Goal: Task Accomplishment & Management: Manage account settings

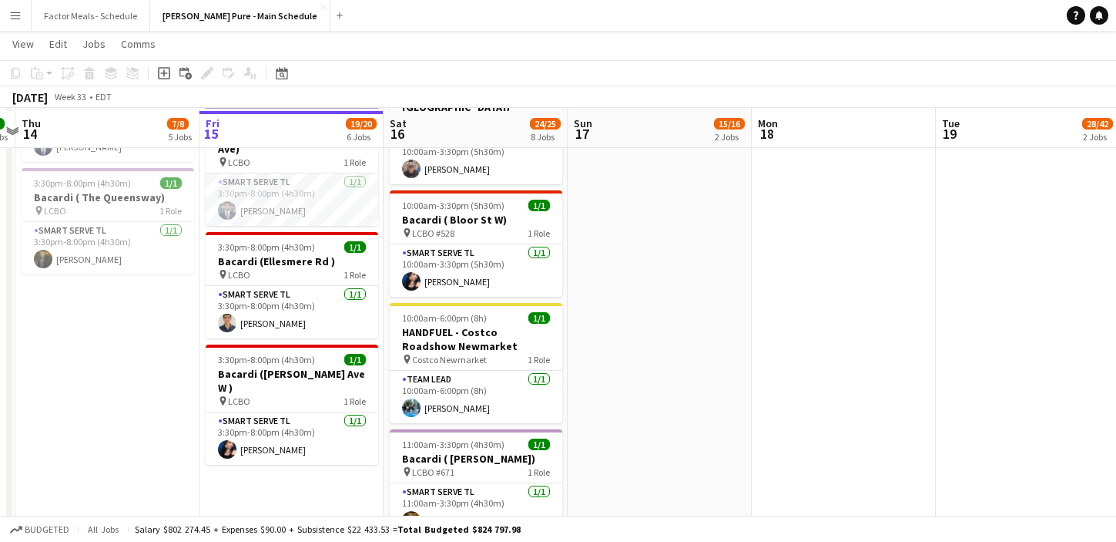
scroll to position [588, 0]
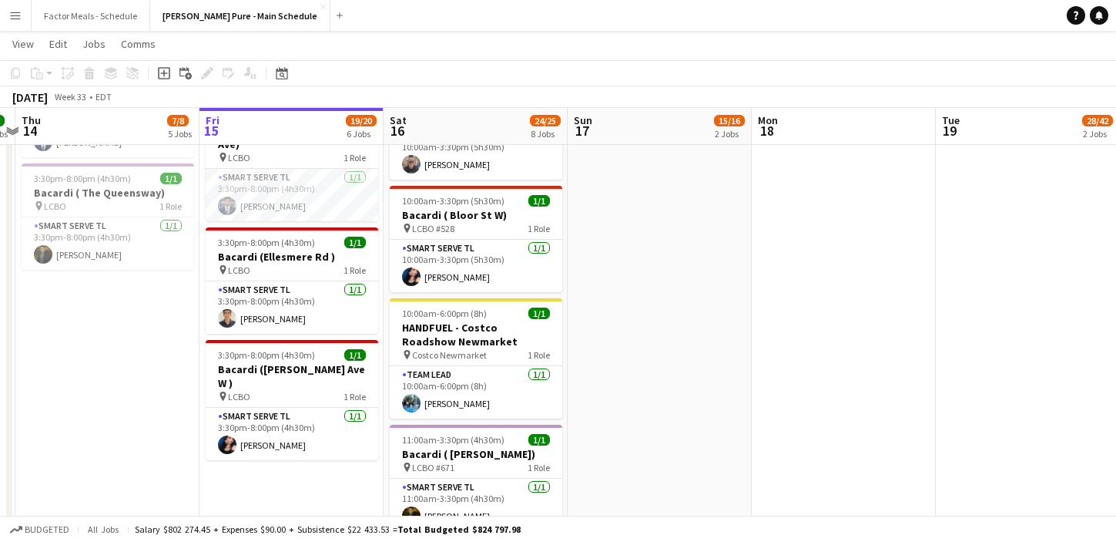
click at [319, 463] on app-date-cell "In progress 8:30am-8:30pm (12h) 14/15 LEGO X She Built That @ CNE pin CNE 3 Rol…" at bounding box center [292, 203] width 184 height 1236
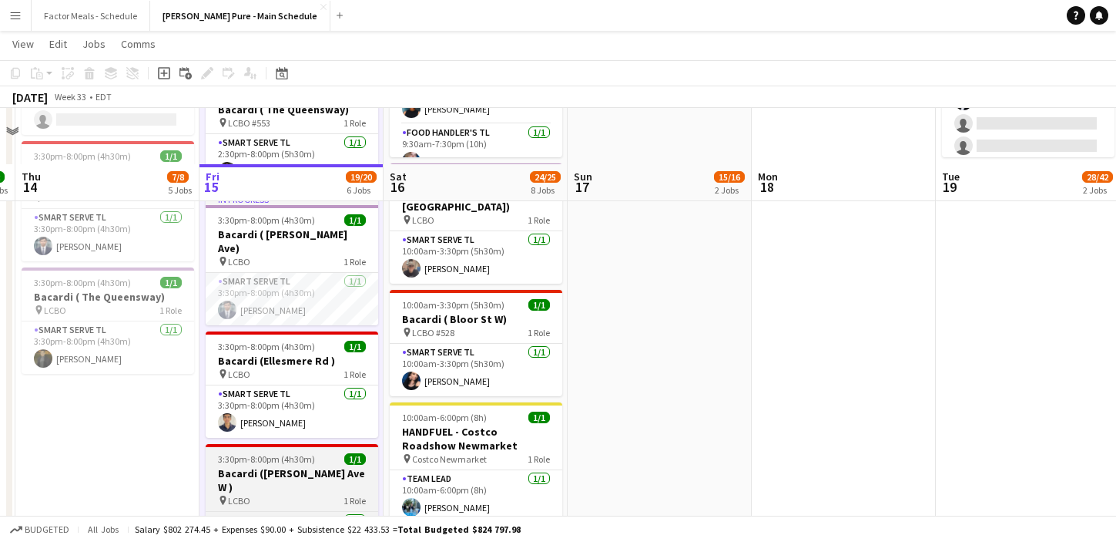
scroll to position [569, 0]
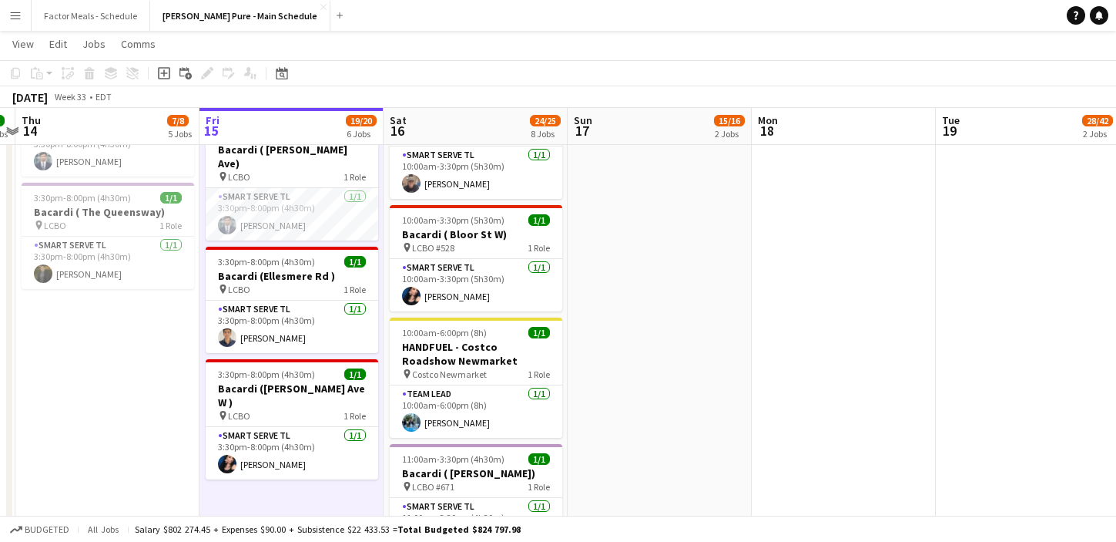
click at [686, 250] on app-date-cell "9:00am-8:30pm (11h30m) 14/15 LEGO X She Built That @ CNE pin CNE 3 Roles Paid B…" at bounding box center [660, 222] width 184 height 1236
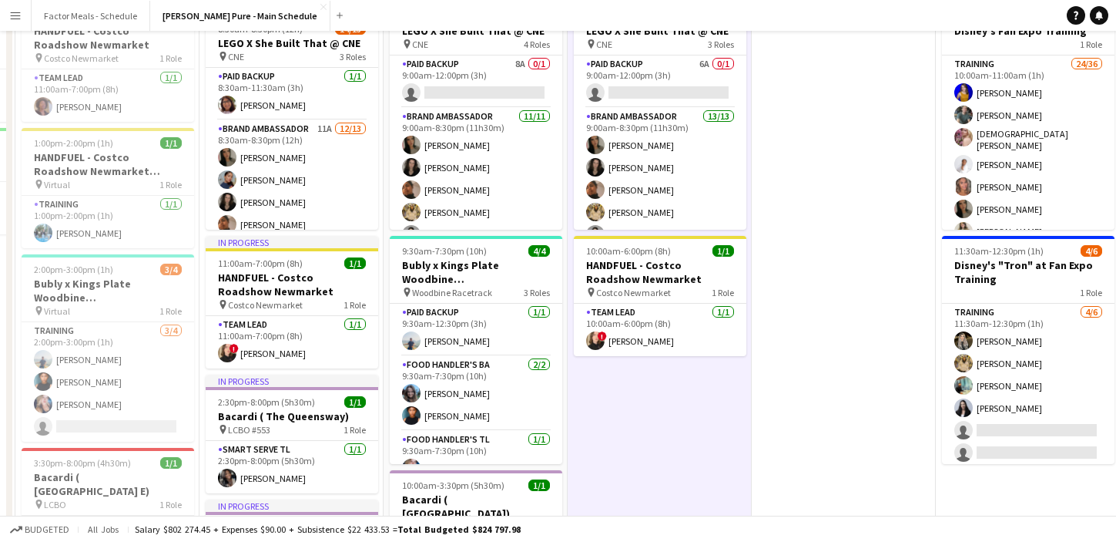
scroll to position [0, 0]
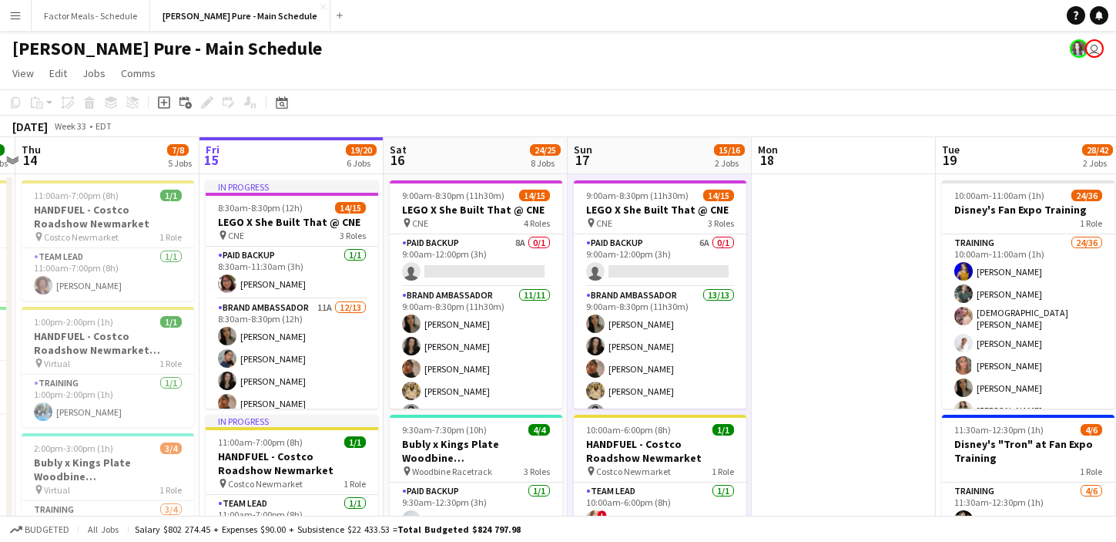
click at [12, 14] on app-icon "Menu" at bounding box center [15, 15] width 12 height 12
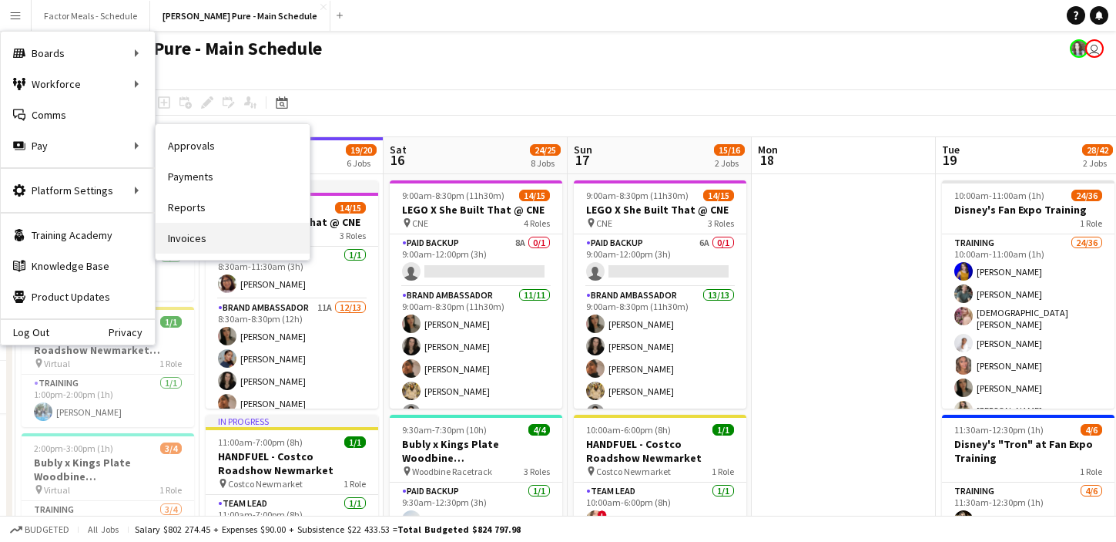
click at [172, 239] on link "Invoices" at bounding box center [233, 238] width 154 height 31
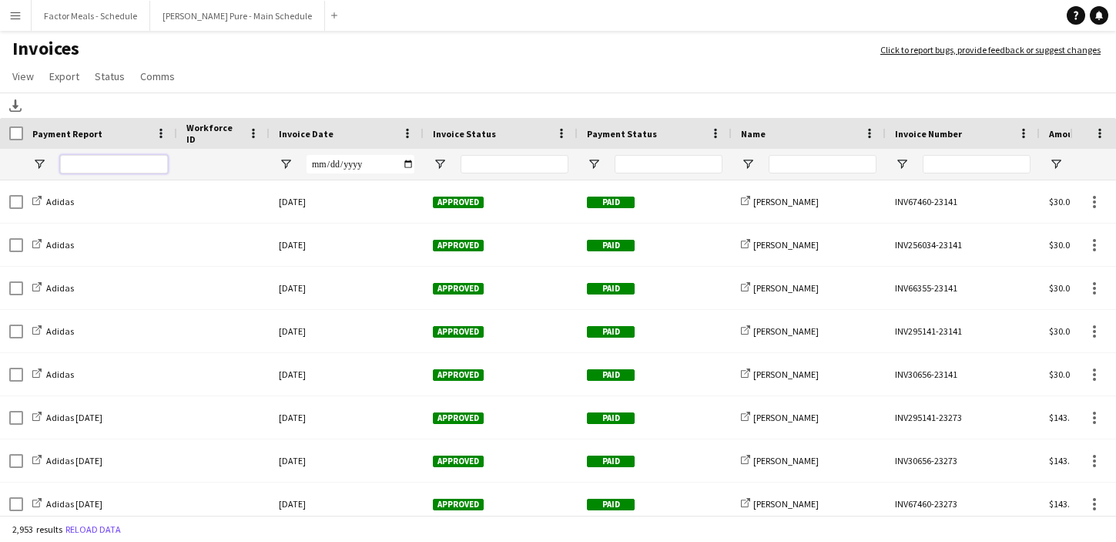
click at [122, 163] on input "Payment Report Filter Input" at bounding box center [114, 164] width 108 height 18
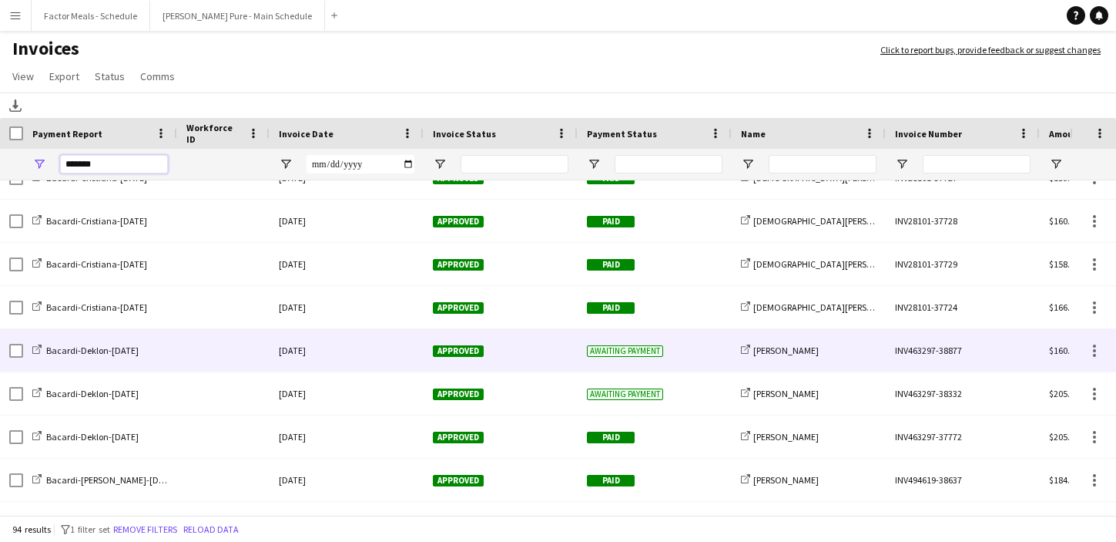
type input "*******"
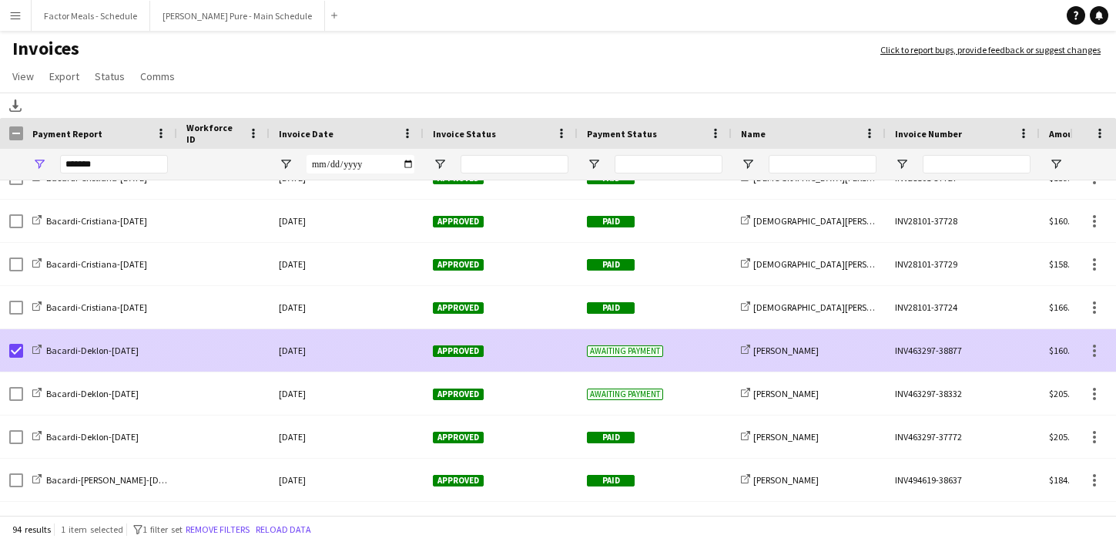
click at [940, 347] on div "INV463297-38877" at bounding box center [963, 350] width 154 height 42
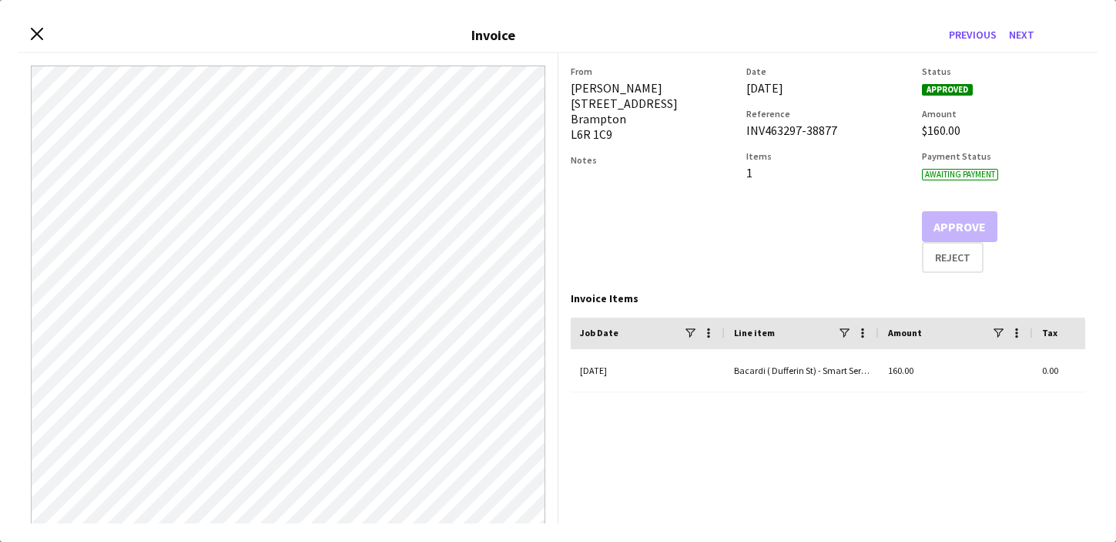
drag, startPoint x: 837, startPoint y: 135, endPoint x: 740, endPoint y: 132, distance: 97.1
click at [740, 132] on div "From [PERSON_NAME] [STREET_ADDRESS] Notes Date [DATE] Reference INV463297-38877…" at bounding box center [828, 168] width 515 height 207
copy div "INV463297-38877"
click at [35, 35] on icon at bounding box center [36, 34] width 15 height 15
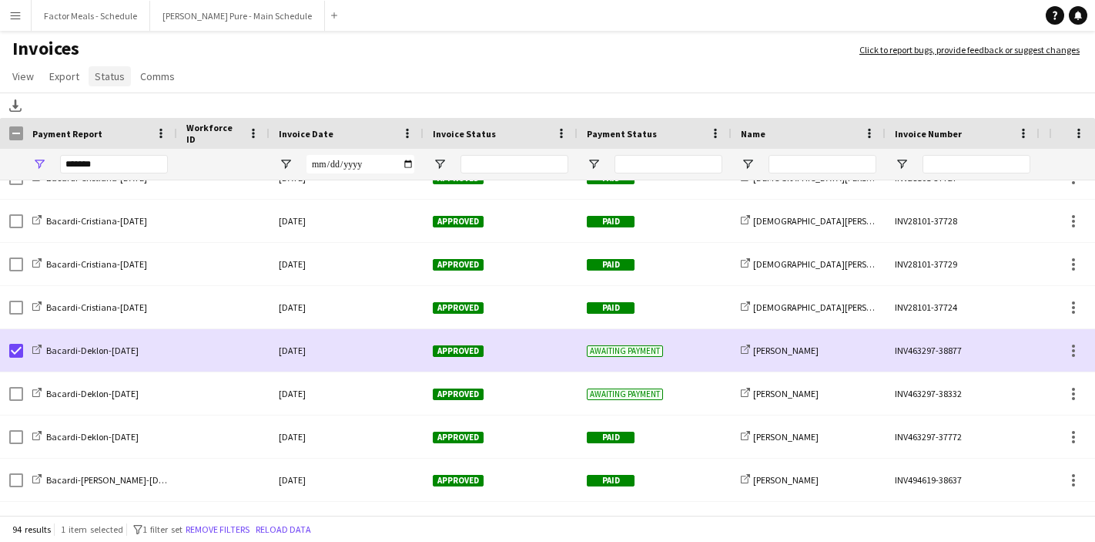
click at [109, 79] on span "Status" at bounding box center [110, 76] width 30 height 14
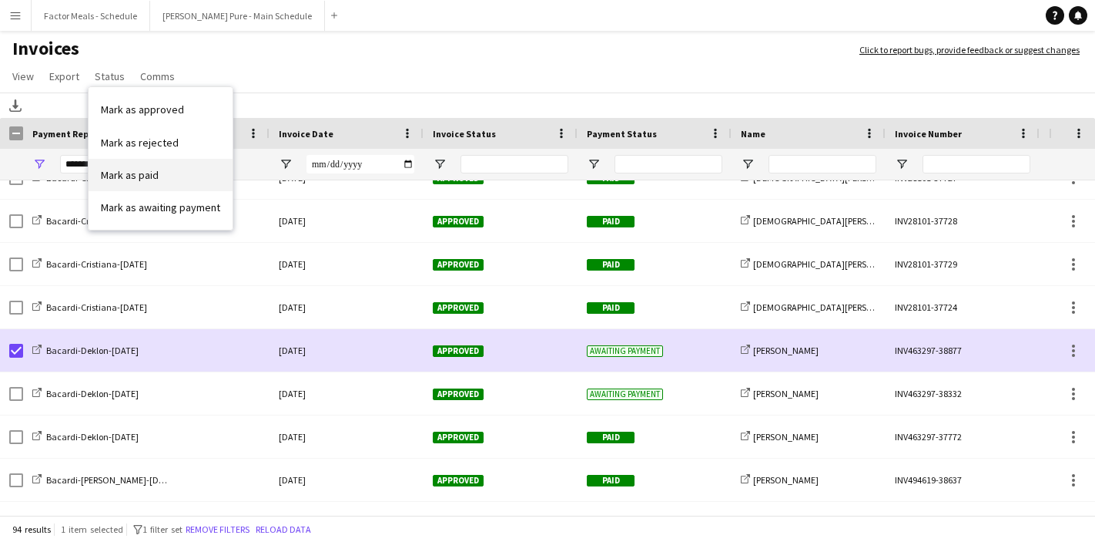
click at [129, 175] on span "Mark as paid" at bounding box center [130, 175] width 58 height 14
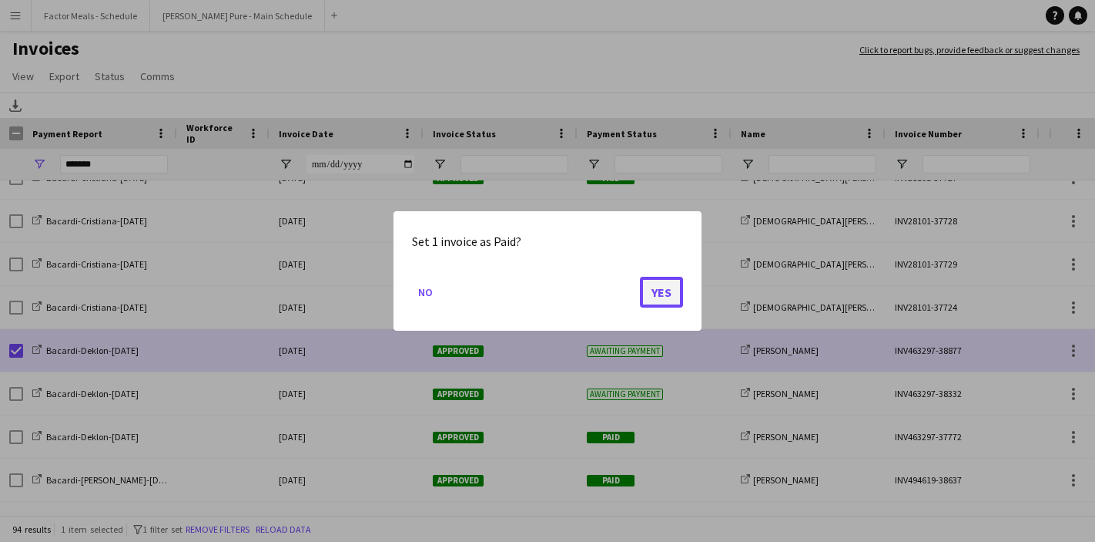
click at [649, 297] on button "Yes" at bounding box center [661, 292] width 43 height 31
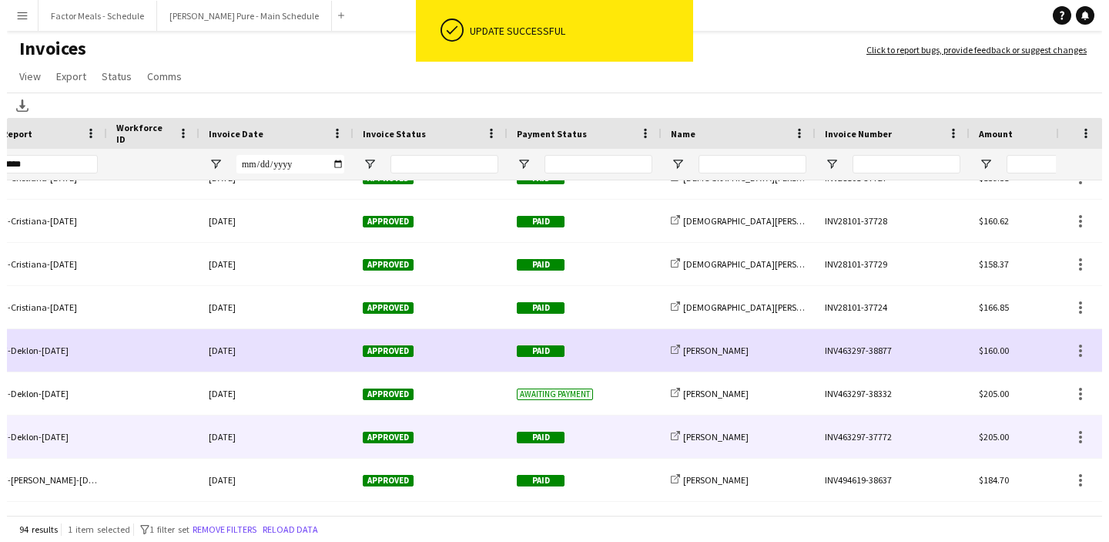
scroll to position [0, 86]
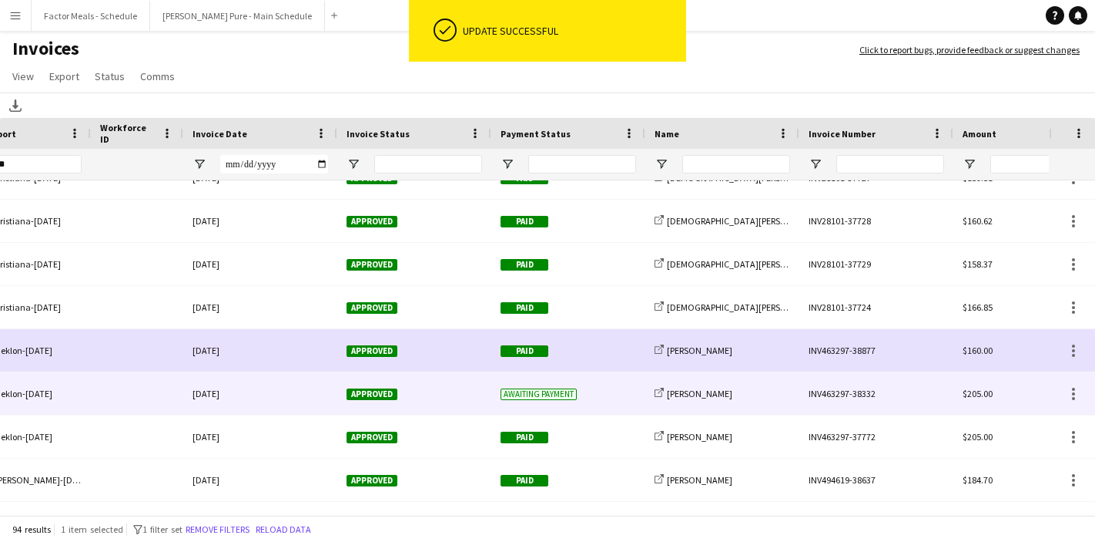
click at [807, 403] on div "INV463297-38332" at bounding box center [877, 393] width 154 height 42
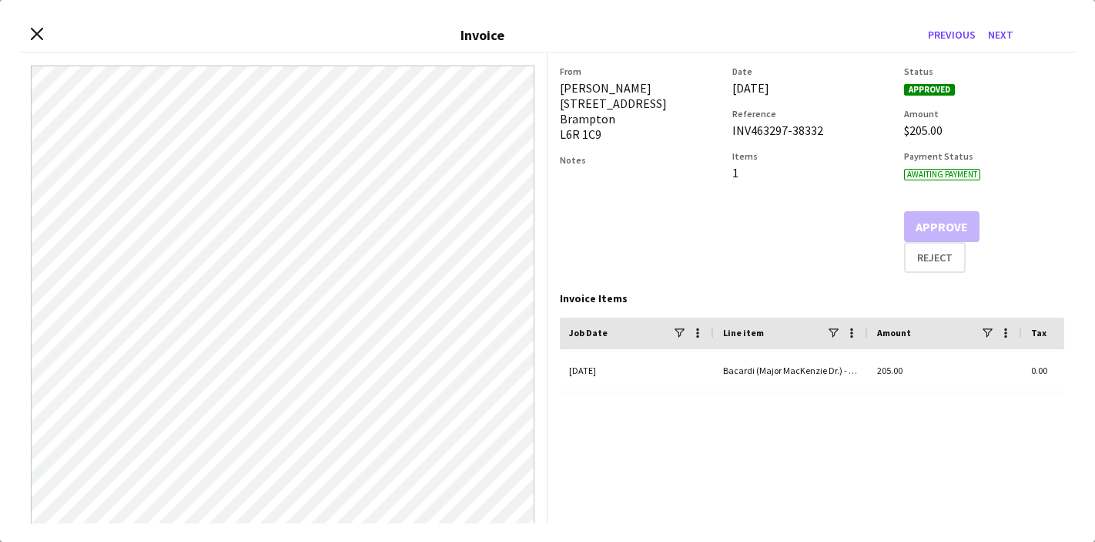
click at [825, 131] on div "INV463297-38332" at bounding box center [813, 129] width 160 height 15
drag, startPoint x: 825, startPoint y: 131, endPoint x: 732, endPoint y: 130, distance: 93.2
click at [733, 130] on div "INV463297-38332" at bounding box center [813, 129] width 160 height 15
copy div "INV463297-38332"
click at [35, 32] on icon at bounding box center [36, 34] width 15 height 15
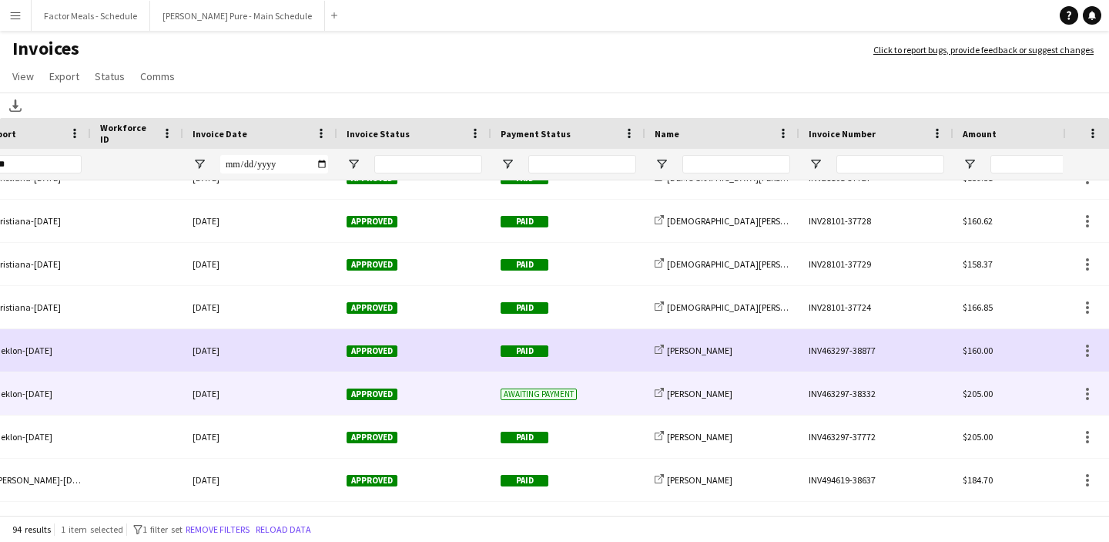
scroll to position [0, 0]
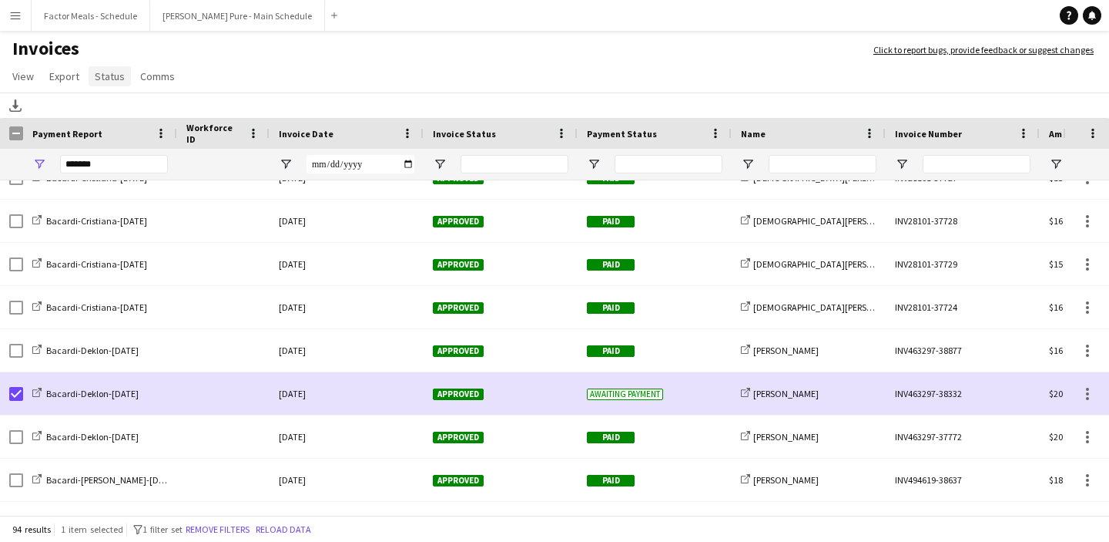
click at [104, 81] on span "Status" at bounding box center [110, 76] width 30 height 14
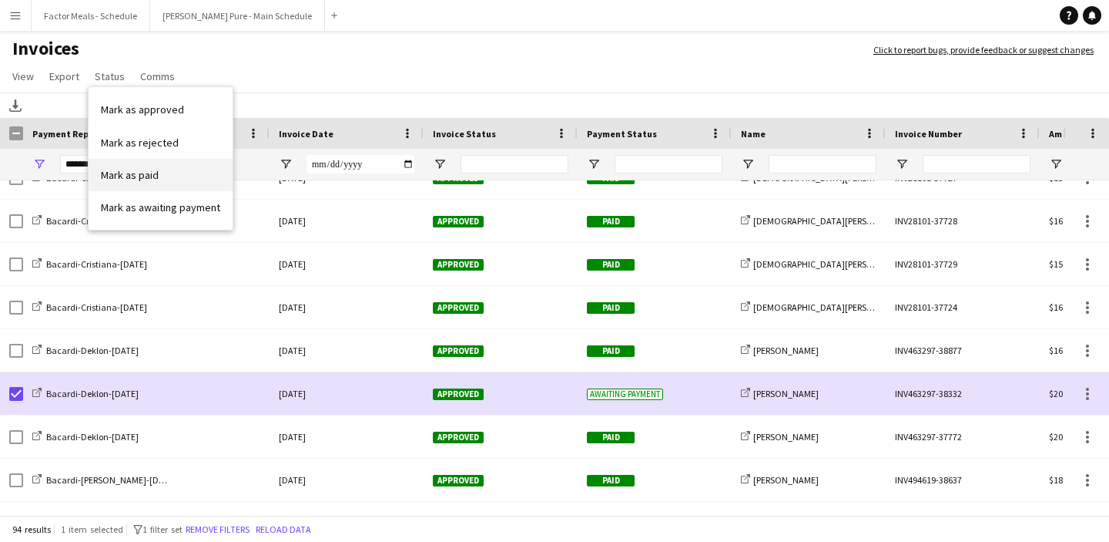
click at [137, 173] on span "Mark as paid" at bounding box center [130, 175] width 58 height 14
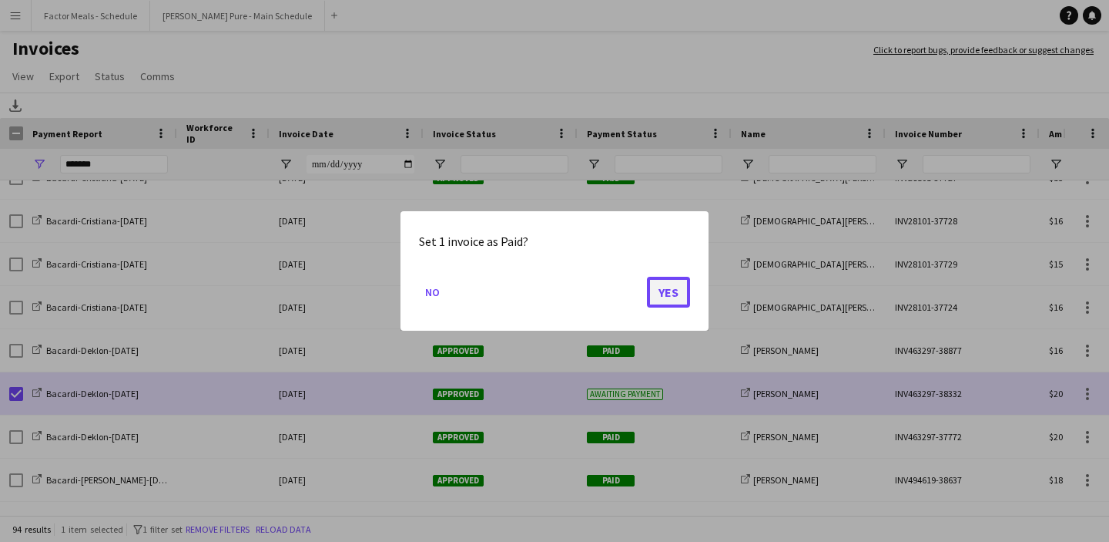
click at [676, 300] on button "Yes" at bounding box center [668, 292] width 43 height 31
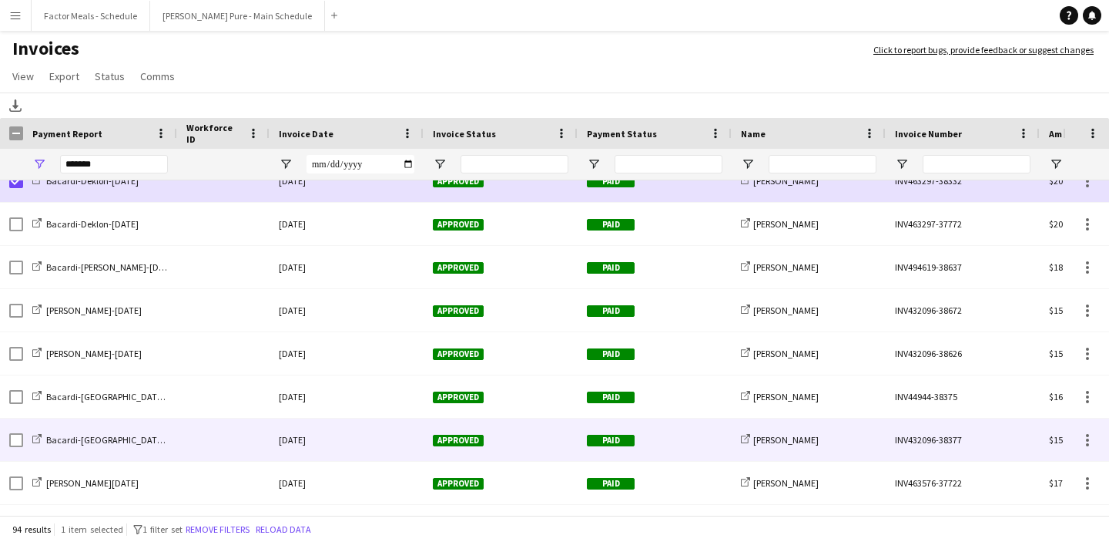
scroll to position [2226, 0]
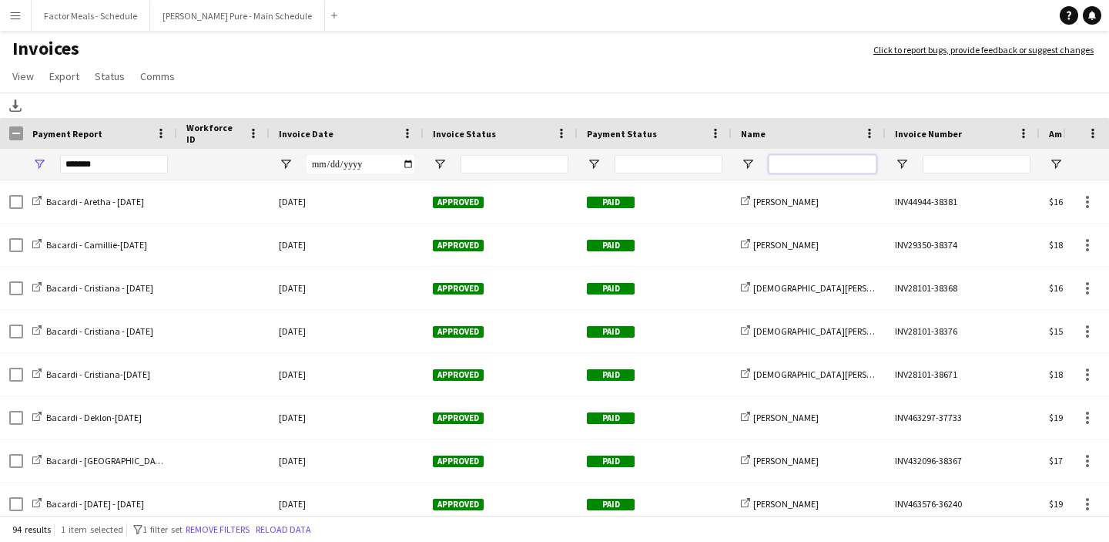
click at [829, 168] on input "Name Filter Input" at bounding box center [823, 164] width 108 height 18
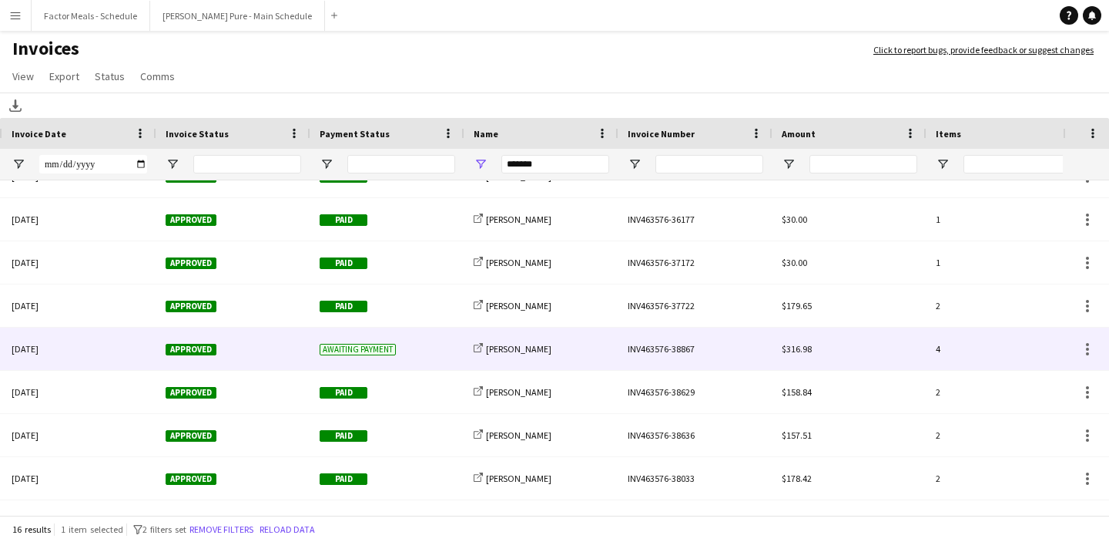
click at [669, 347] on div "INV463576-38867" at bounding box center [696, 348] width 154 height 42
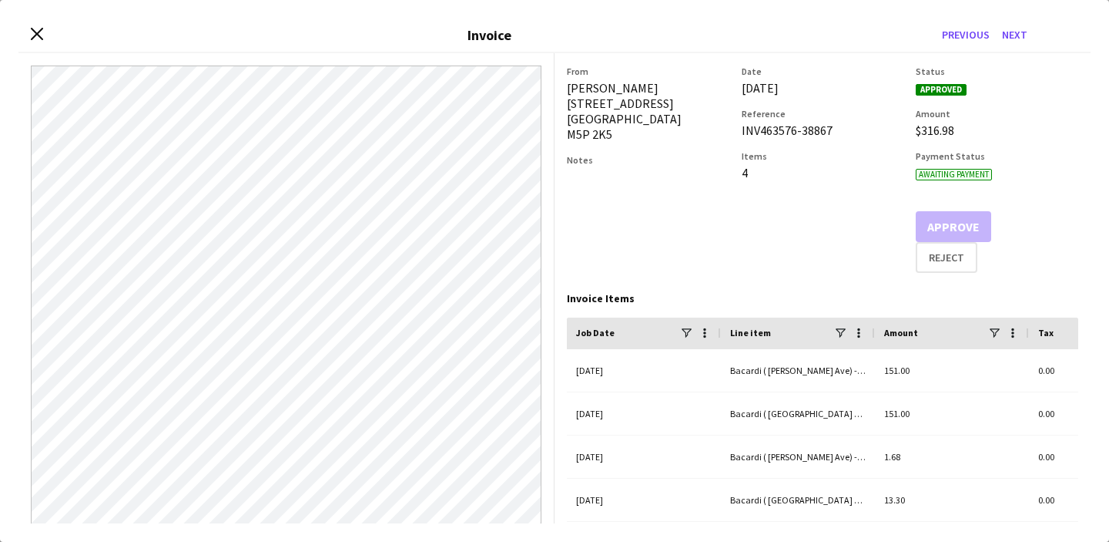
drag, startPoint x: 838, startPoint y: 129, endPoint x: 736, endPoint y: 131, distance: 102.5
click at [735, 131] on div "From [PERSON_NAME] [STREET_ADDRESS] Notes Date [DATE] Reference INV463576-38867…" at bounding box center [823, 168] width 512 height 207
click at [763, 178] on div "4" at bounding box center [823, 172] width 163 height 15
drag, startPoint x: 832, startPoint y: 134, endPoint x: 741, endPoint y: 130, distance: 91.0
click at [742, 132] on div "INV463576-38867" at bounding box center [823, 129] width 163 height 15
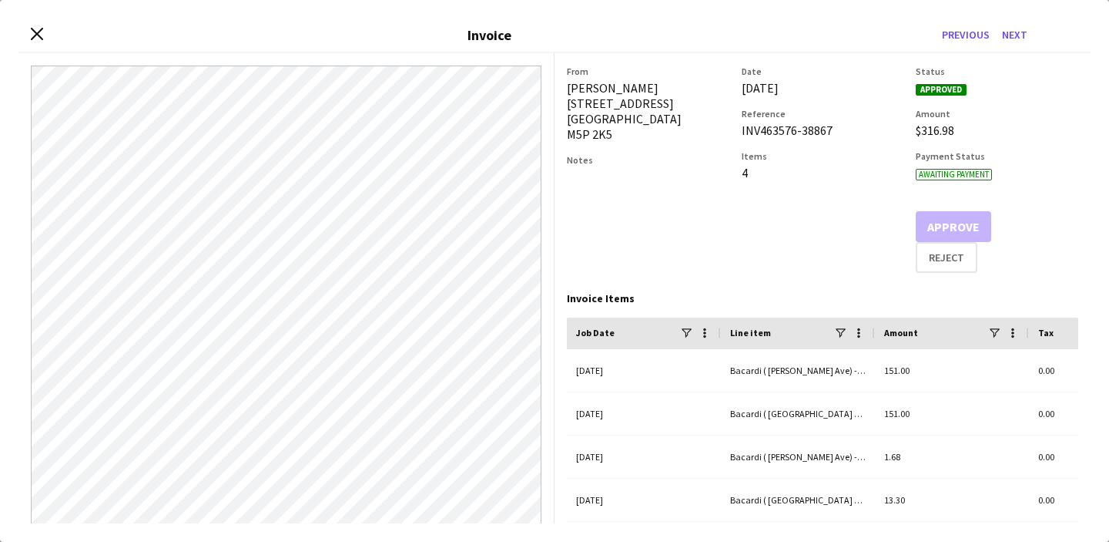
copy div "INV463576-38867"
click at [29, 35] on div "Close invoice dialog Invoice Previous Next" at bounding box center [554, 35] width 1072 height 35
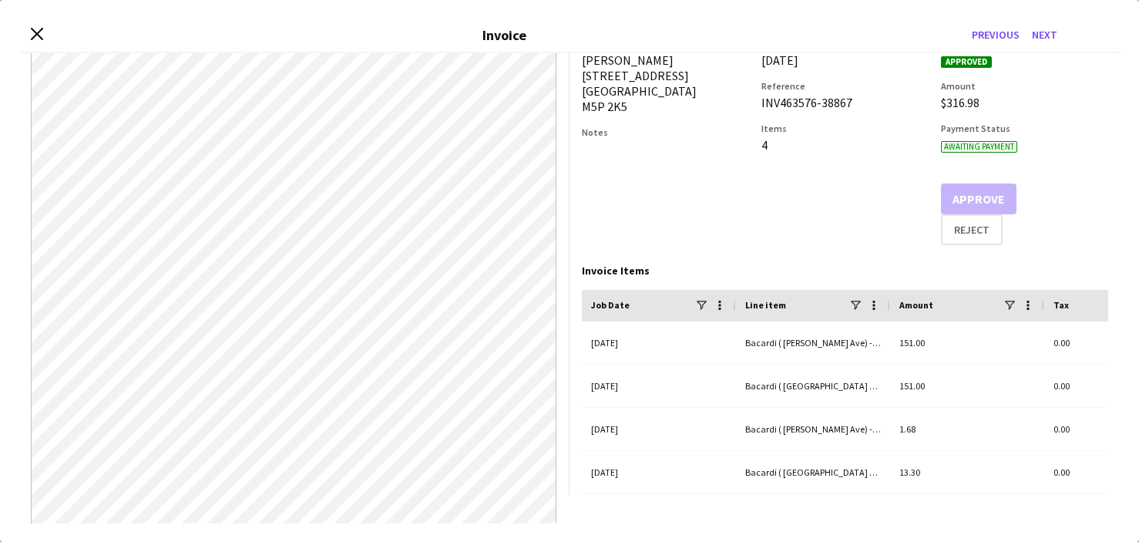
scroll to position [32, 0]
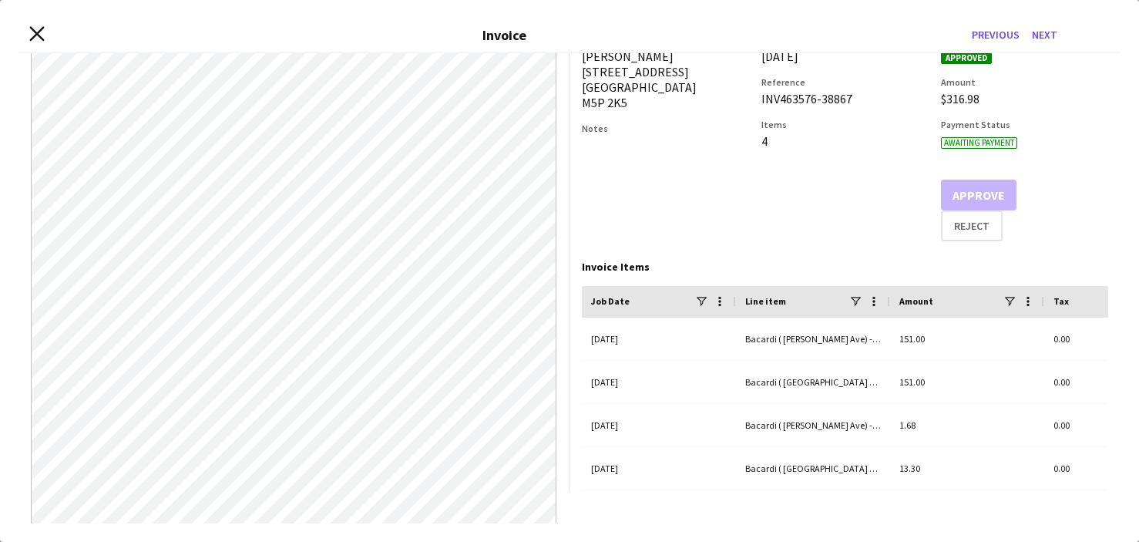
click at [38, 34] on icon at bounding box center [36, 34] width 15 height 15
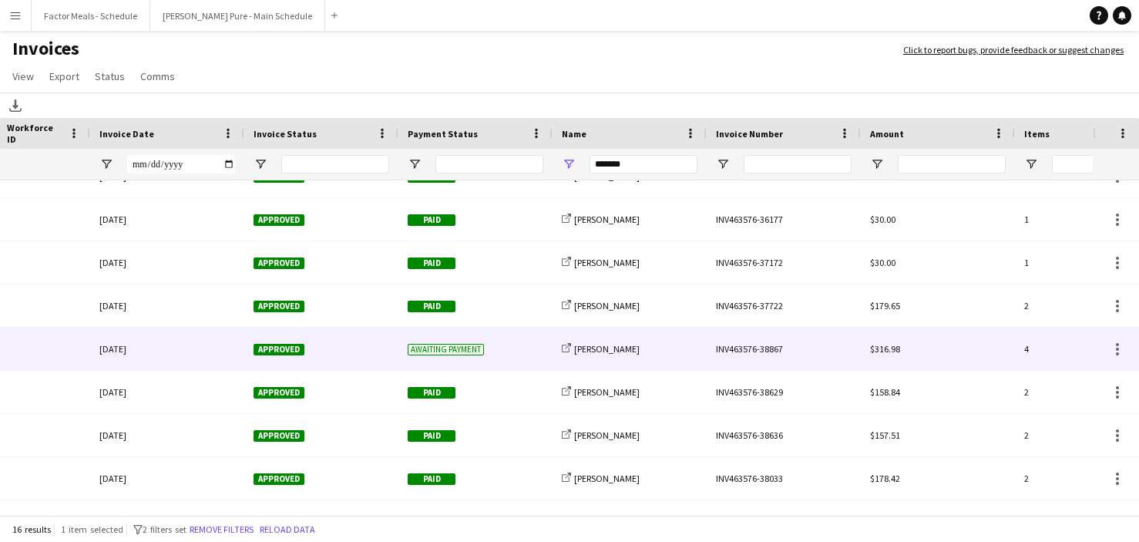
scroll to position [0, 39]
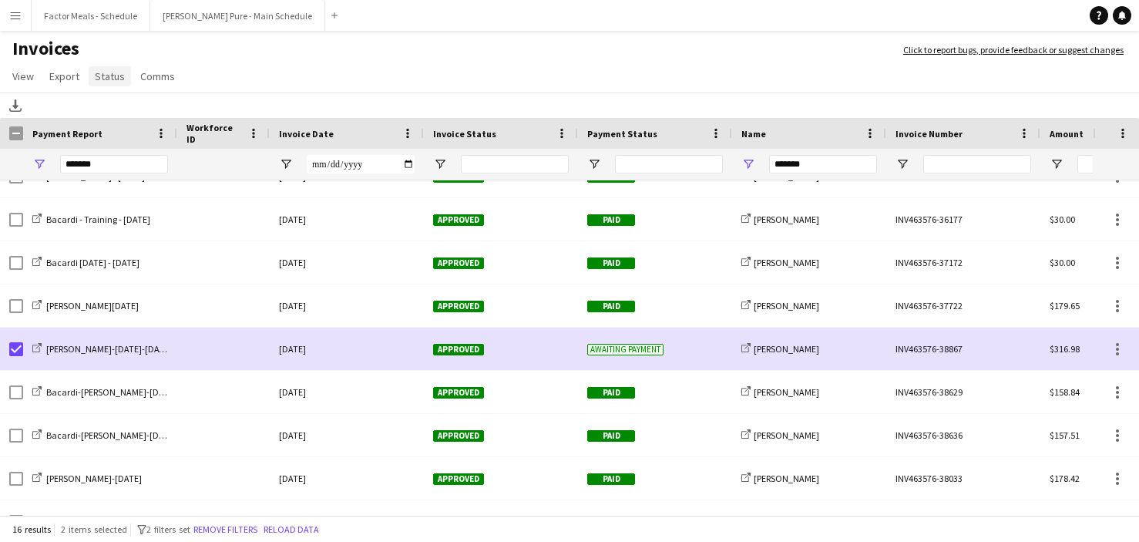
click at [102, 82] on span "Status" at bounding box center [110, 76] width 30 height 14
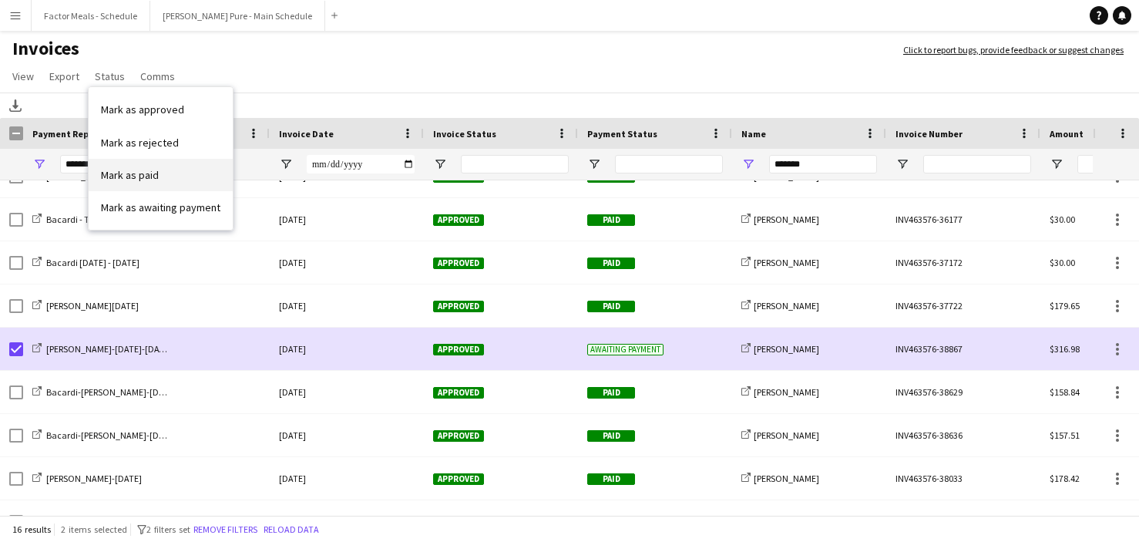
click at [114, 172] on span "Mark as paid" at bounding box center [130, 175] width 58 height 14
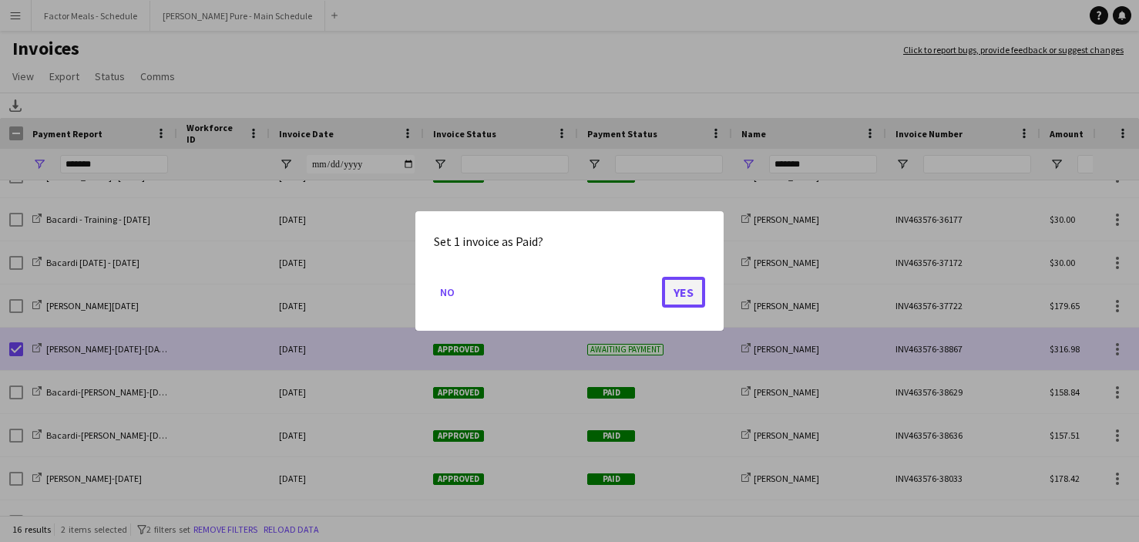
click at [689, 289] on button "Yes" at bounding box center [683, 292] width 43 height 31
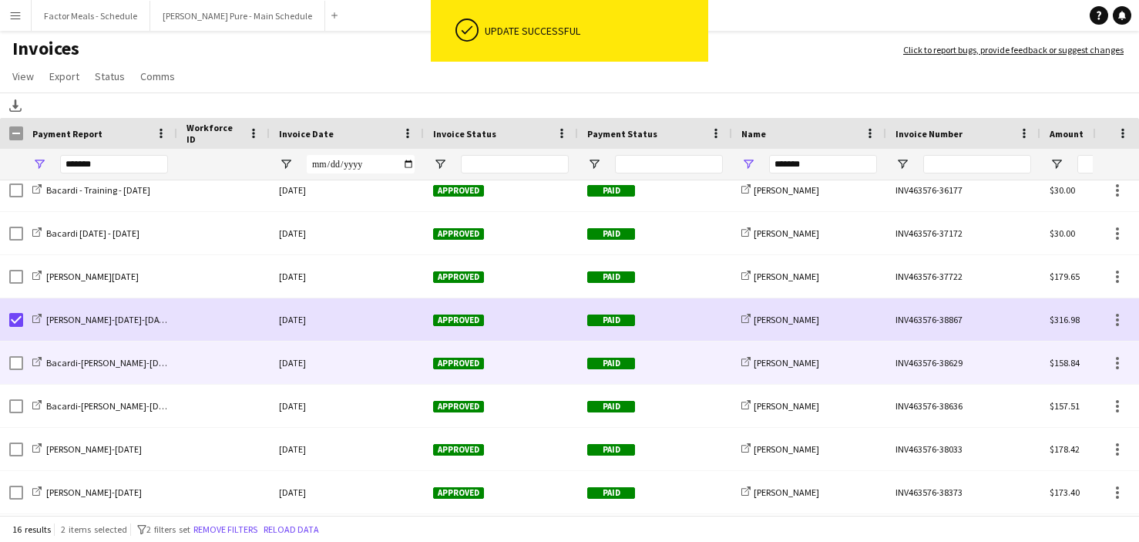
scroll to position [177, 0]
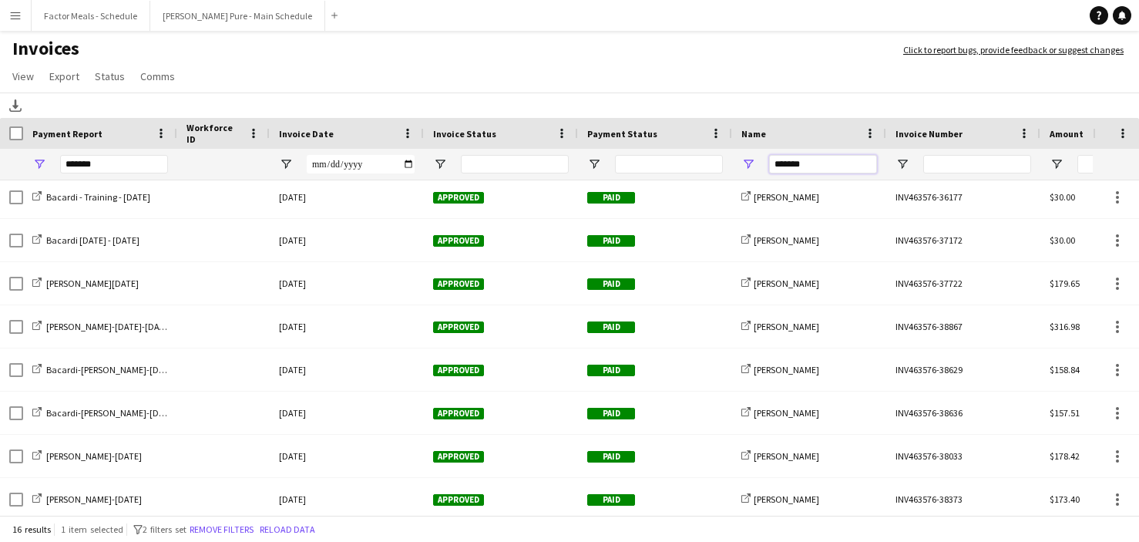
click at [812, 166] on input "*******" at bounding box center [823, 164] width 108 height 18
drag, startPoint x: 811, startPoint y: 167, endPoint x: 731, endPoint y: 167, distance: 80.1
click at [731, 167] on div "*******" at bounding box center [751, 164] width 1502 height 31
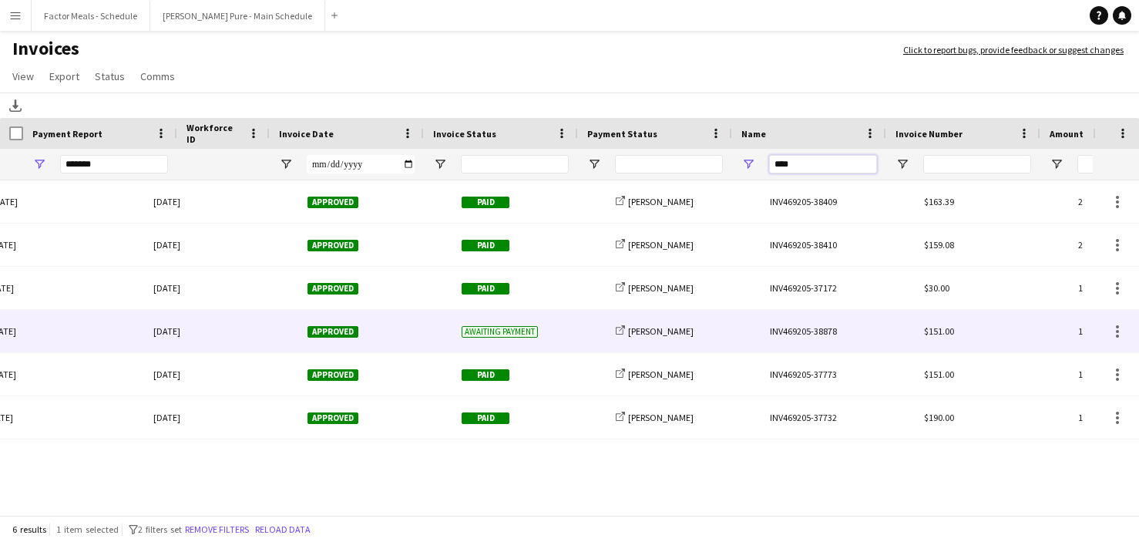
scroll to position [0, 126]
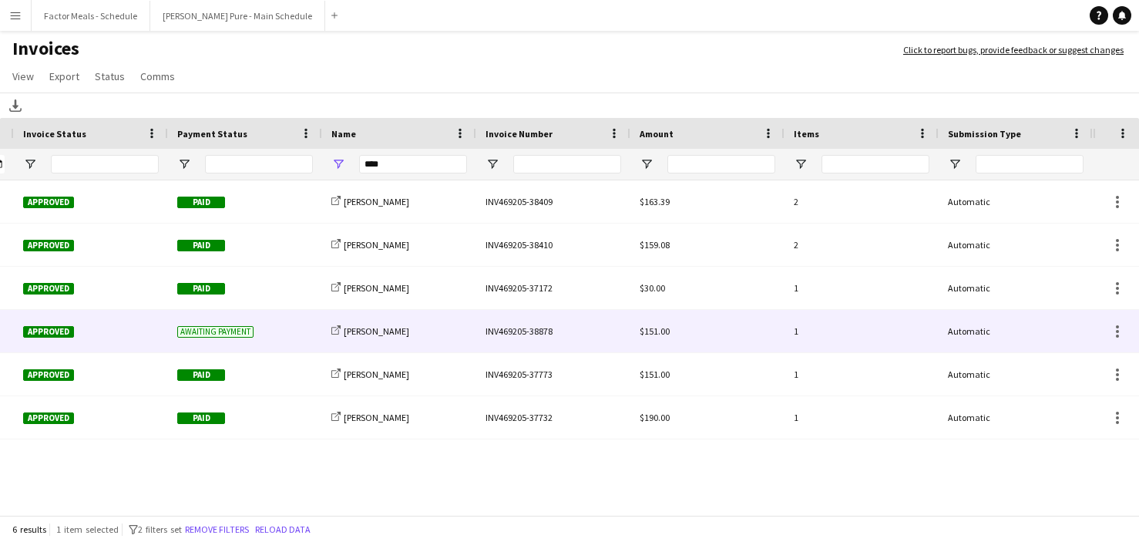
click at [549, 331] on div "INV469205-38878" at bounding box center [553, 331] width 154 height 42
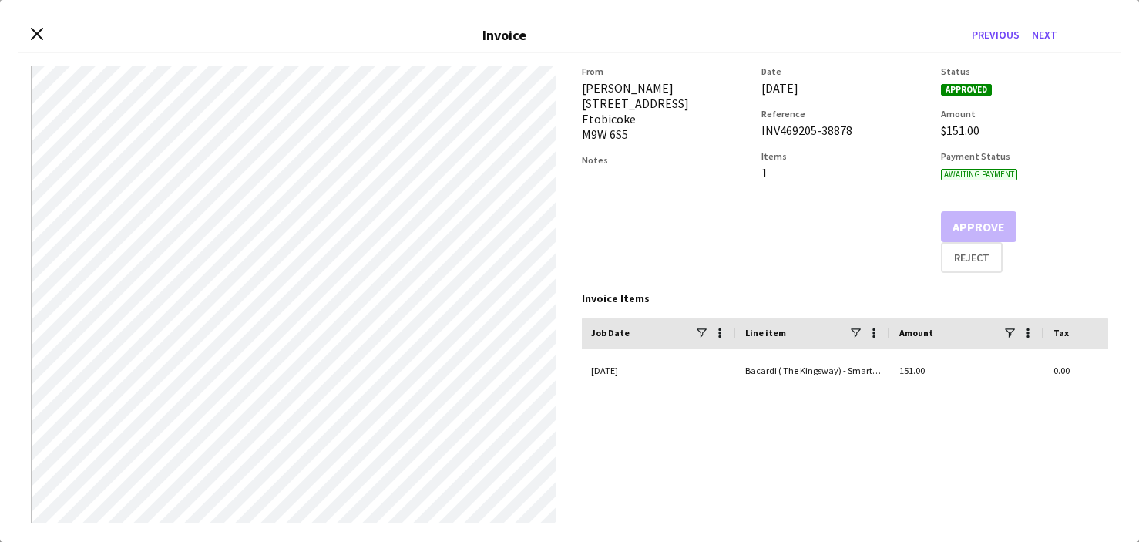
click at [829, 116] on h3 "Reference" at bounding box center [844, 114] width 167 height 12
click at [856, 131] on div "INV469205-38878" at bounding box center [844, 129] width 167 height 15
drag, startPoint x: 854, startPoint y: 129, endPoint x: 759, endPoint y: 135, distance: 94.9
click at [759, 135] on div "From [PERSON_NAME] [STREET_ADDRESS] Notes Date [DATE] Reference INV469205-38878…" at bounding box center [845, 168] width 526 height 207
copy div "INV469205-38878"
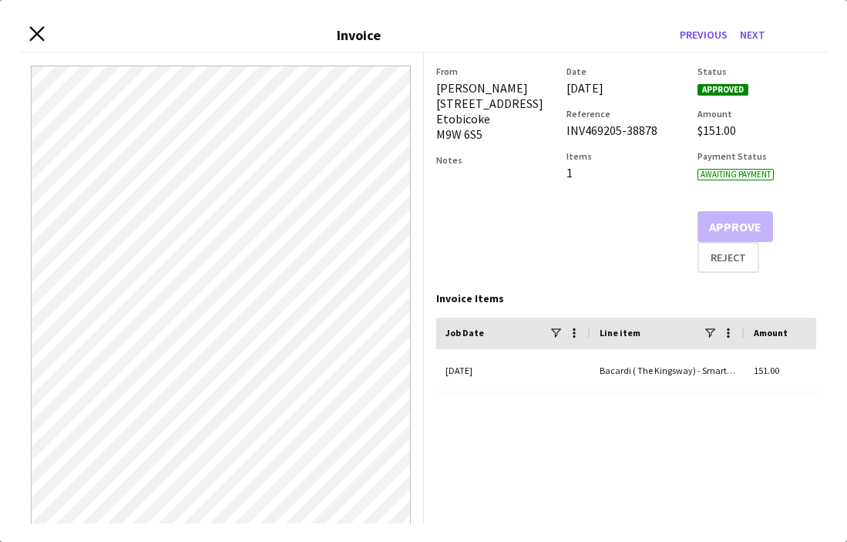
click at [35, 42] on app-icon "Close invoice dialog" at bounding box center [36, 35] width 15 height 17
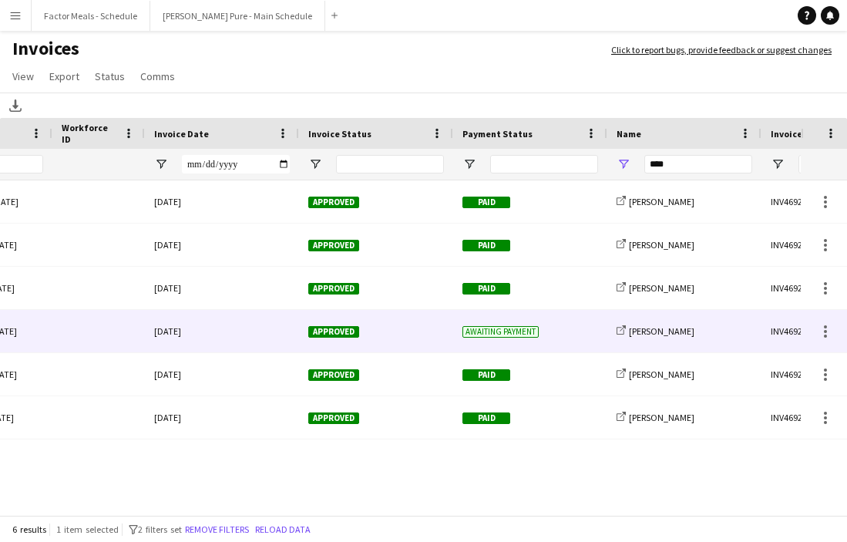
scroll to position [0, 0]
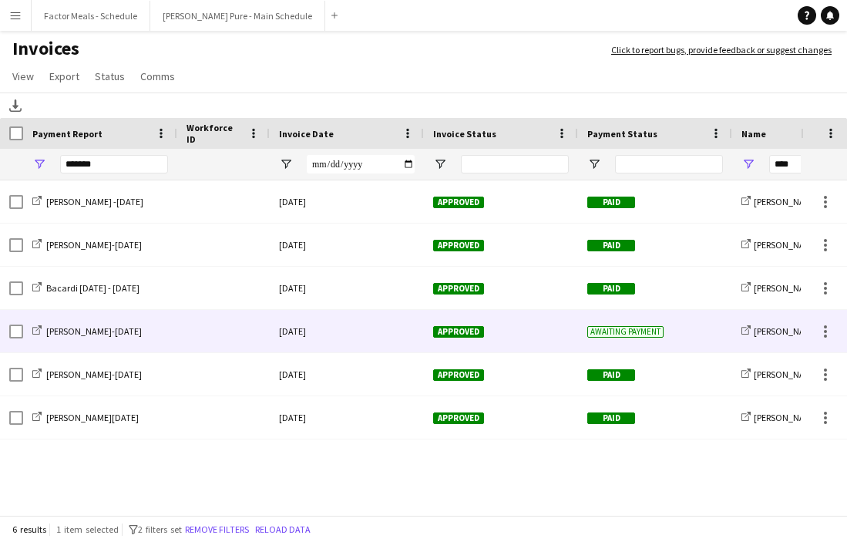
click at [6, 328] on div at bounding box center [11, 331] width 23 height 42
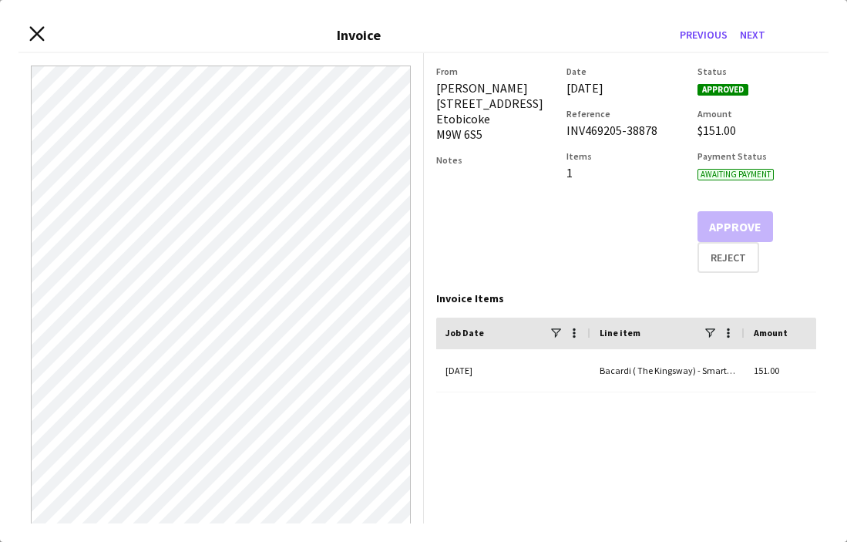
click at [32, 40] on icon "Close invoice dialog" at bounding box center [36, 34] width 15 height 15
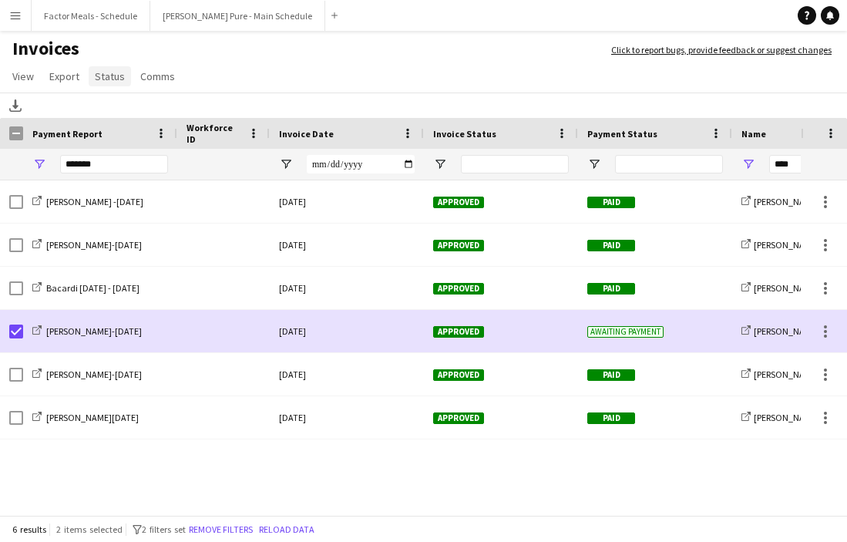
click at [107, 80] on span "Status" at bounding box center [110, 76] width 30 height 14
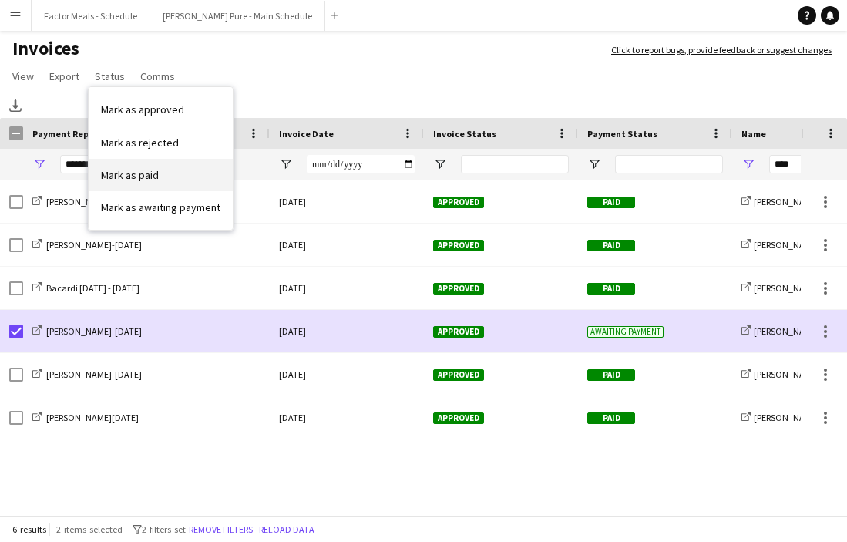
click at [134, 174] on span "Mark as paid" at bounding box center [130, 175] width 58 height 14
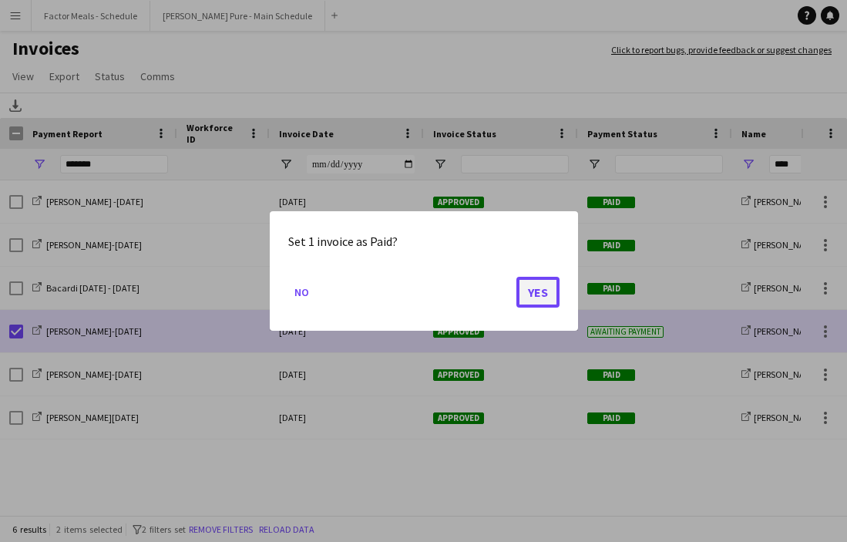
click at [544, 297] on button "Yes" at bounding box center [537, 292] width 43 height 31
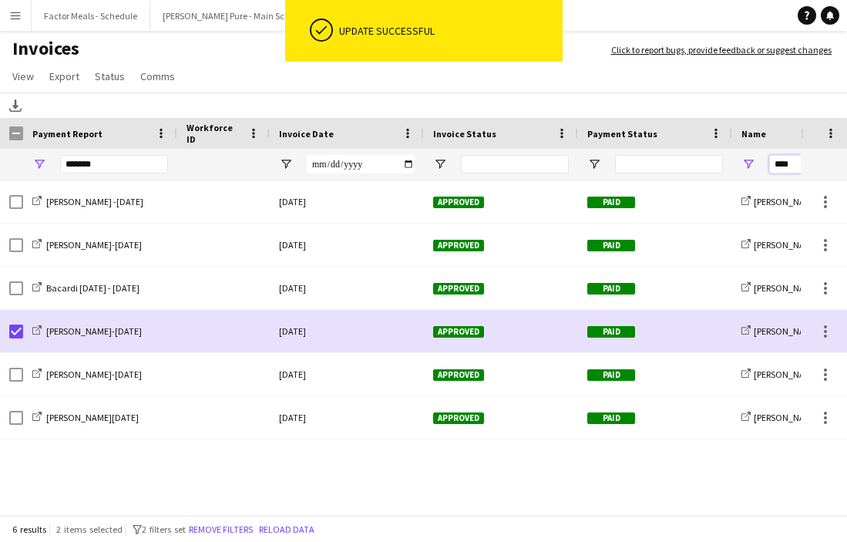
click at [778, 166] on input "****" at bounding box center [823, 164] width 108 height 18
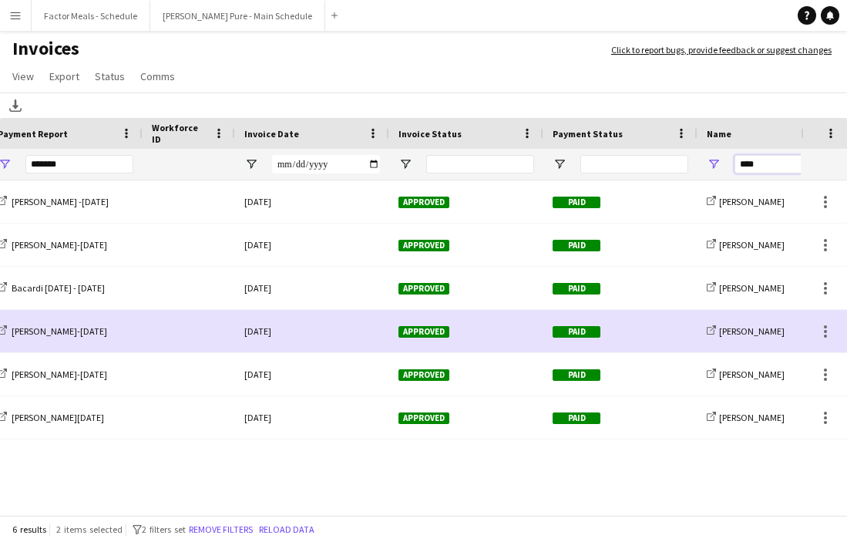
scroll to position [0, 139]
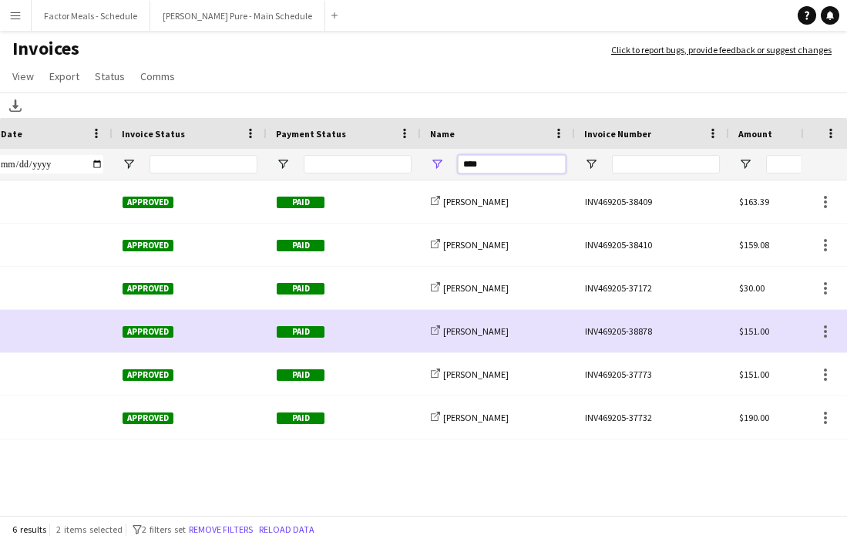
drag, startPoint x: 773, startPoint y: 166, endPoint x: 806, endPoint y: 169, distance: 33.3
click at [806, 169] on div "Invoice Date Invoice Status Payment Status Name" at bounding box center [423, 149] width 847 height 62
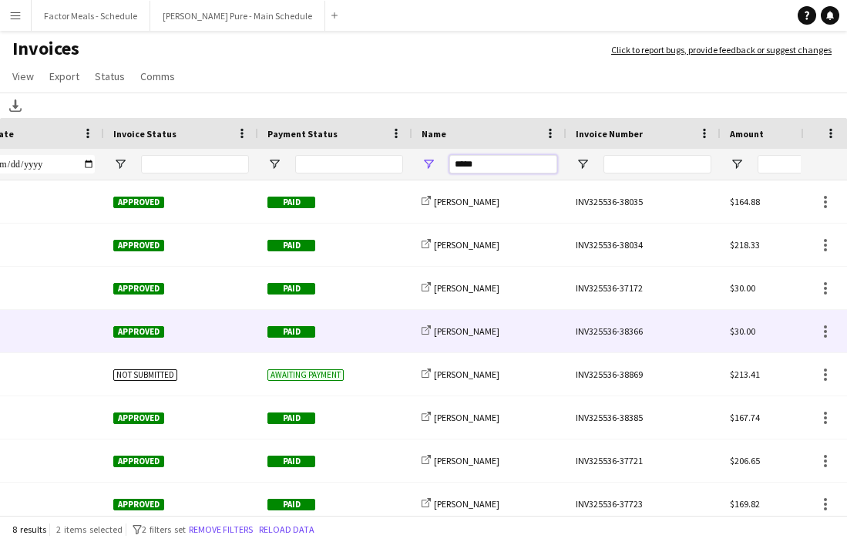
scroll to position [0, 179]
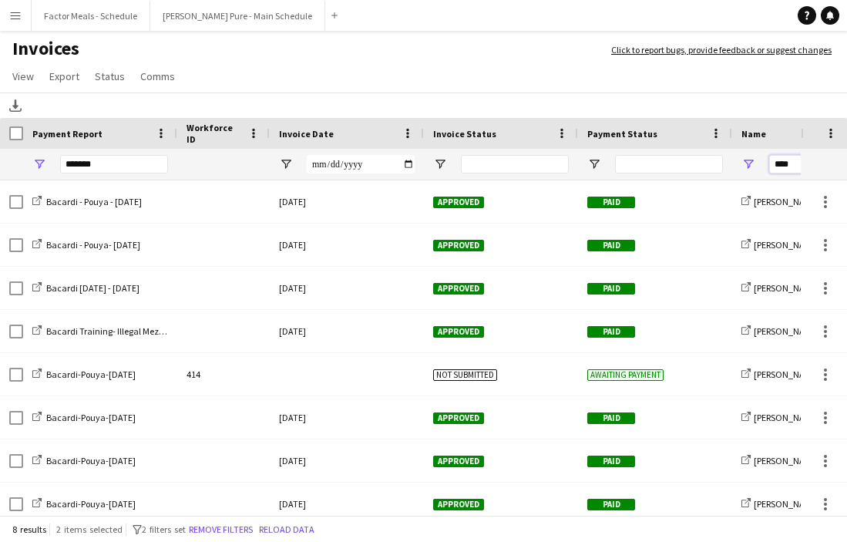
type input "*****"
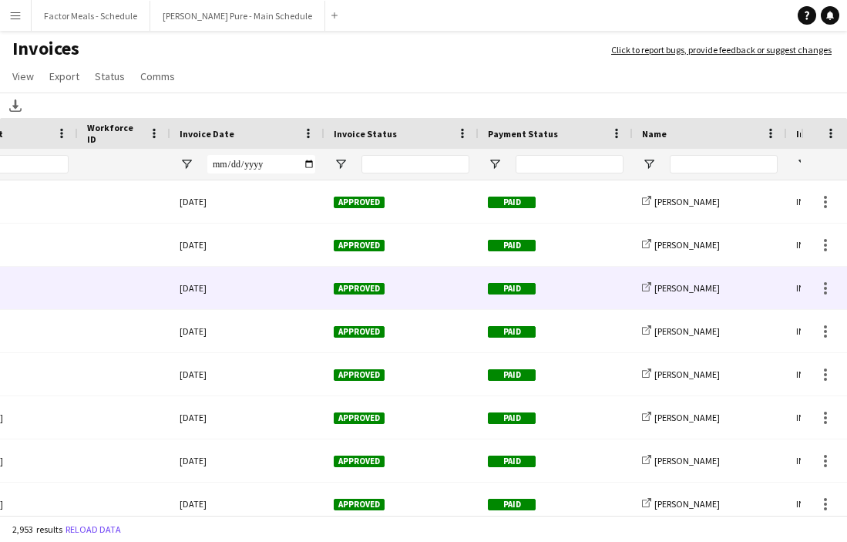
scroll to position [0, 310]
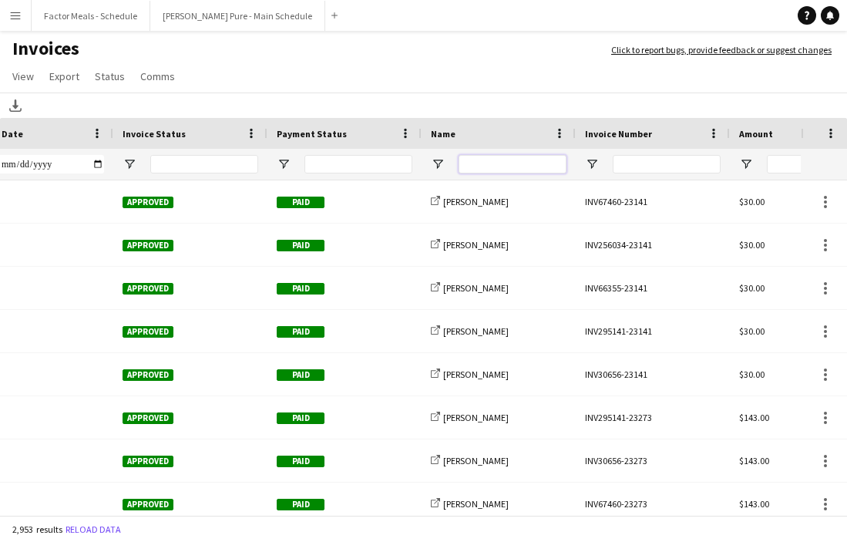
click at [481, 165] on input "Name Filter Input" at bounding box center [512, 164] width 108 height 18
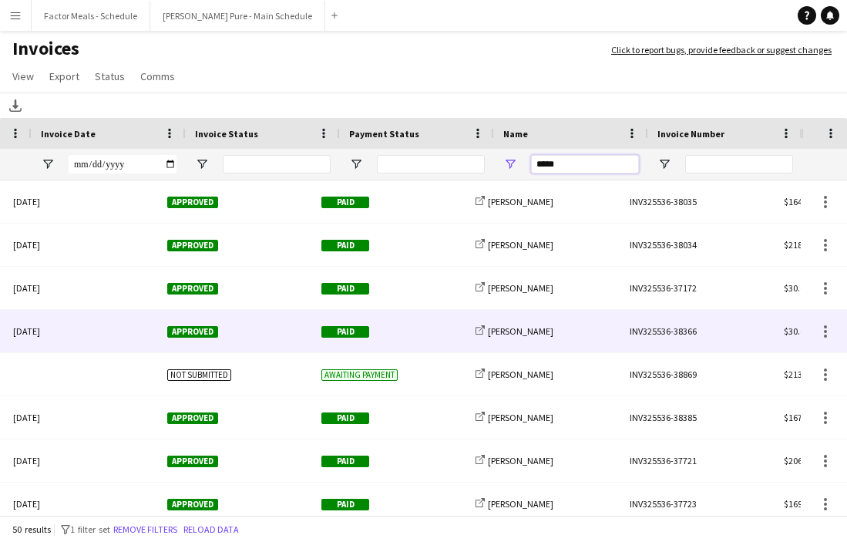
scroll to position [0, 0]
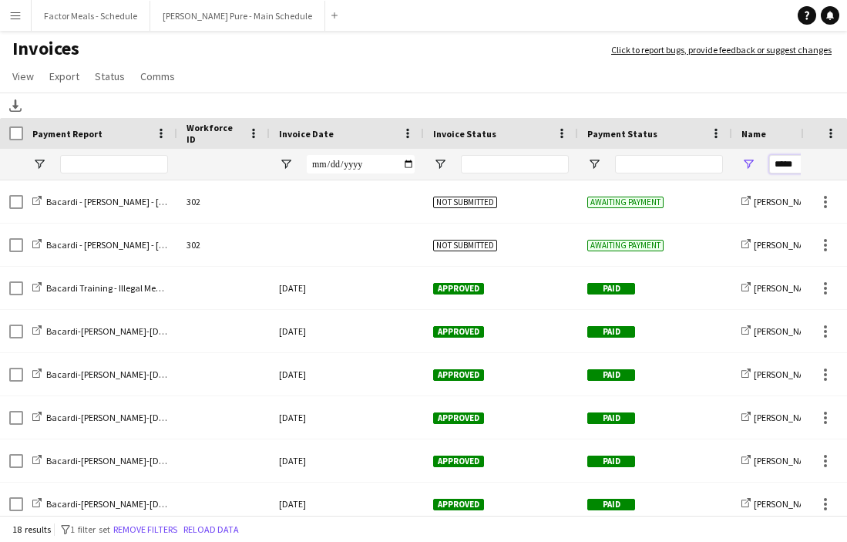
type input "*****"
click at [25, 22] on button "Menu" at bounding box center [15, 15] width 31 height 31
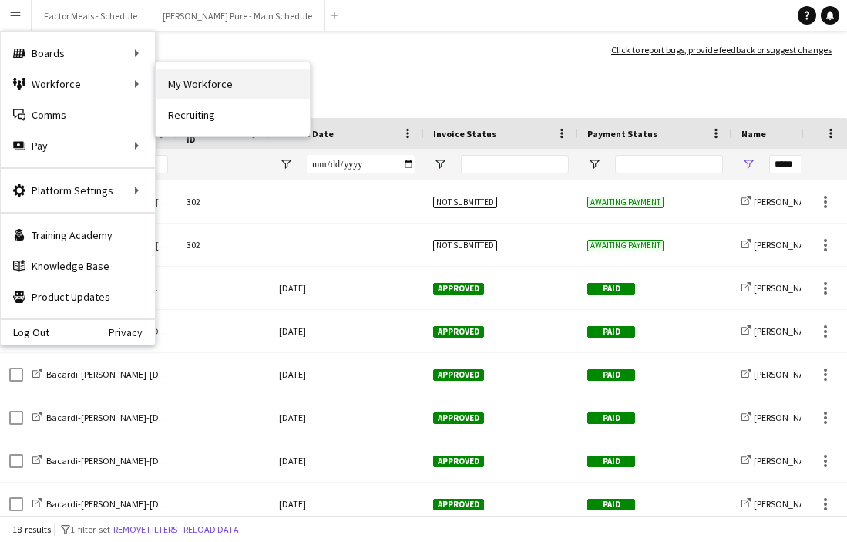
click at [211, 82] on link "My Workforce" at bounding box center [233, 84] width 154 height 31
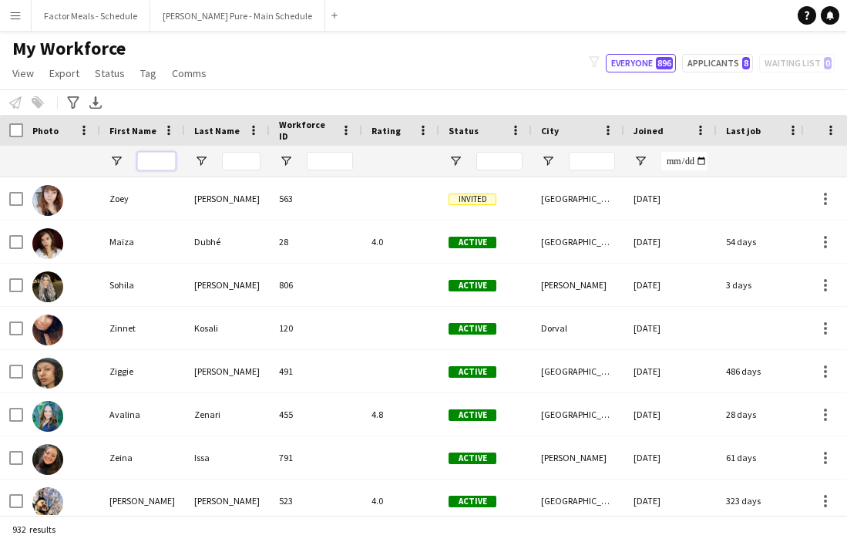
click at [157, 159] on input "First Name Filter Input" at bounding box center [156, 161] width 39 height 18
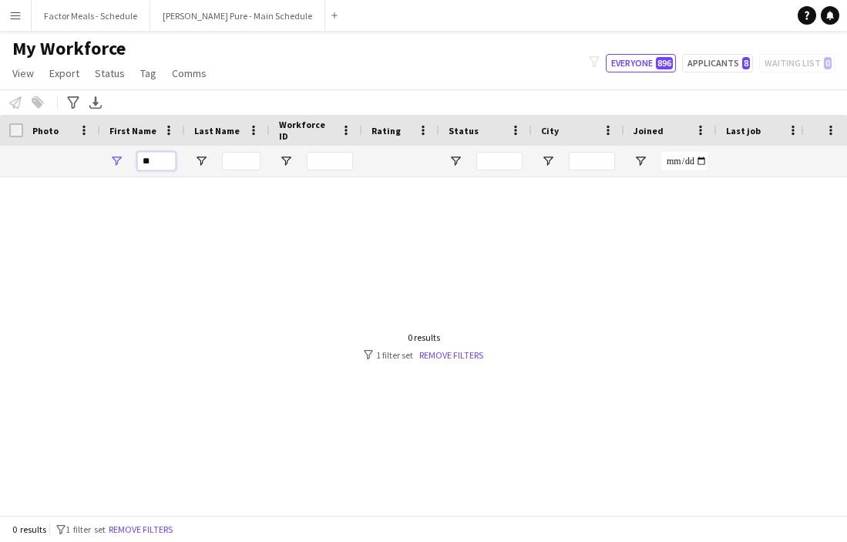
type input "*"
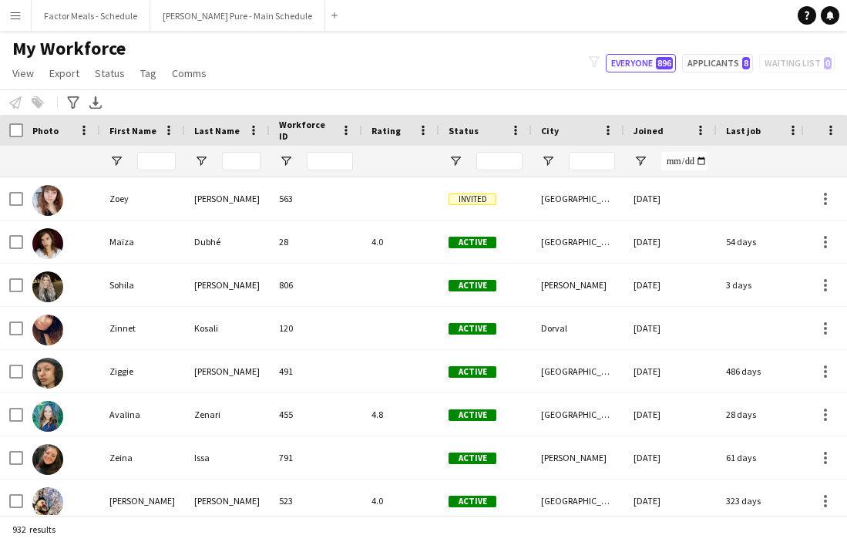
click at [10, 22] on button "Menu" at bounding box center [15, 15] width 31 height 31
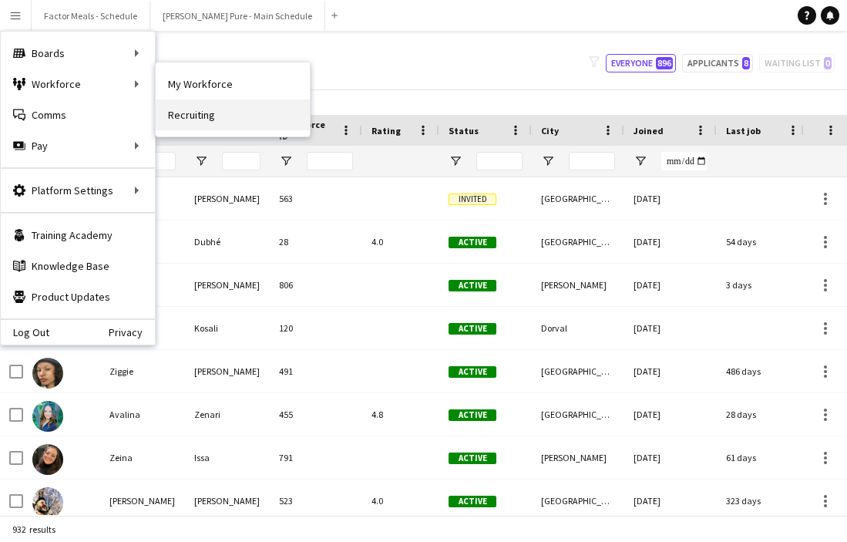
click at [196, 122] on link "Recruiting" at bounding box center [233, 114] width 154 height 31
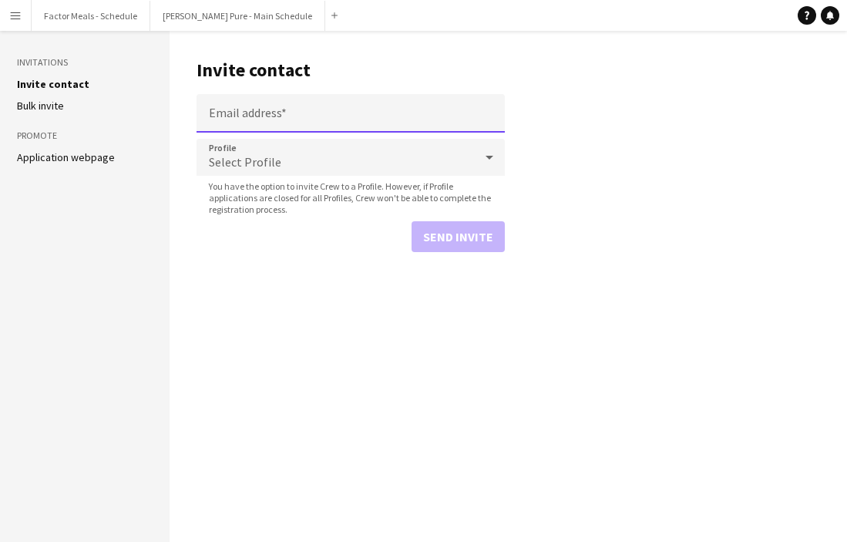
click at [238, 116] on input "Email address" at bounding box center [350, 113] width 308 height 39
paste input "**********"
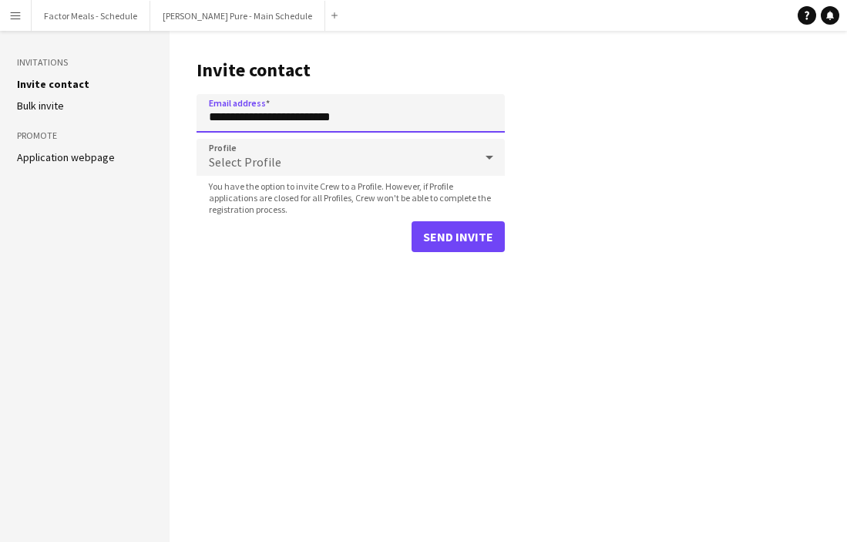
type input "**********"
click at [263, 167] on span "Select Profile" at bounding box center [245, 161] width 72 height 15
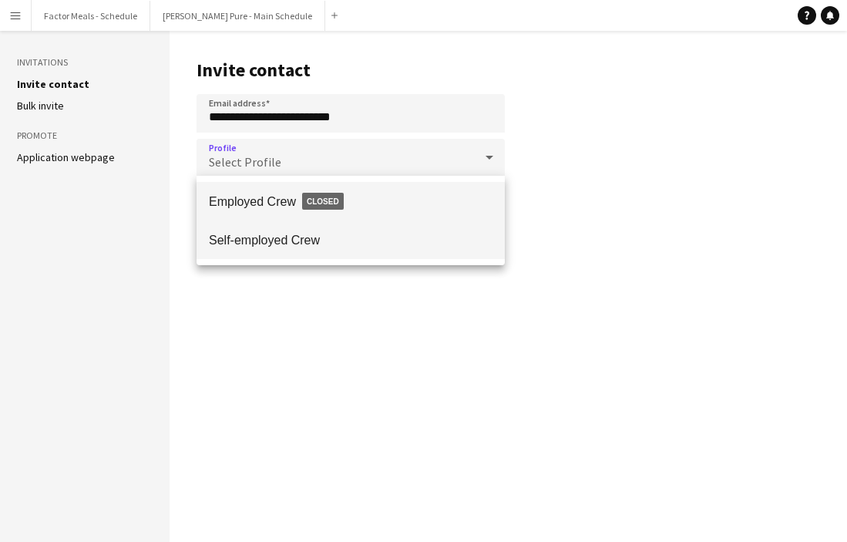
click at [267, 237] on span "Self-employed Crew" at bounding box center [350, 240] width 283 height 15
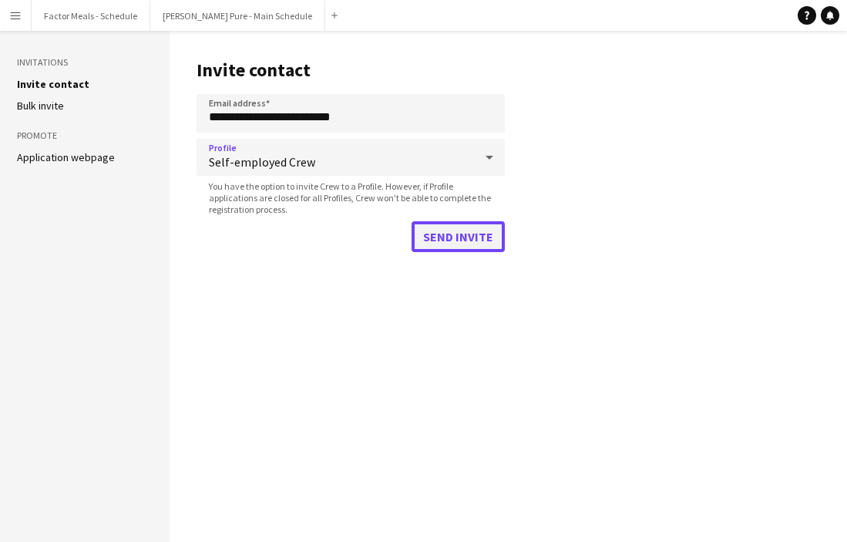
click at [486, 232] on button "Send invite" at bounding box center [457, 236] width 93 height 31
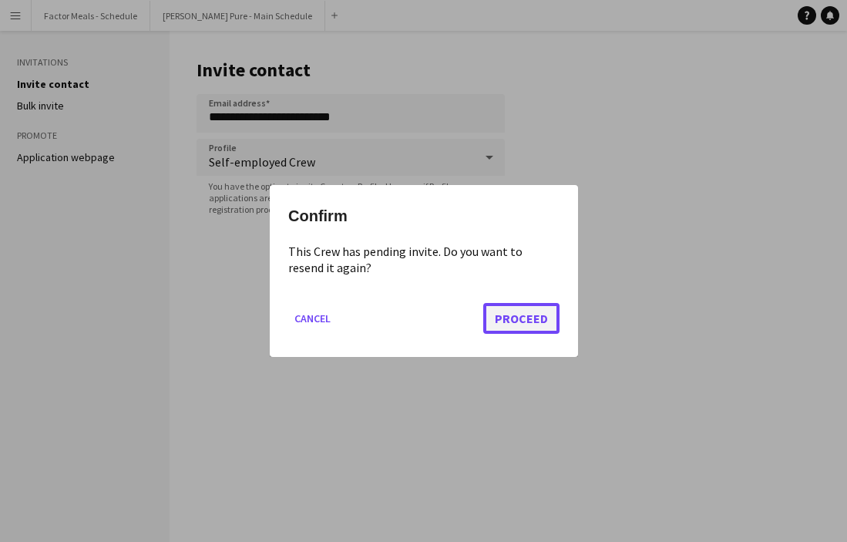
click at [522, 318] on button "Proceed" at bounding box center [521, 318] width 76 height 31
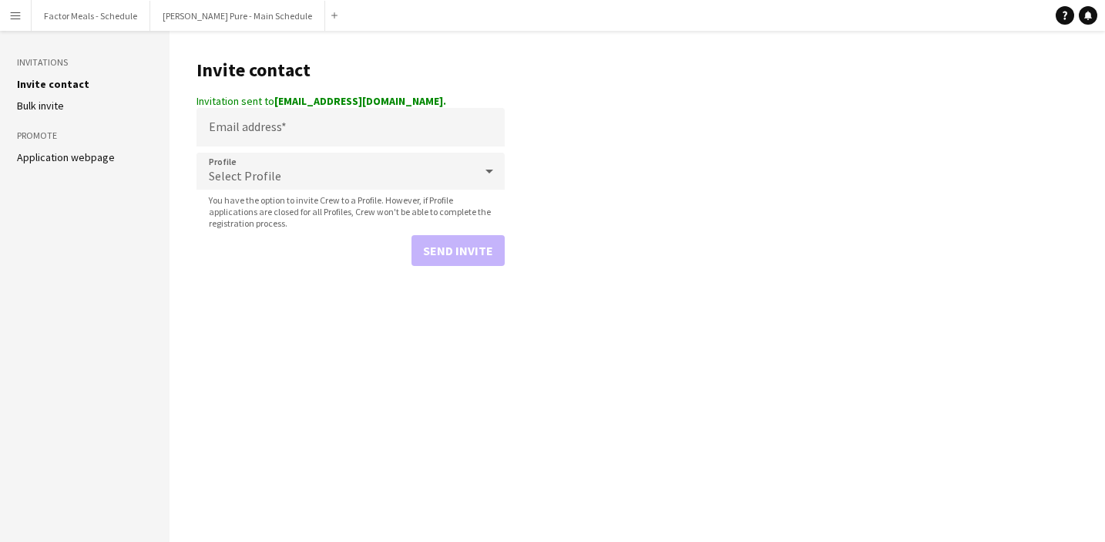
click at [599, 273] on main "Invite contact Invitation sent to joannaopatterson@gmail.com. Email address Pro…" at bounding box center [636, 286] width 935 height 511
click at [23, 20] on button "Menu" at bounding box center [15, 15] width 31 height 31
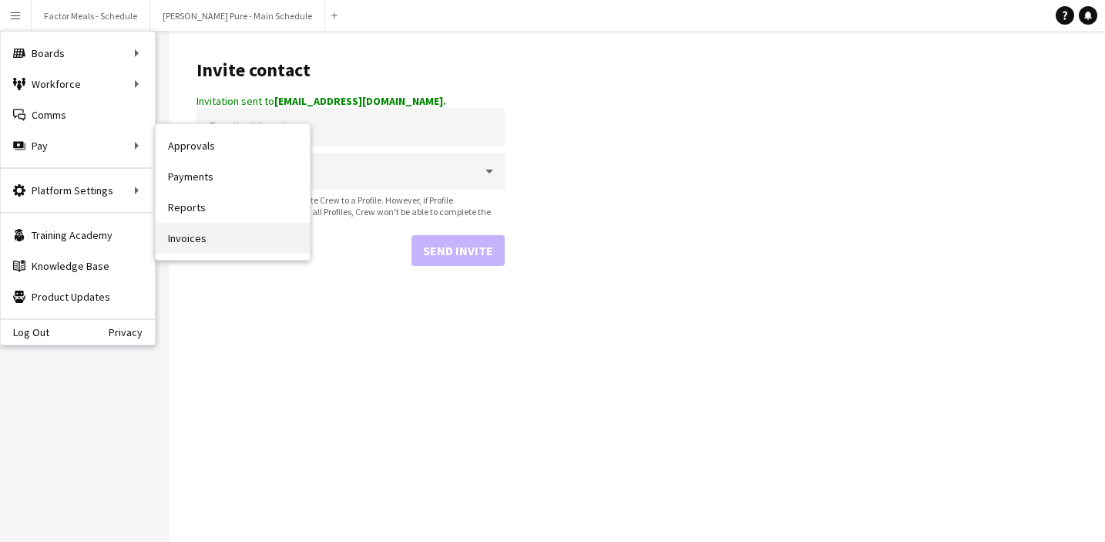
click at [187, 234] on link "Invoices" at bounding box center [233, 238] width 154 height 31
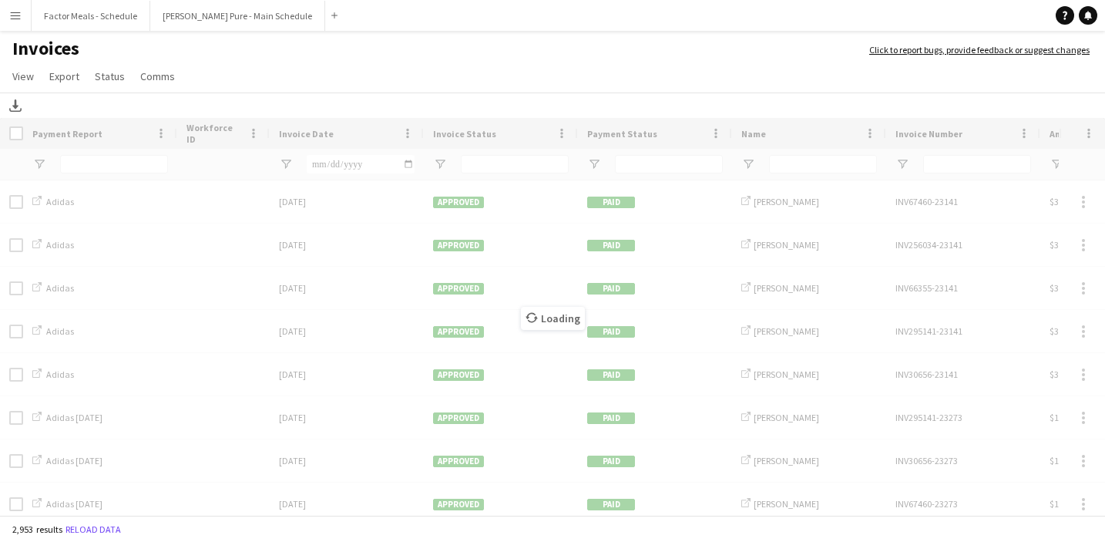
click at [5, 22] on button "Menu" at bounding box center [15, 15] width 31 height 31
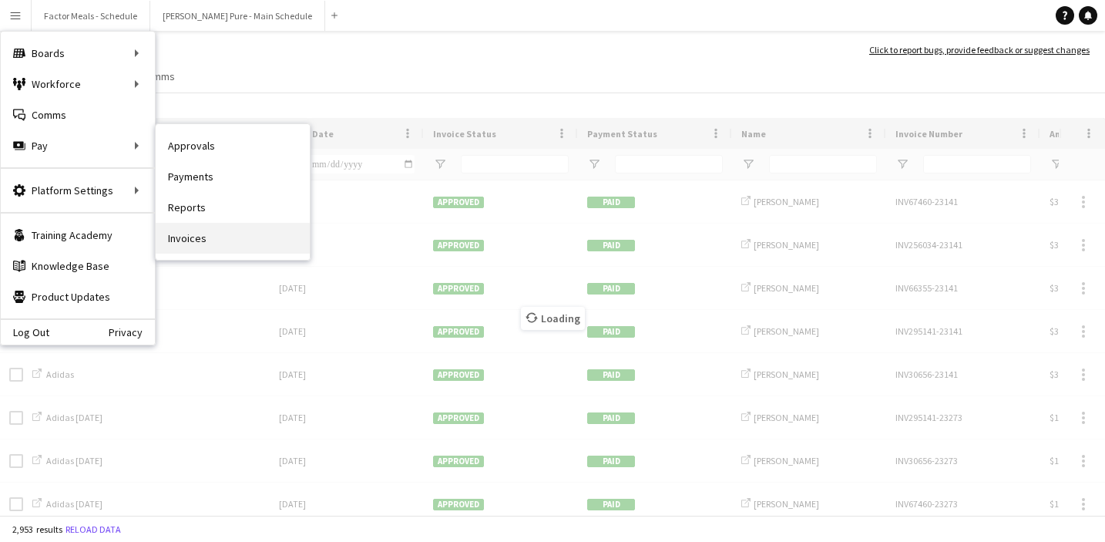
click at [178, 243] on link "Invoices" at bounding box center [233, 238] width 154 height 31
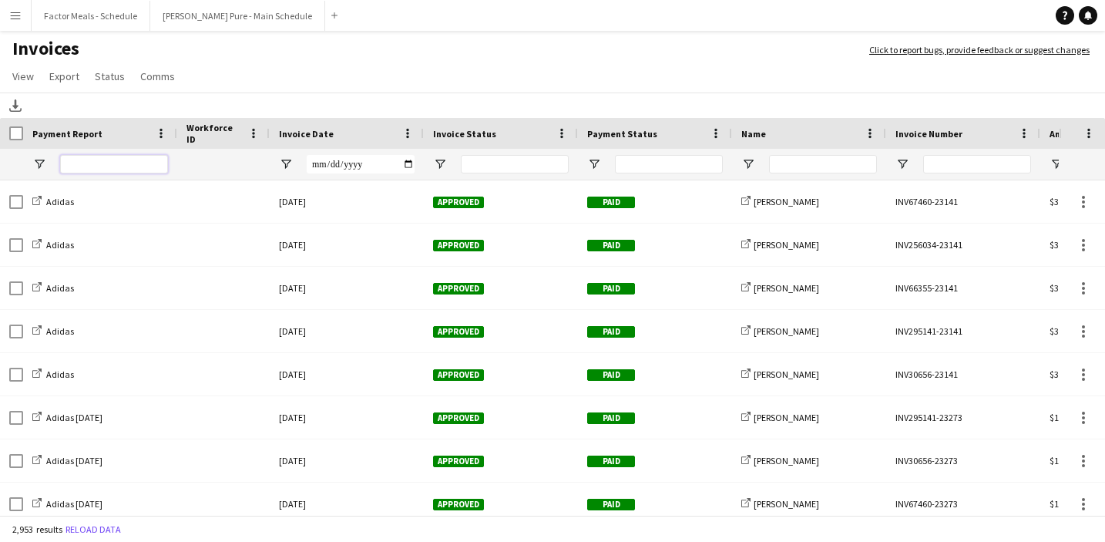
click at [121, 165] on input "Payment Report Filter Input" at bounding box center [114, 164] width 108 height 18
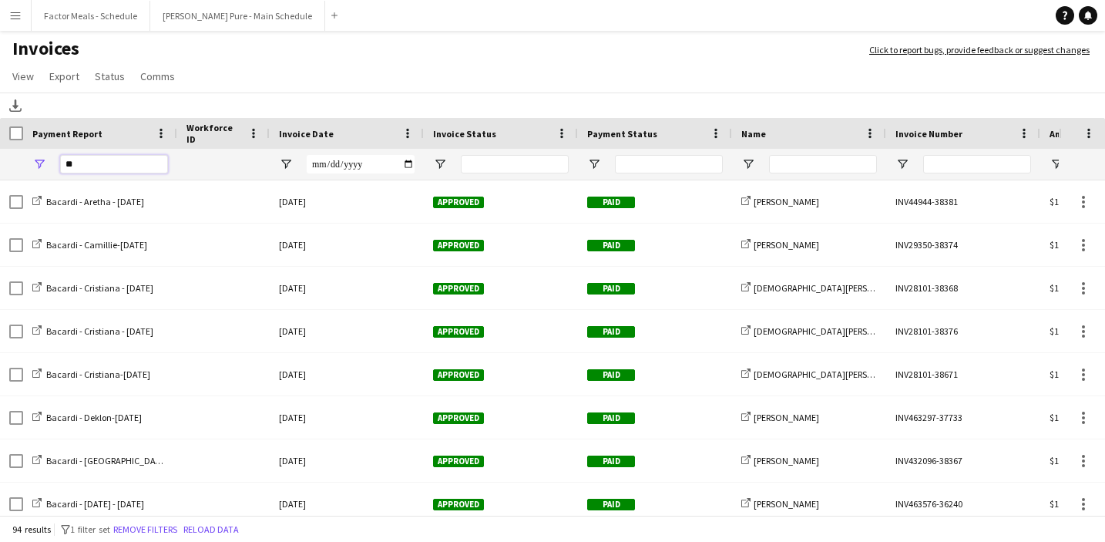
type input "*"
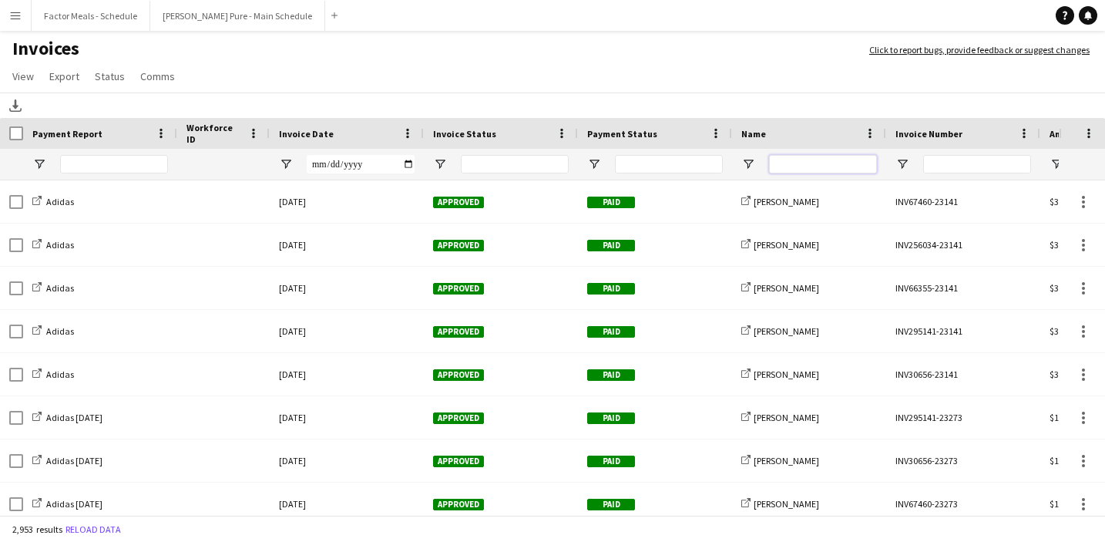
click at [823, 161] on input "Name Filter Input" at bounding box center [823, 164] width 108 height 18
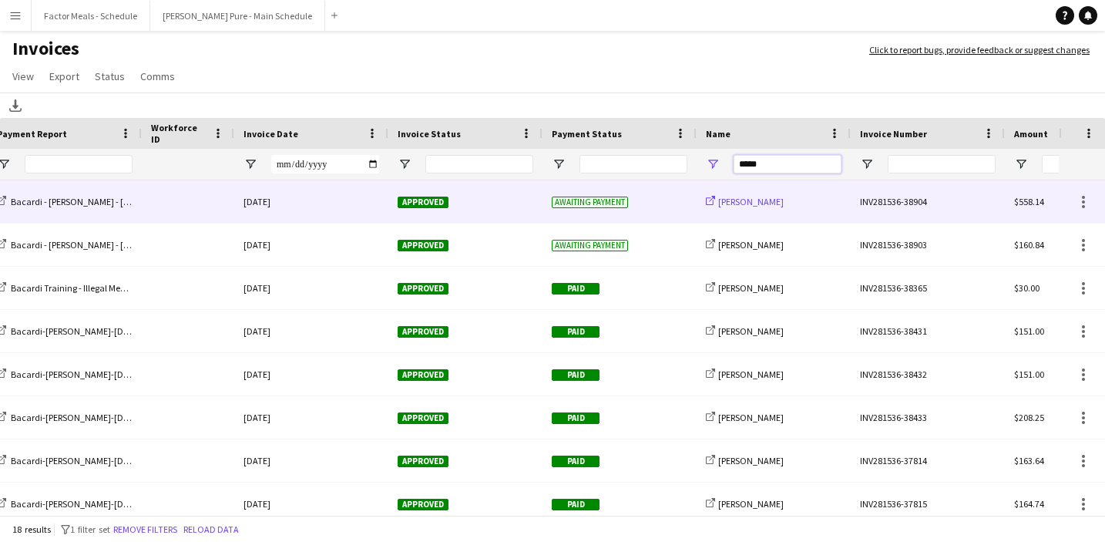
scroll to position [0, 187]
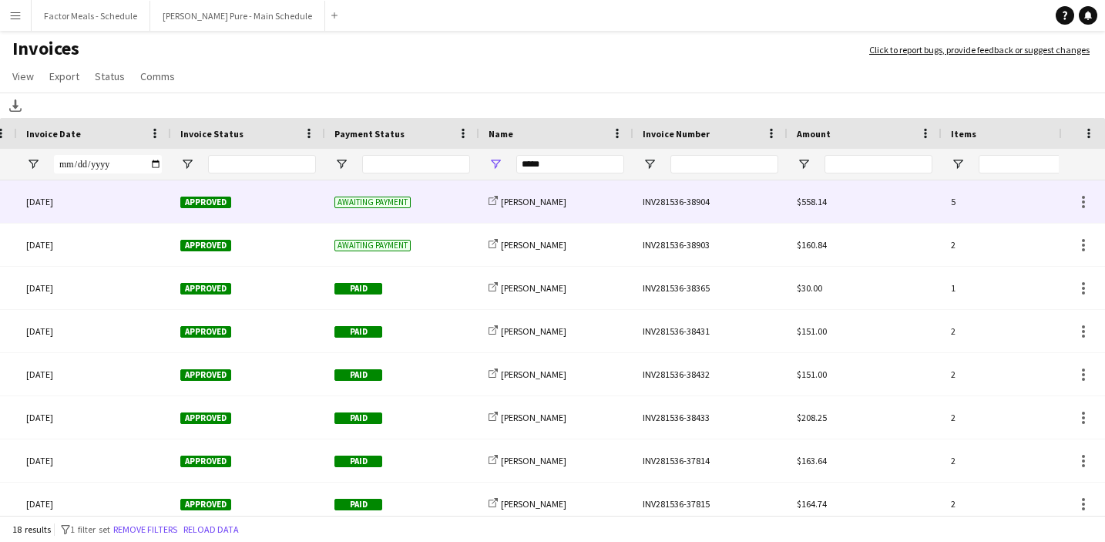
click at [676, 201] on div "INV281536-38904" at bounding box center [710, 201] width 154 height 42
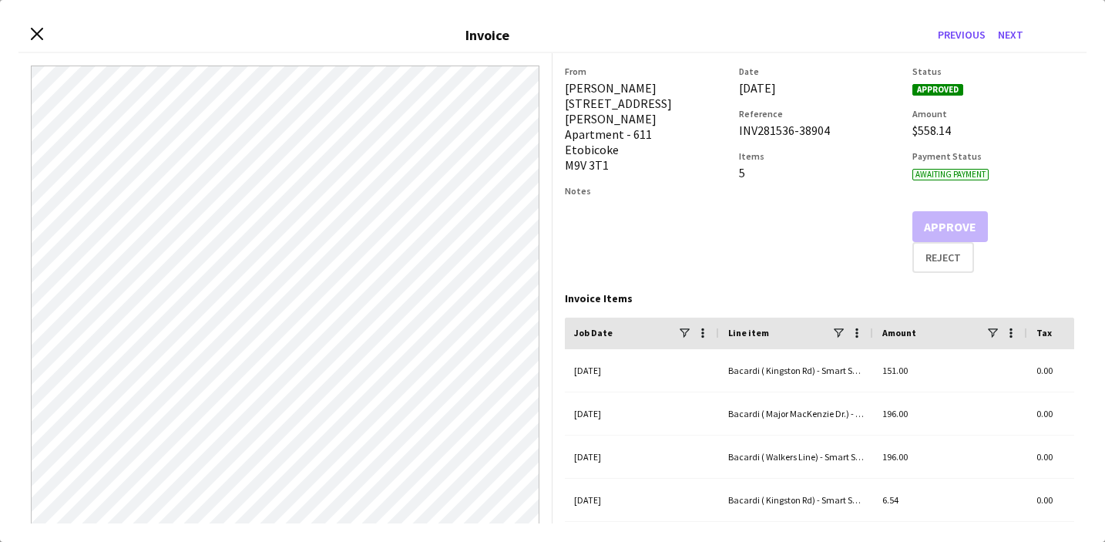
click at [782, 122] on div "INV281536-38904" at bounding box center [820, 129] width 162 height 15
drag, startPoint x: 831, startPoint y: 132, endPoint x: 726, endPoint y: 132, distance: 105.5
click at [726, 135] on div "From Parth Gundraniya 1901 Martin Grove Road Apartment - 611 Etobicoke M9V 3T1 …" at bounding box center [819, 168] width 509 height 207
click at [734, 133] on div "From Parth Gundraniya 1901 Martin Grove Road Apartment - 611 Etobicoke M9V 3T1 …" at bounding box center [819, 168] width 509 height 207
drag, startPoint x: 830, startPoint y: 135, endPoint x: 731, endPoint y: 134, distance: 98.6
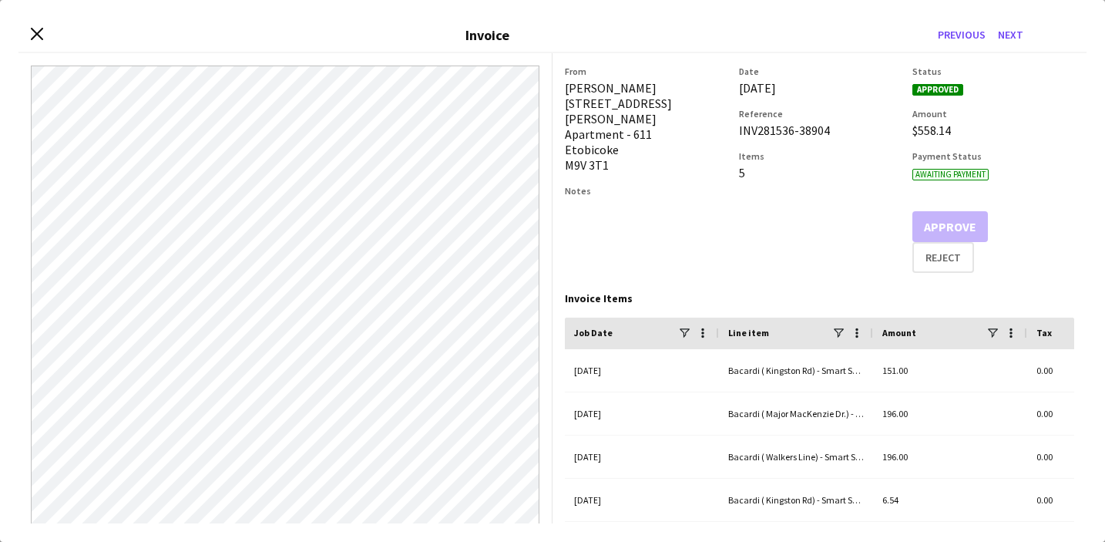
click at [731, 134] on div "From Parth Gundraniya 1901 Martin Grove Road Apartment - 611 Etobicoke M9V 3T1 …" at bounding box center [819, 168] width 509 height 207
copy div "Etobicoke M9V 3T1 Notes Date 15-August-2025 Reference INV281536-38904"
click at [846, 213] on div "Date 15-August-2025 Reference INV281536-38904 Items 5" at bounding box center [820, 168] width 162 height 207
drag, startPoint x: 837, startPoint y: 132, endPoint x: 736, endPoint y: 133, distance: 100.9
click at [736, 133] on div "From Parth Gundraniya 1901 Martin Grove Road Apartment - 611 Etobicoke M9V 3T1 …" at bounding box center [819, 168] width 509 height 207
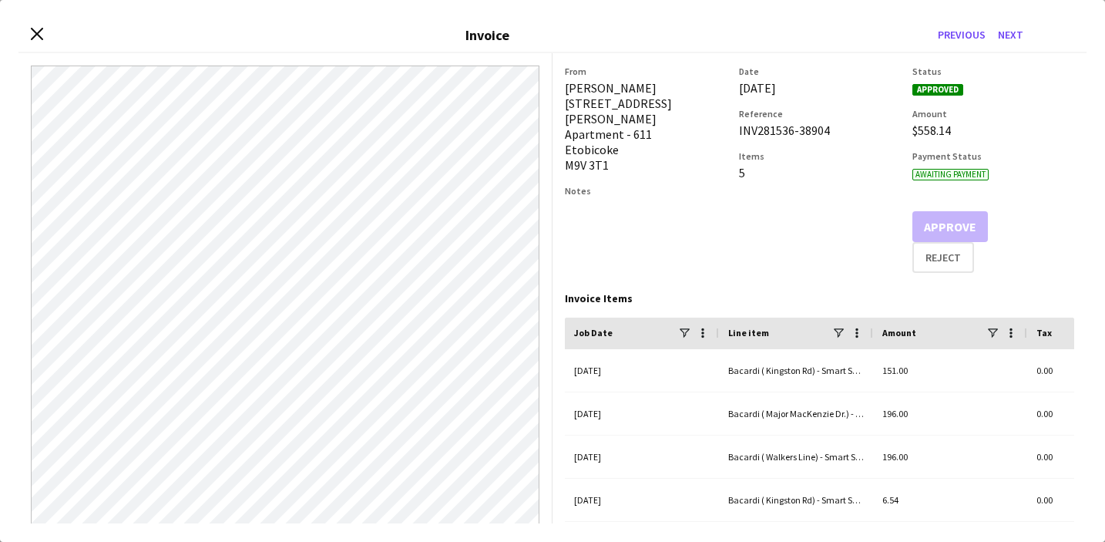
copy div "INV281536-38904"
click at [26, 33] on div "Close invoice dialog Invoice Previous Next" at bounding box center [552, 35] width 1068 height 35
click at [36, 36] on icon "Close invoice dialog" at bounding box center [36, 34] width 15 height 15
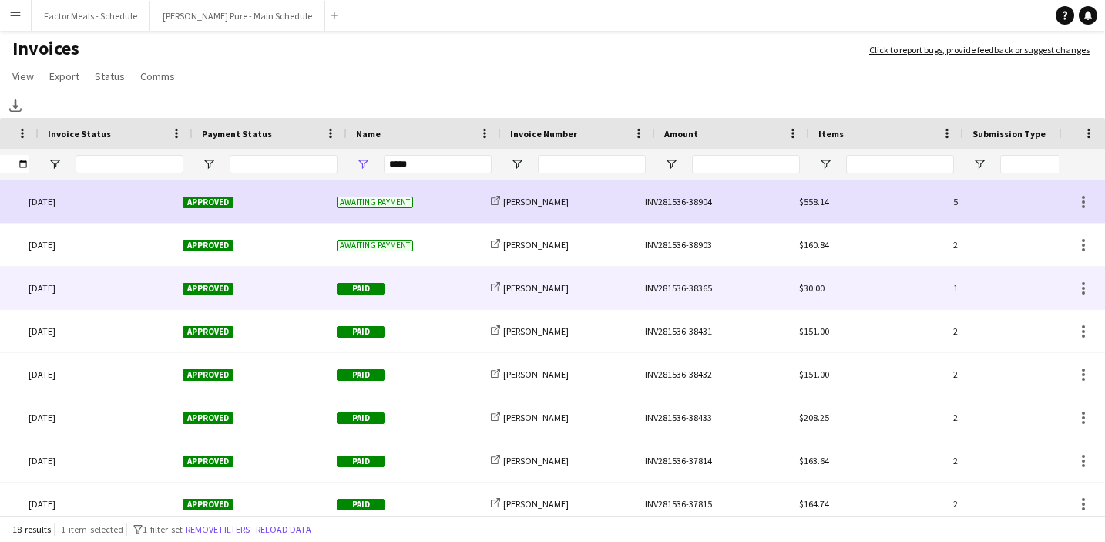
scroll to position [0, 39]
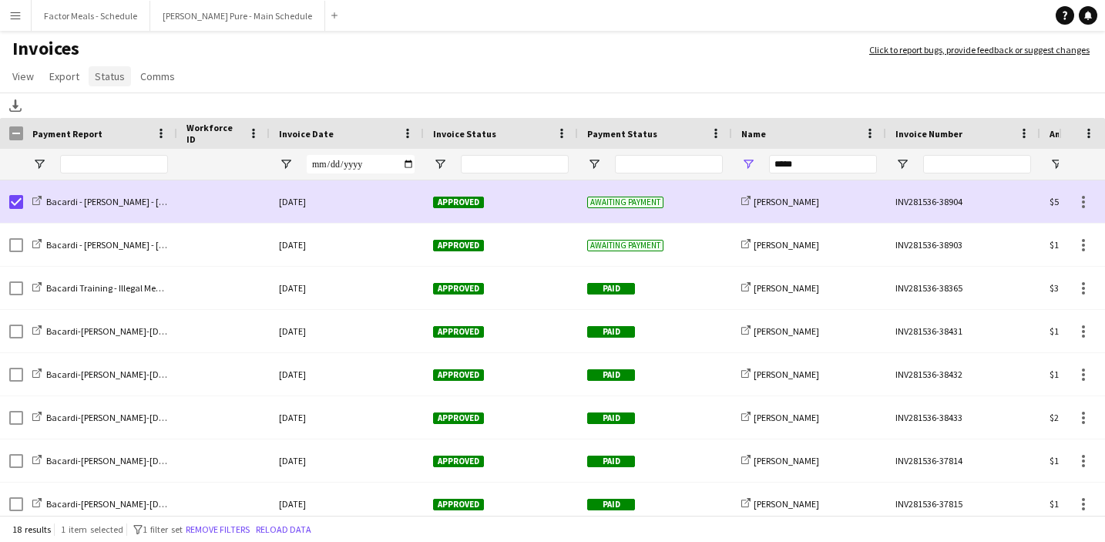
click at [105, 72] on span "Status" at bounding box center [110, 76] width 30 height 14
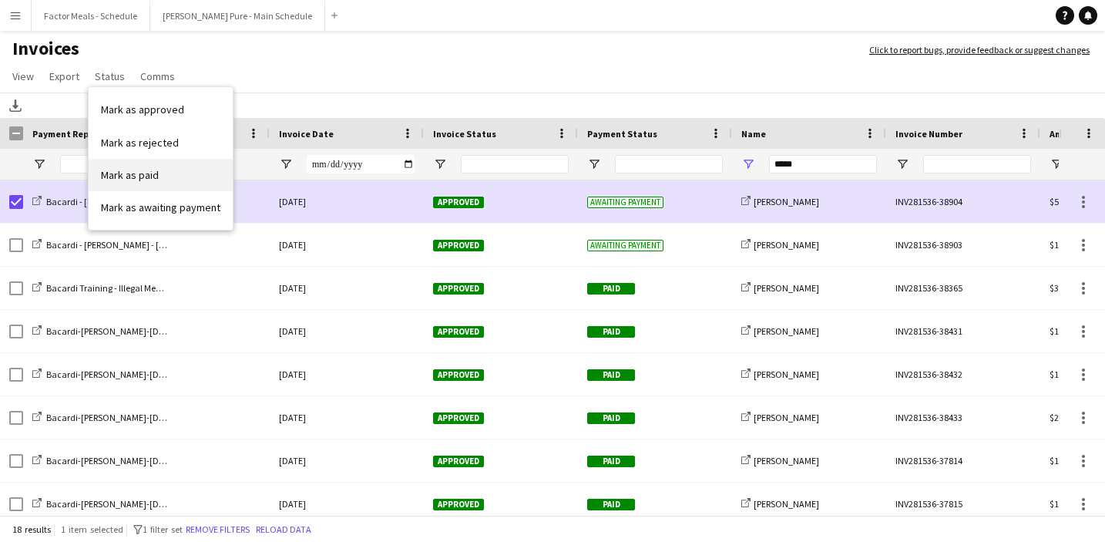
click at [137, 176] on span "Mark as paid" at bounding box center [130, 175] width 58 height 14
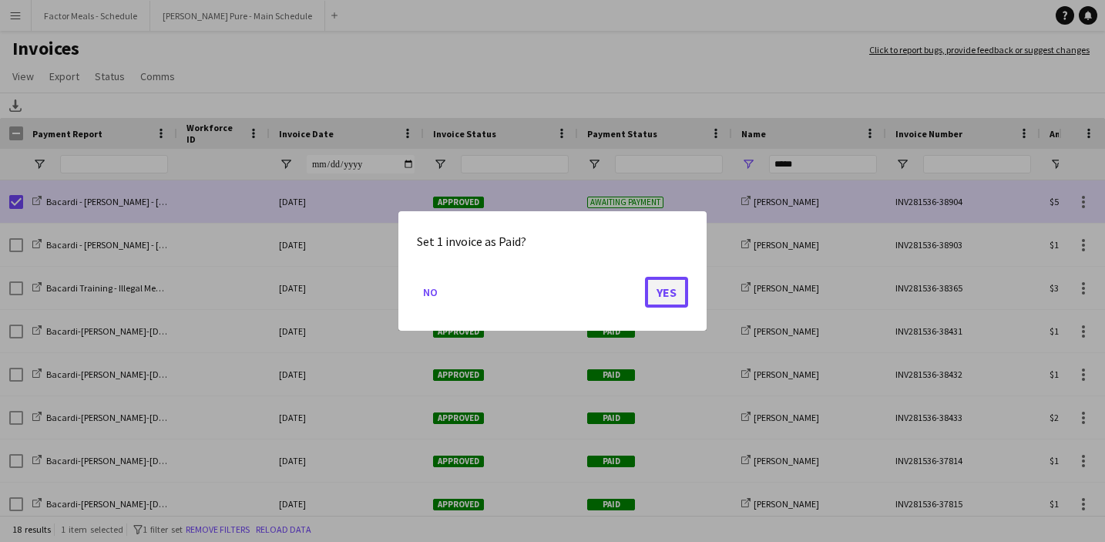
click at [673, 292] on button "Yes" at bounding box center [666, 292] width 43 height 31
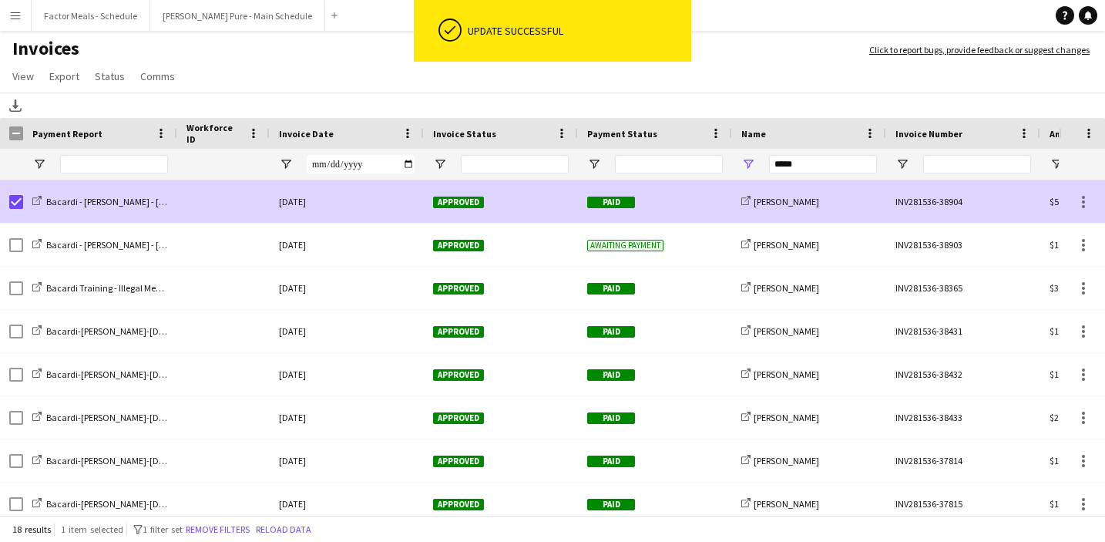
click at [8, 205] on div at bounding box center [11, 201] width 23 height 42
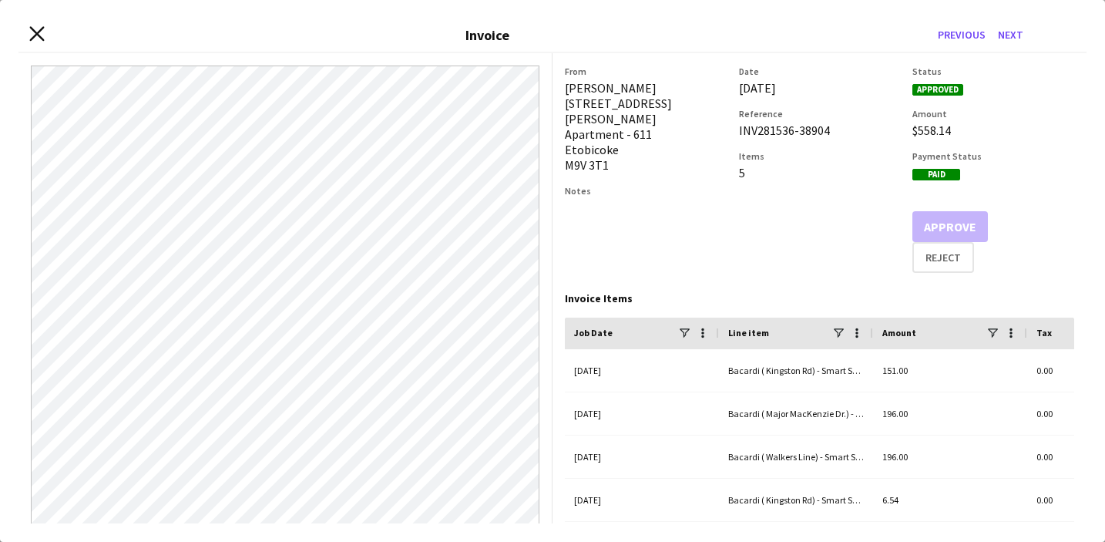
click at [30, 32] on icon "Close invoice dialog" at bounding box center [36, 34] width 15 height 15
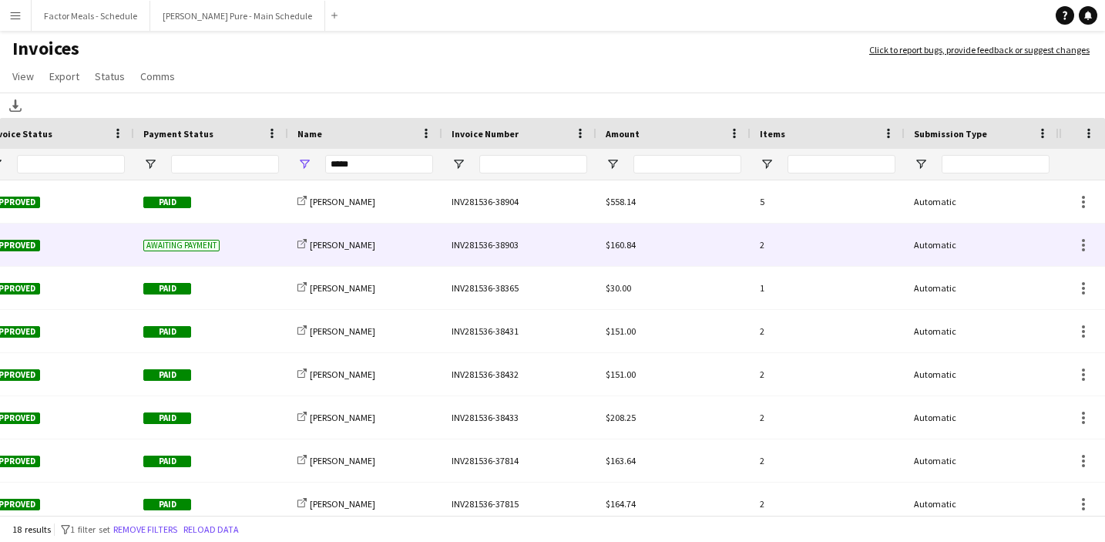
click at [507, 245] on div "INV281536-38903" at bounding box center [519, 244] width 154 height 42
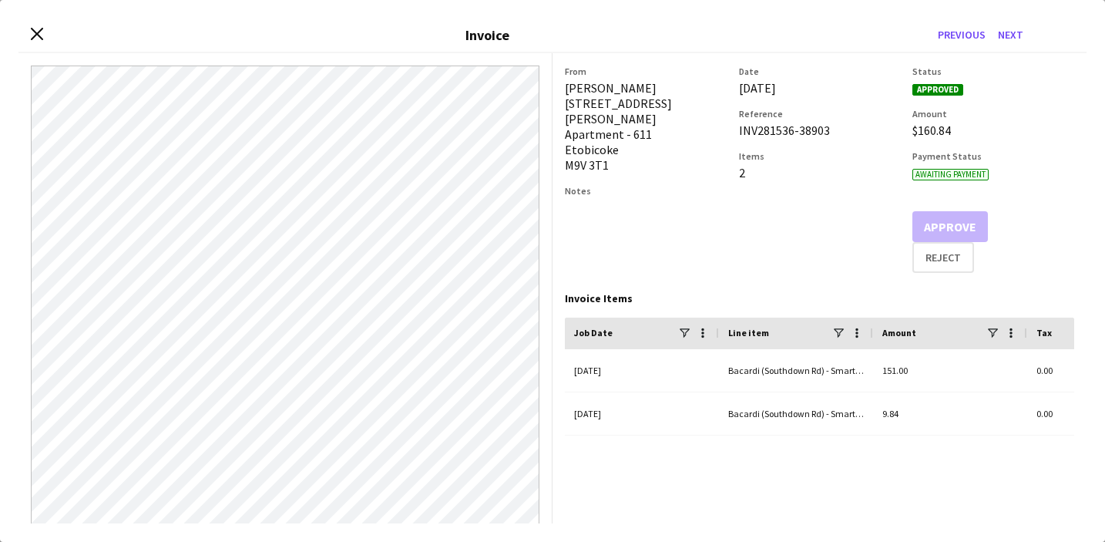
drag, startPoint x: 840, startPoint y: 129, endPoint x: 736, endPoint y: 126, distance: 104.0
click at [735, 129] on div "From Parth Gundraniya 1901 Martin Grove Road Apartment - 611 Etobicoke M9V 3T1 …" at bounding box center [819, 168] width 509 height 207
copy div "INV281536-38903"
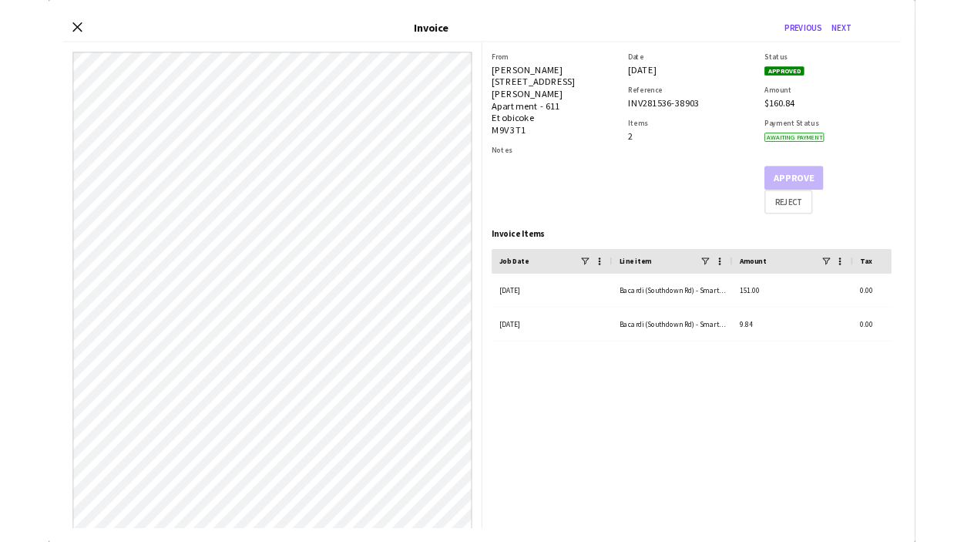
scroll to position [0, 439]
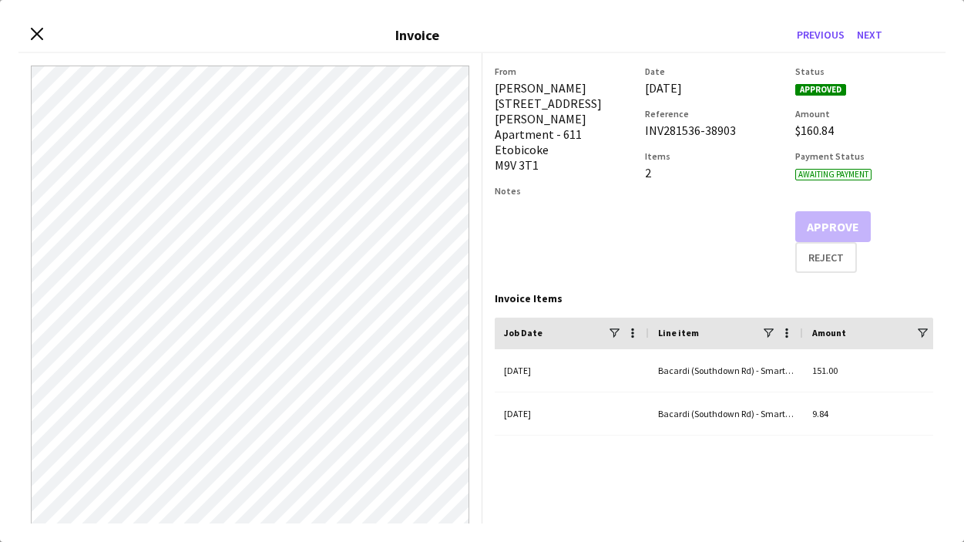
click at [29, 26] on div "Close invoice dialog Invoice Previous Next" at bounding box center [481, 35] width 927 height 35
click at [31, 32] on icon "Close invoice dialog" at bounding box center [36, 34] width 15 height 15
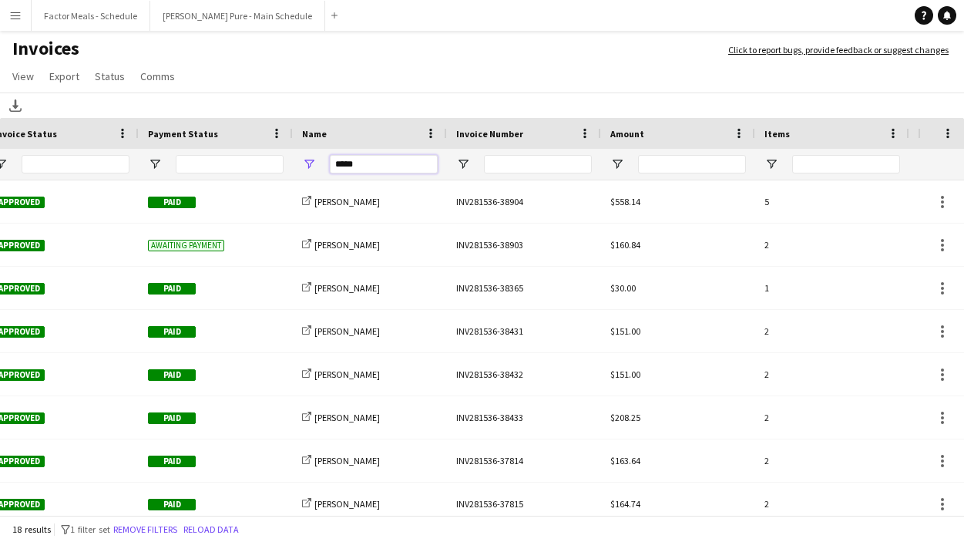
click at [397, 163] on input "*****" at bounding box center [384, 164] width 108 height 18
type input "*****"
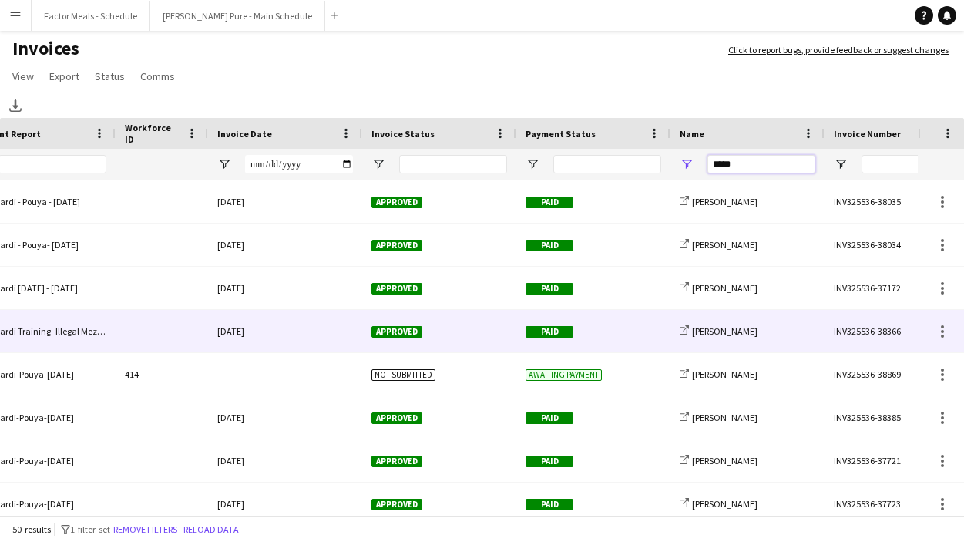
scroll to position [0, 0]
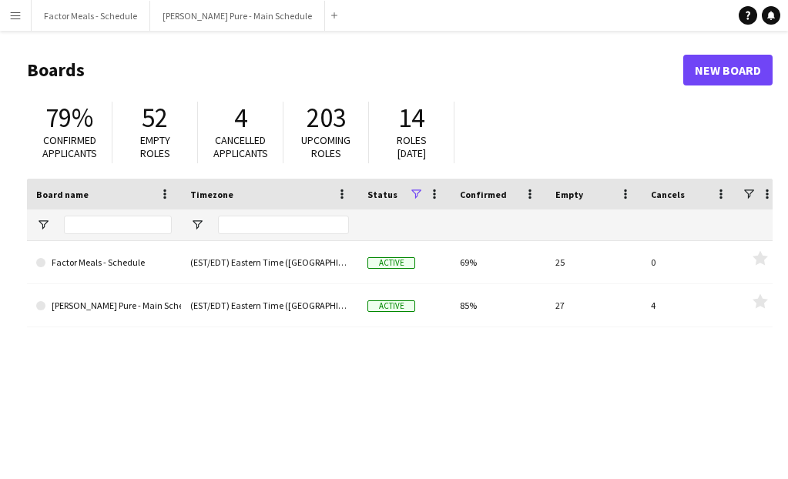
click at [17, 15] on app-icon "Menu" at bounding box center [15, 15] width 12 height 12
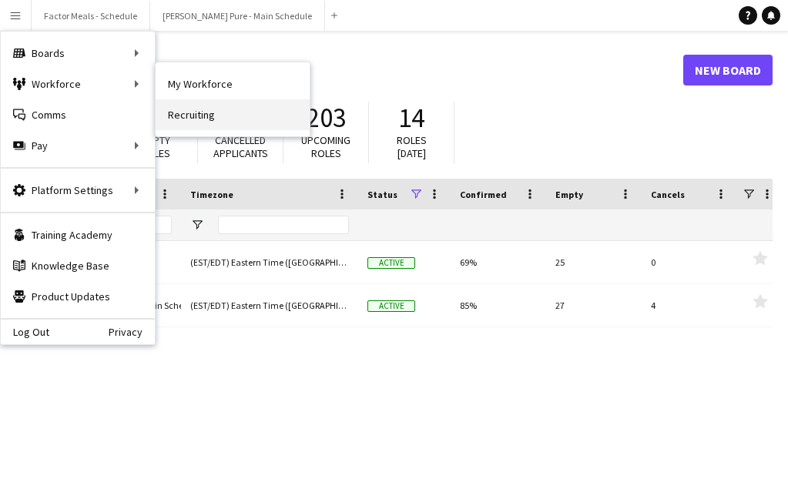
click at [197, 116] on link "Recruiting" at bounding box center [233, 114] width 154 height 31
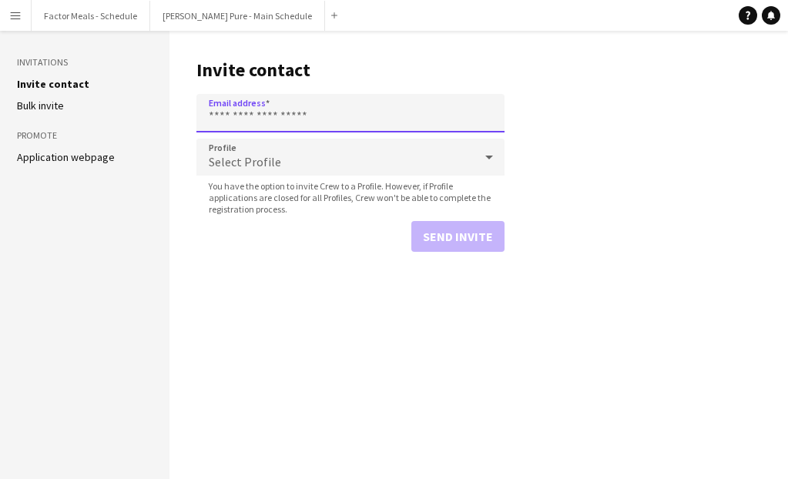
click at [243, 119] on input "Email address" at bounding box center [350, 113] width 308 height 39
paste input "**********"
type input "**********"
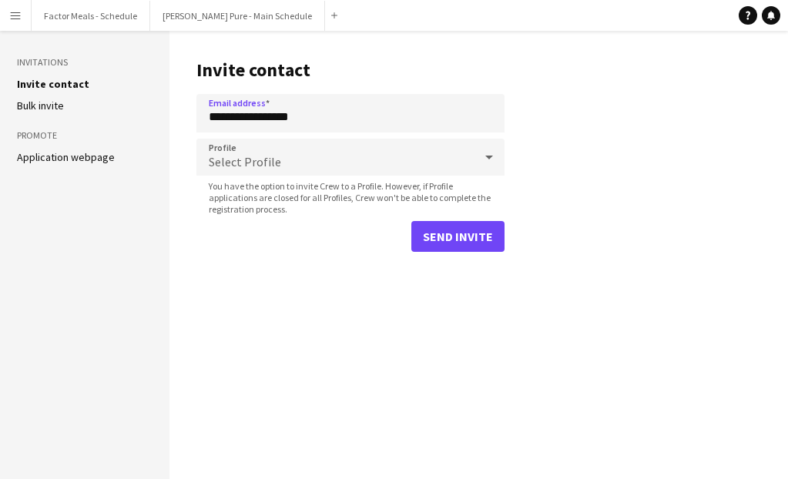
click at [267, 167] on span "Select Profile" at bounding box center [245, 161] width 72 height 15
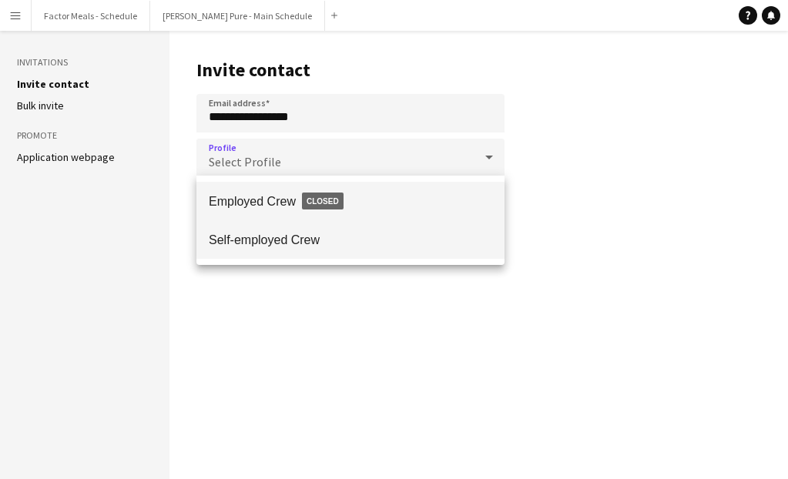
click at [253, 240] on span "Self-employed Crew" at bounding box center [350, 240] width 283 height 15
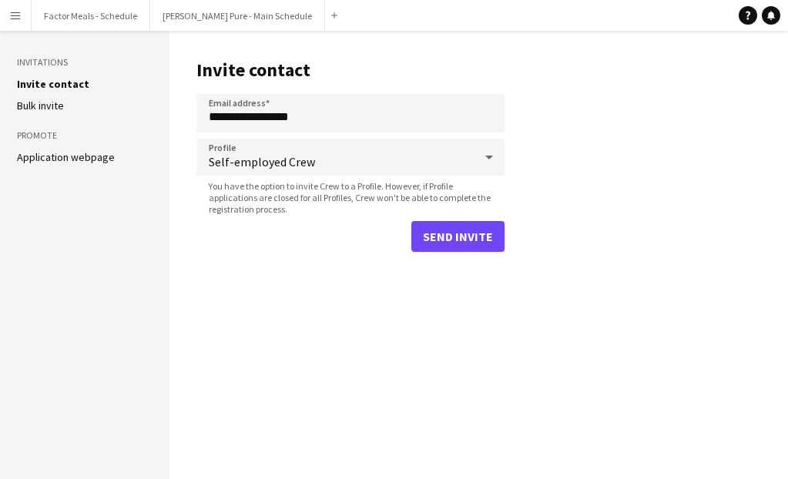
click at [300, 317] on main "**********" at bounding box center [478, 255] width 619 height 448
click at [481, 238] on button "Send invite" at bounding box center [457, 236] width 93 height 31
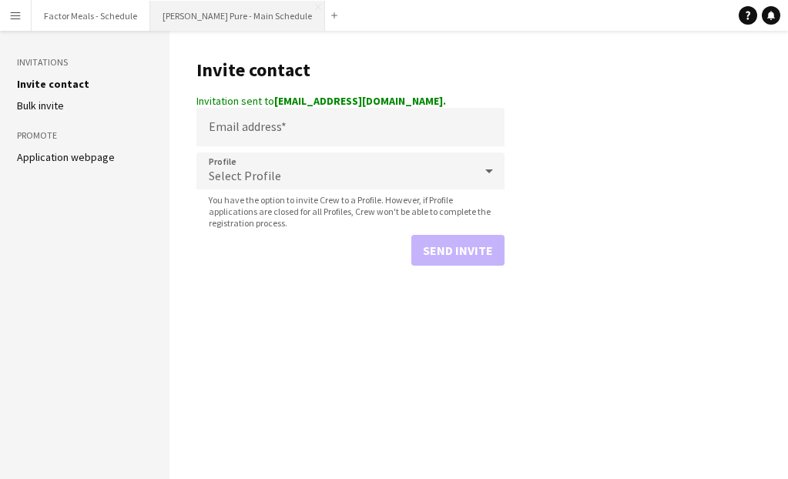
click at [187, 19] on button "Simon Pure - Main Schedule Close" at bounding box center [237, 16] width 175 height 30
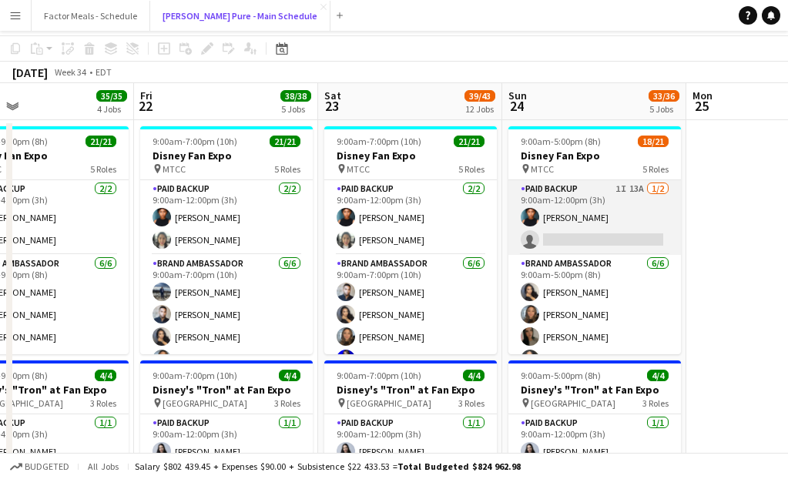
scroll to position [11, 0]
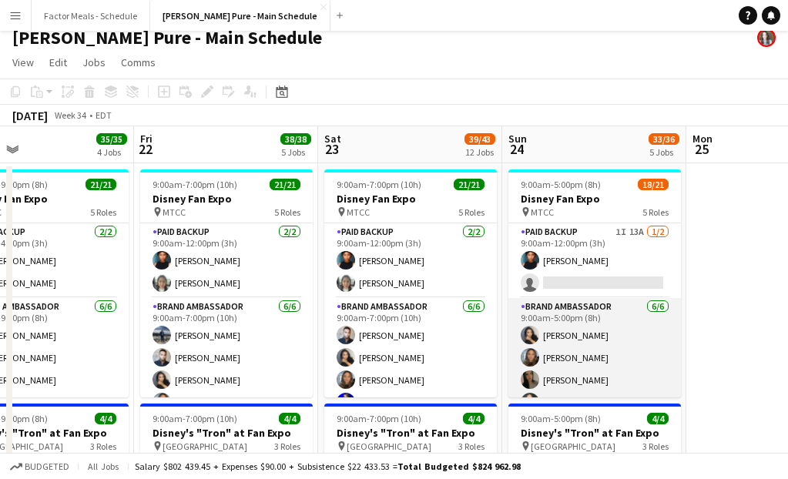
click at [554, 334] on app-card-role "Brand Ambassador 6/6 9:00am-5:00pm (8h) ameerah nuri Julissa Cornejo Sarah Nuri…" at bounding box center [594, 380] width 173 height 164
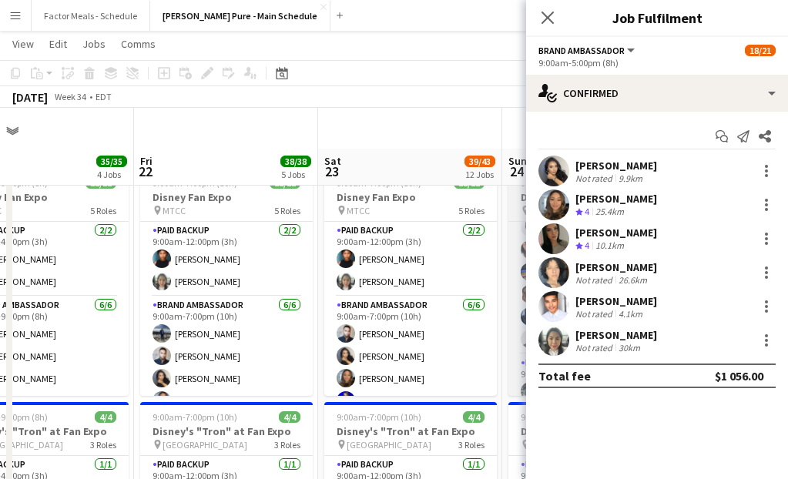
scroll to position [54, 0]
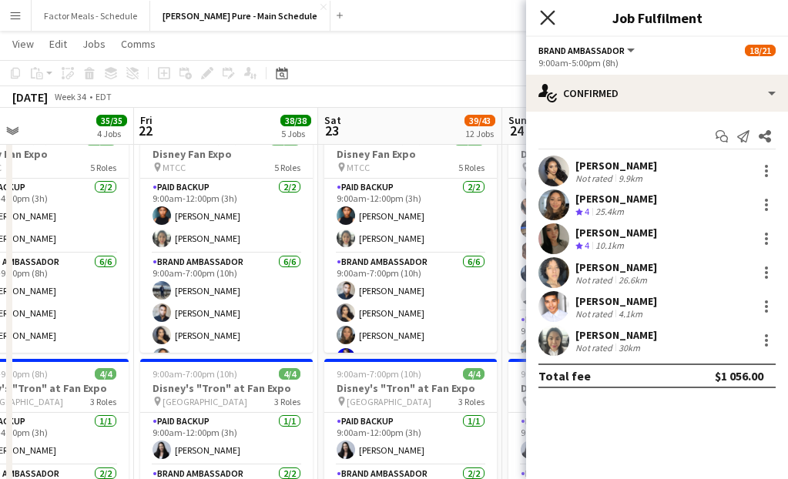
click at [552, 15] on icon "Close pop-in" at bounding box center [547, 17] width 15 height 15
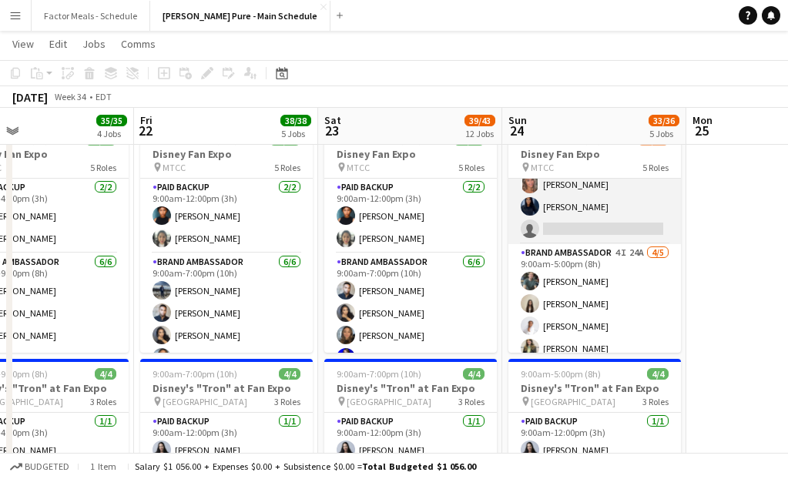
scroll to position [448, 0]
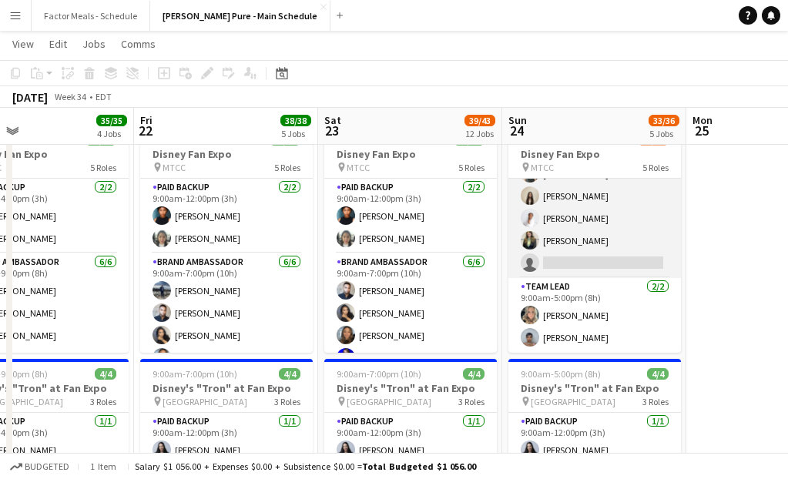
click at [571, 251] on app-card-role "Brand Ambassador 4I 24A 4/5 9:00am-5:00pm (8h) Dylan Watts Geanie Luu Jessica O…" at bounding box center [594, 207] width 173 height 142
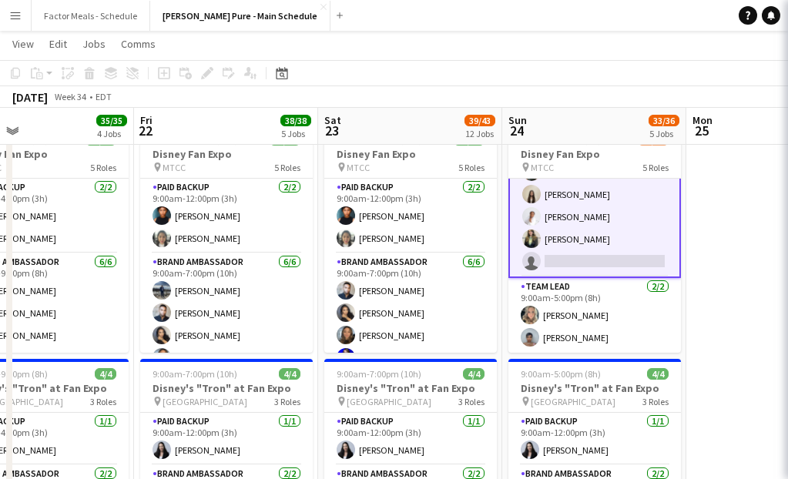
scroll to position [447, 0]
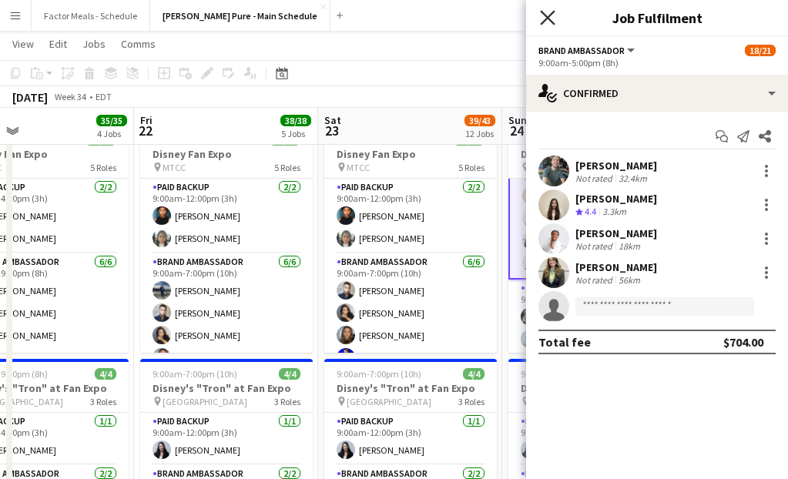
click at [544, 22] on icon at bounding box center [547, 17] width 15 height 15
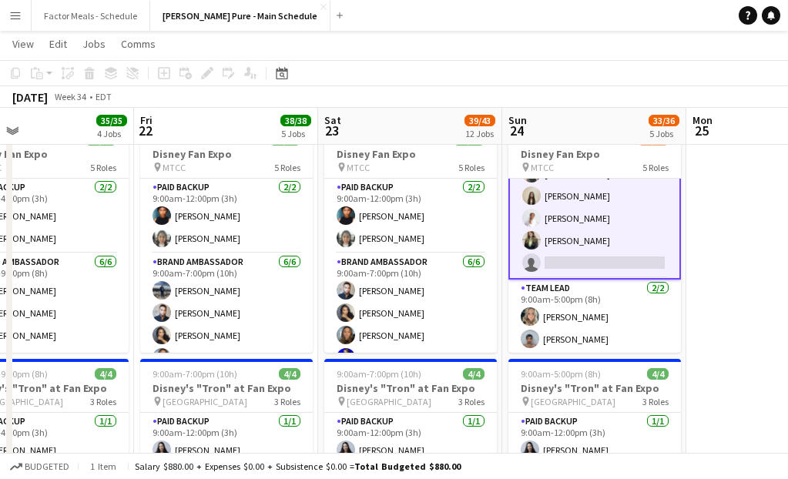
click at [514, 85] on app-toolbar "Copy Paste Paste Command V Paste with crew Command Shift V Paste linked Job Del…" at bounding box center [394, 73] width 788 height 26
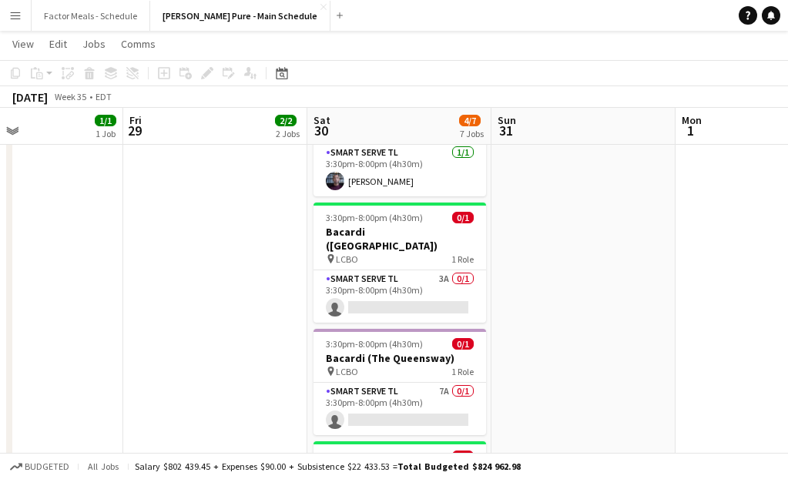
scroll to position [0, 422]
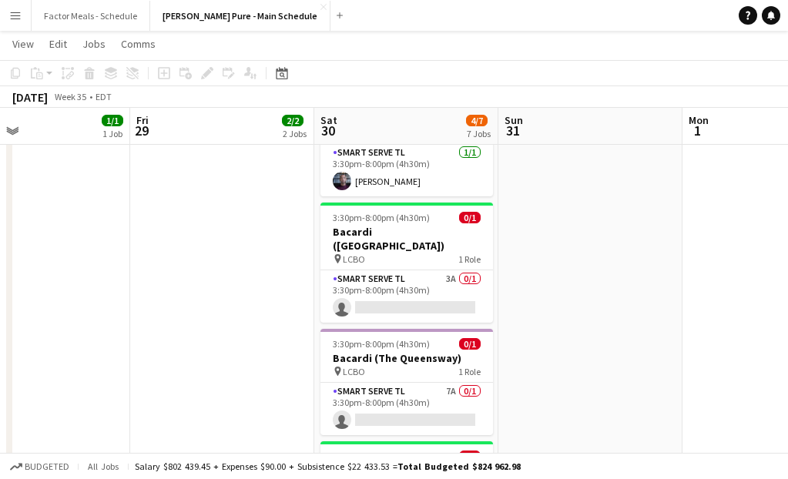
click at [19, 14] on app-icon "Menu" at bounding box center [15, 15] width 12 height 12
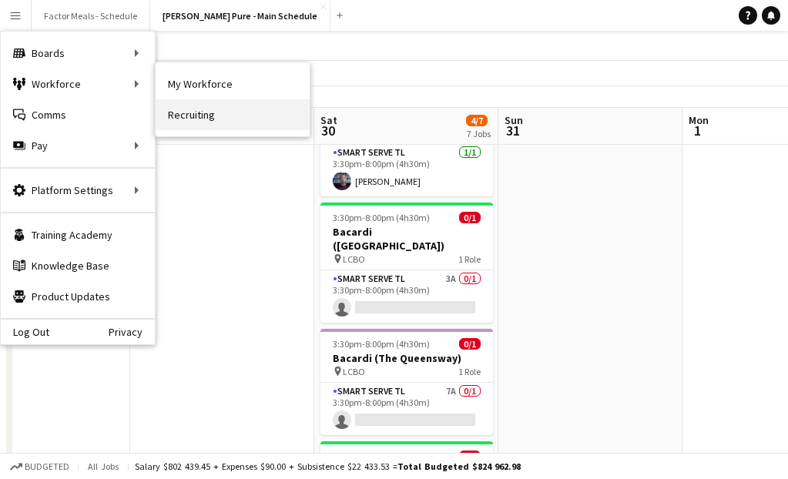
click at [188, 118] on link "Recruiting" at bounding box center [233, 114] width 154 height 31
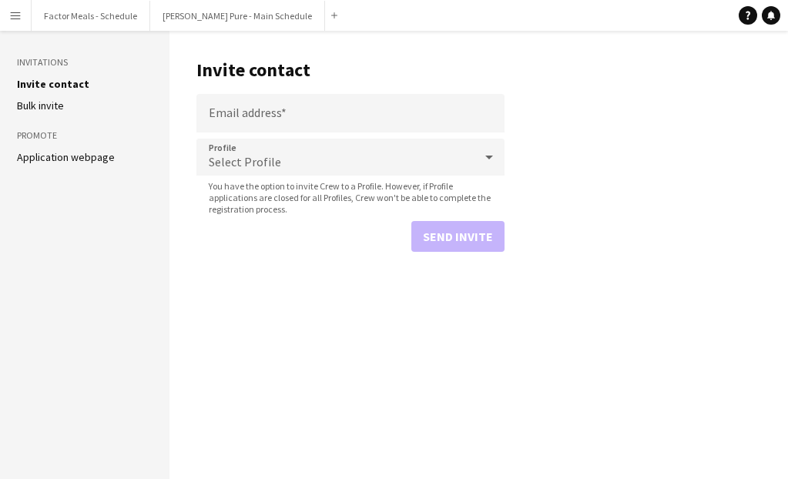
click at [12, 17] on app-icon "Menu" at bounding box center [15, 15] width 12 height 12
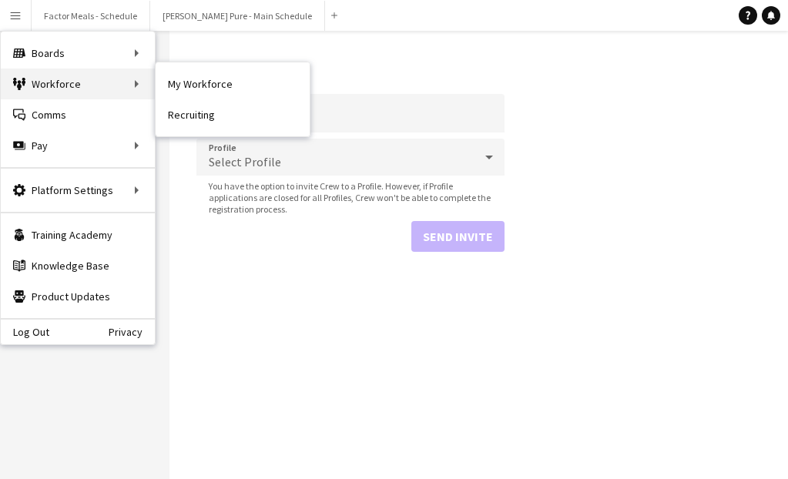
click at [49, 78] on div "Workforce Workforce" at bounding box center [78, 84] width 154 height 31
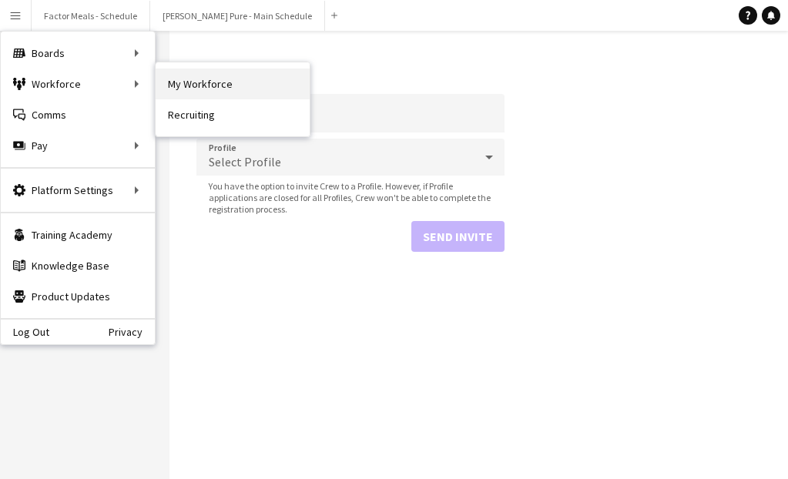
click at [215, 86] on link "My Workforce" at bounding box center [233, 84] width 154 height 31
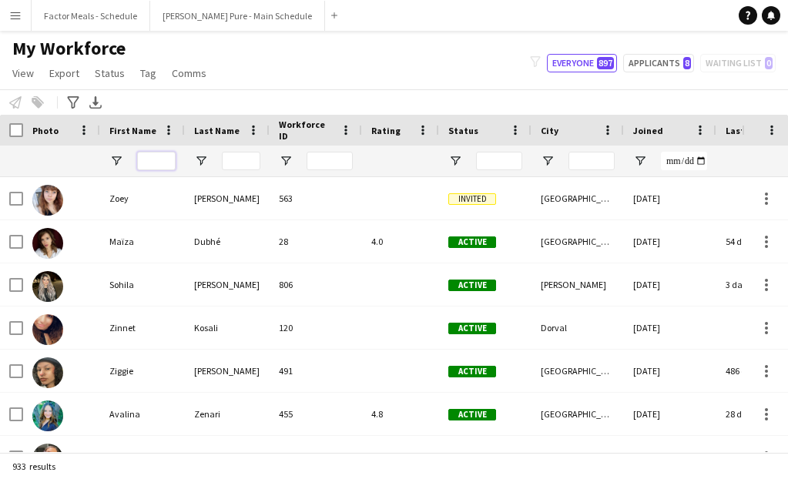
click at [159, 165] on input "First Name Filter Input" at bounding box center [156, 161] width 39 height 18
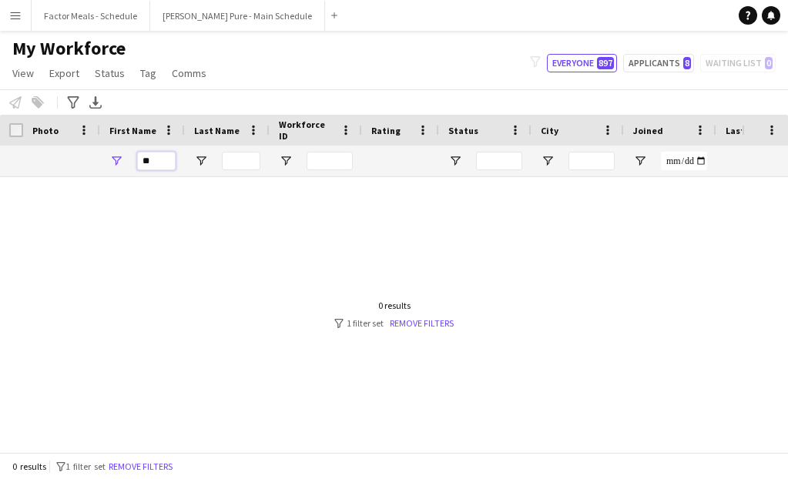
type input "*"
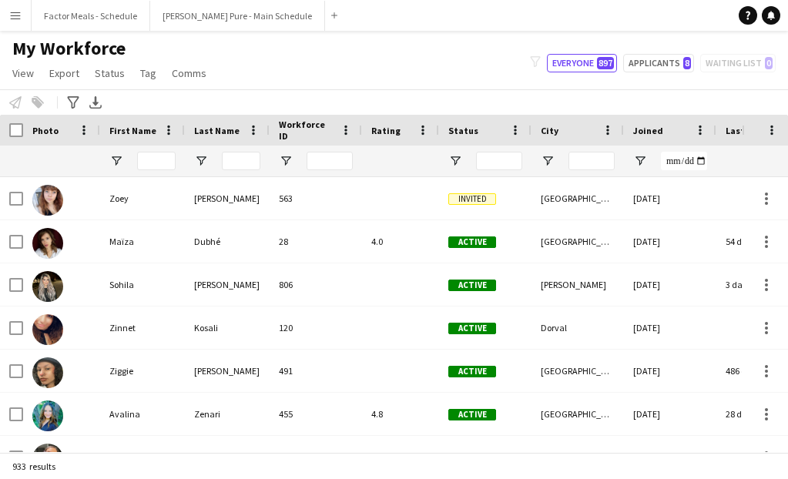
click at [13, 19] on app-icon "Menu" at bounding box center [15, 15] width 12 height 12
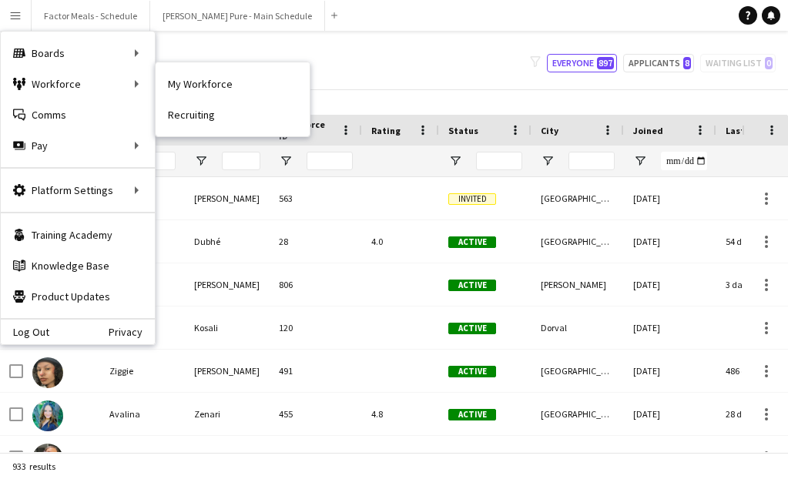
click at [178, 83] on link "My Workforce" at bounding box center [233, 84] width 154 height 31
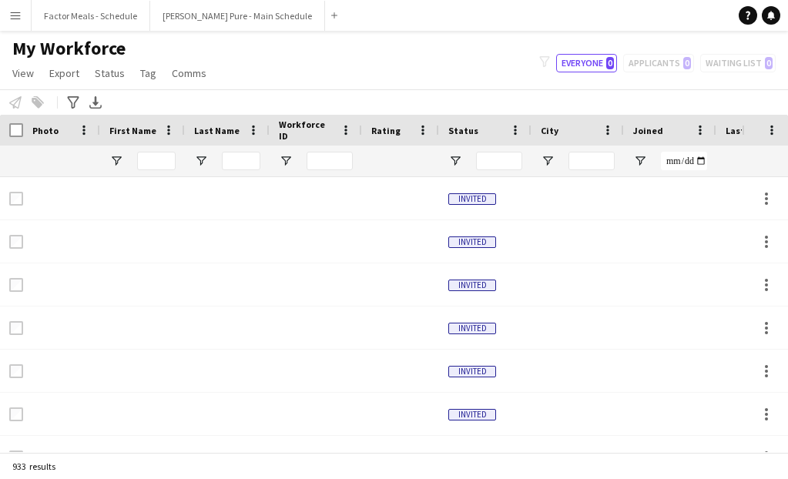
click at [5, 18] on button "Menu" at bounding box center [15, 15] width 31 height 31
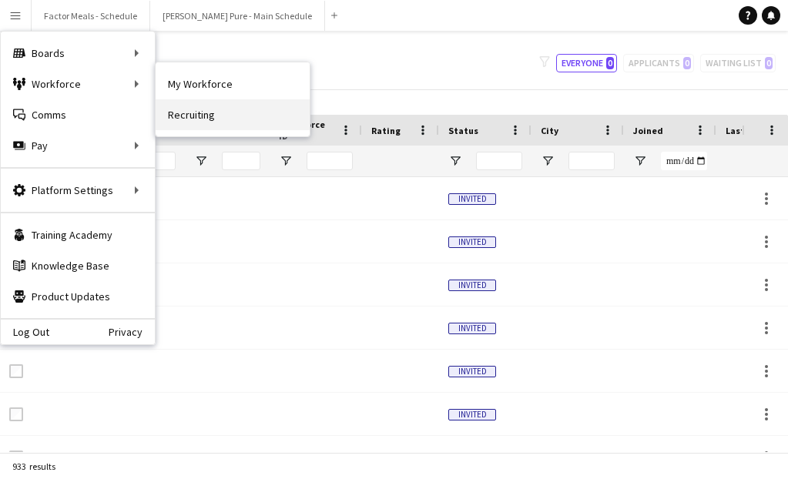
click at [175, 109] on link "Recruiting" at bounding box center [233, 114] width 154 height 31
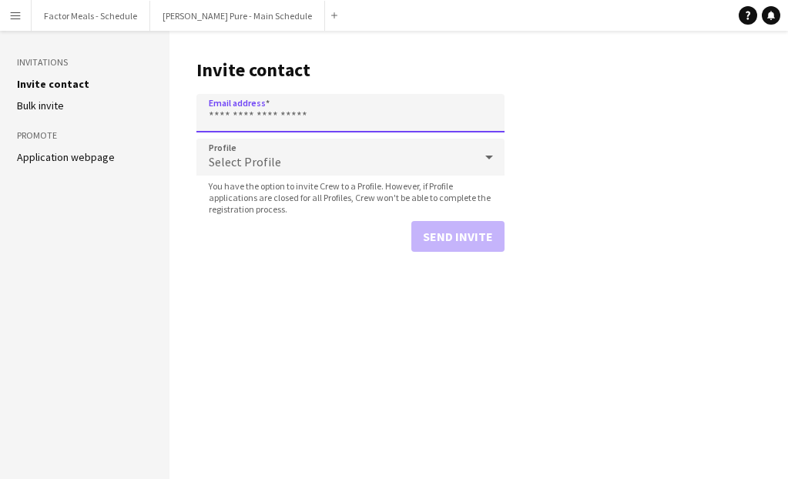
click at [244, 113] on input "Email address" at bounding box center [350, 113] width 308 height 39
paste input "**********"
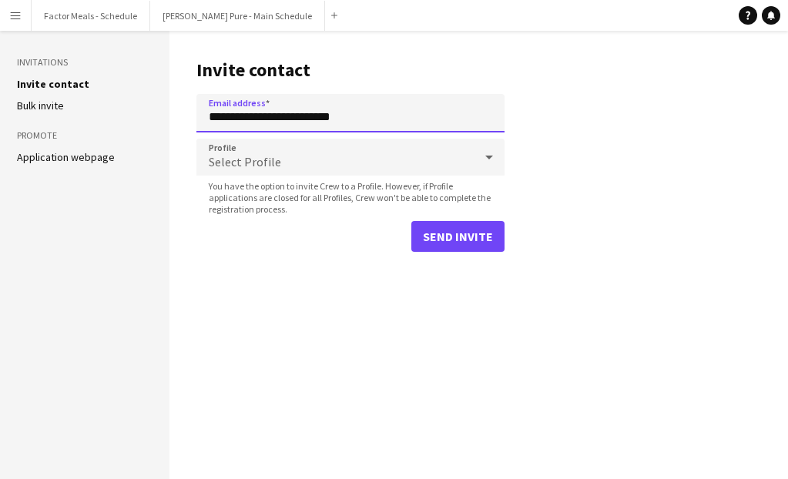
type input "**********"
click at [274, 153] on div "Select Profile" at bounding box center [334, 157] width 277 height 37
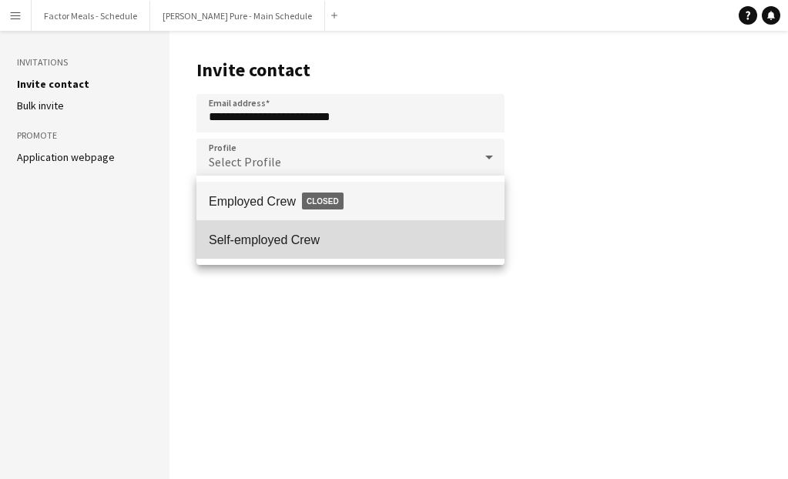
click at [273, 225] on mat-option "Self-employed Crew" at bounding box center [350, 239] width 308 height 39
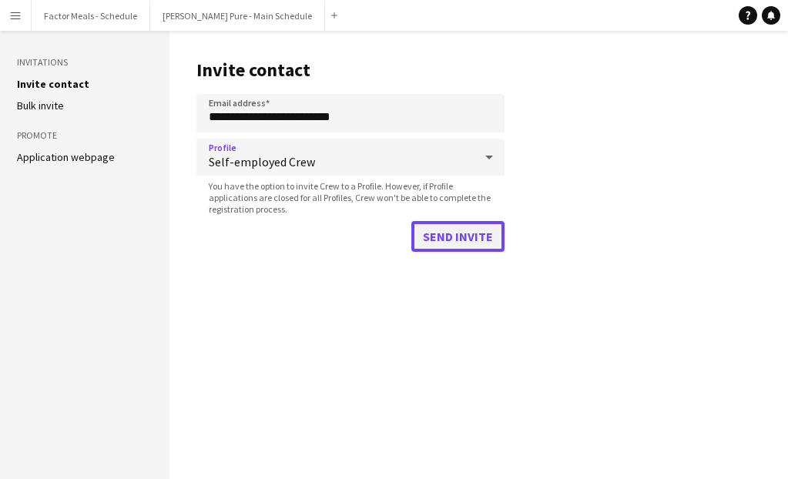
click at [438, 236] on button "Send invite" at bounding box center [457, 236] width 93 height 31
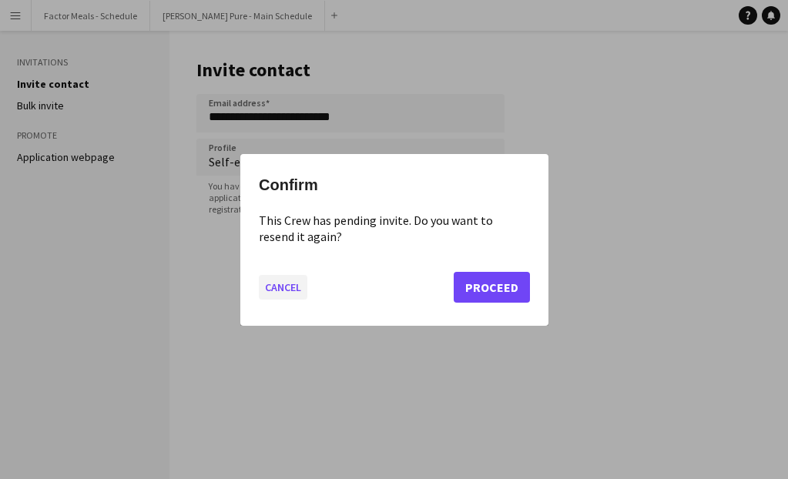
click at [283, 285] on button "Cancel" at bounding box center [283, 286] width 49 height 25
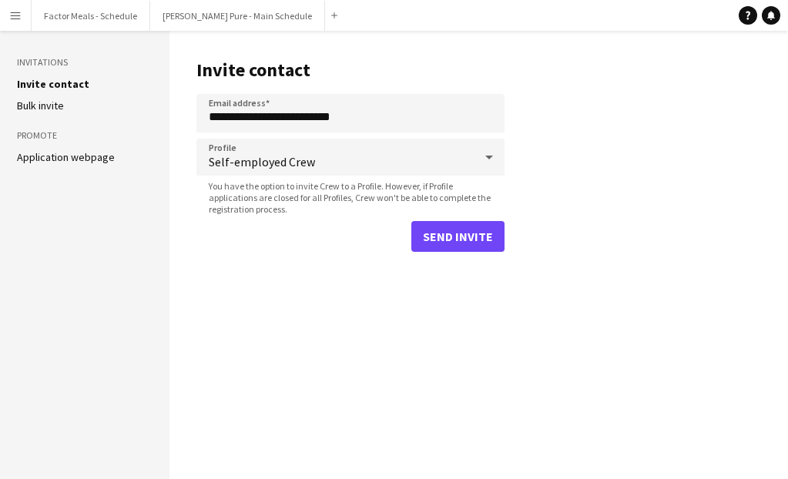
click at [260, 317] on main "**********" at bounding box center [478, 255] width 619 height 448
click at [207, 15] on button "Simon Pure - Main Schedule Close" at bounding box center [237, 16] width 175 height 30
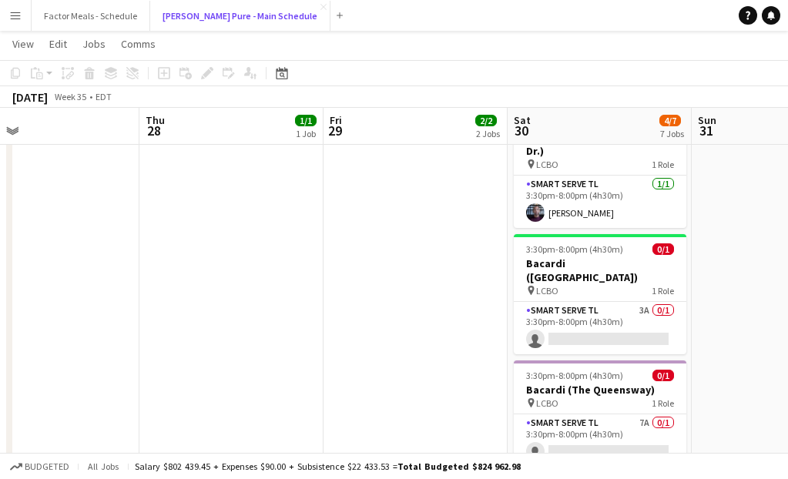
scroll to position [437, 0]
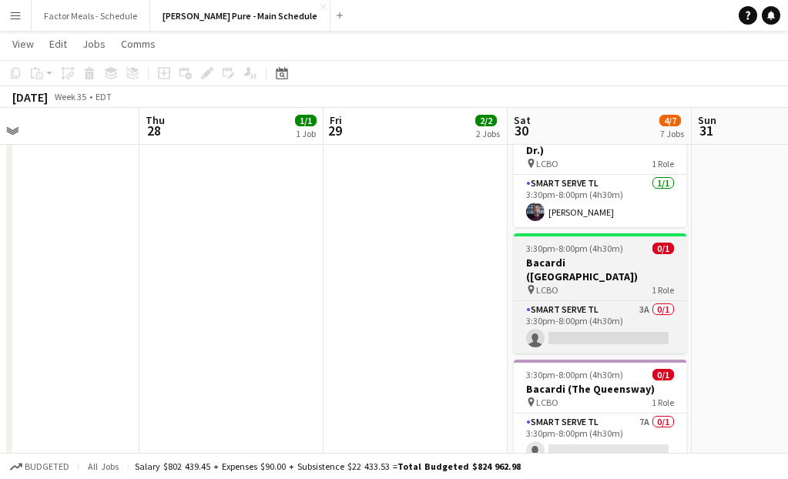
click at [579, 283] on div "pin LCBO 1 Role" at bounding box center [600, 289] width 173 height 12
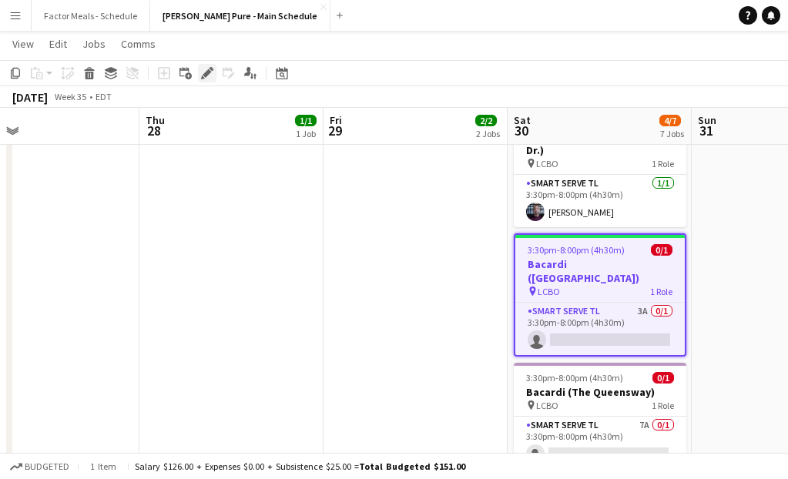
click at [207, 72] on icon at bounding box center [207, 73] width 8 height 8
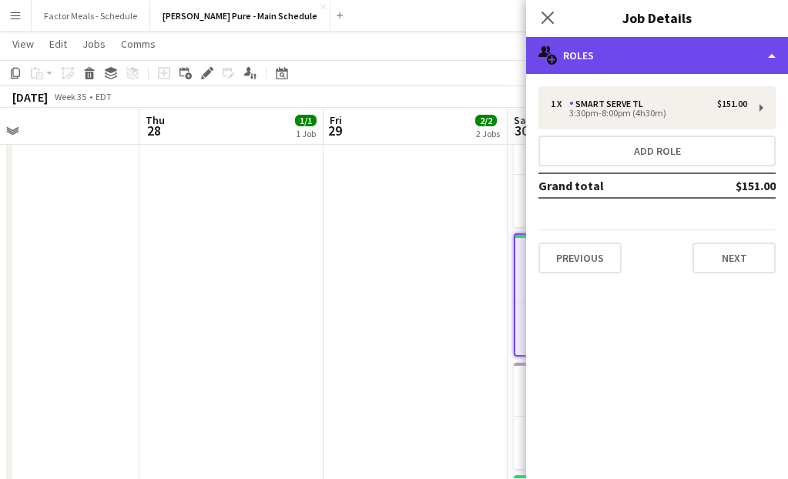
click at [609, 66] on div "multiple-users-add Roles" at bounding box center [657, 55] width 262 height 37
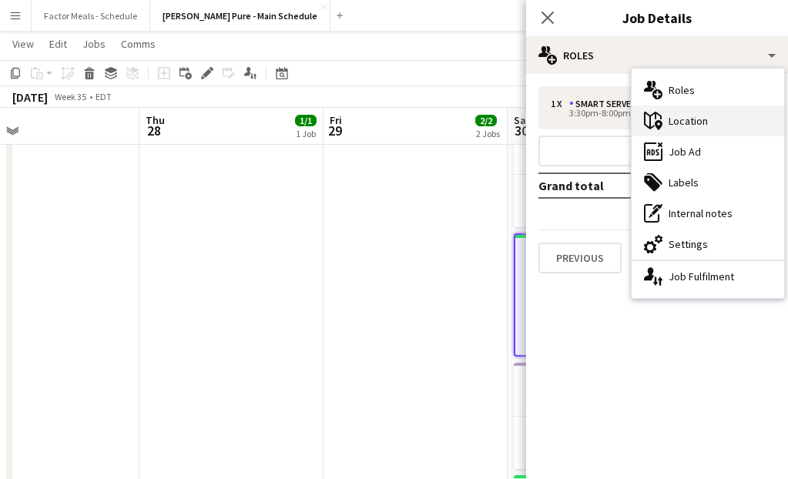
click at [662, 131] on div "maps-pin-1 Location" at bounding box center [708, 121] width 153 height 31
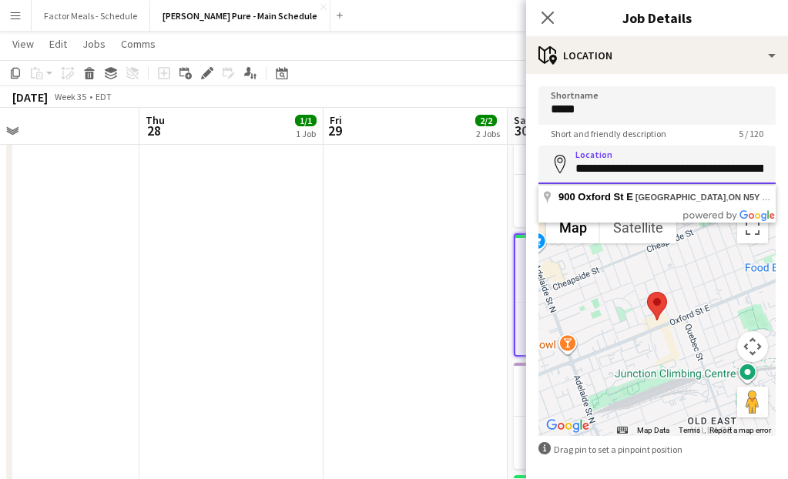
scroll to position [0, 45]
drag, startPoint x: 576, startPoint y: 165, endPoint x: 779, endPoint y: 181, distance: 203.2
click at [780, 182] on form "**********" at bounding box center [657, 308] width 262 height 445
click at [544, 18] on icon "Close pop-in" at bounding box center [547, 17] width 15 height 15
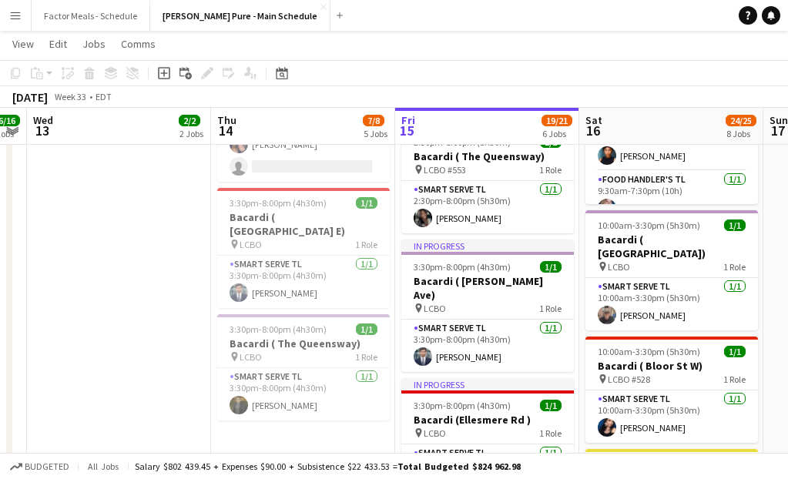
scroll to position [0, 478]
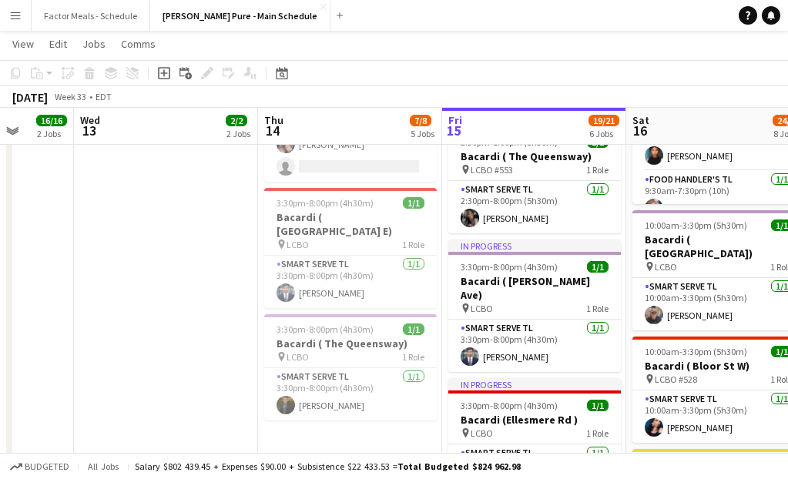
click at [14, 15] on app-icon "Menu" at bounding box center [15, 15] width 12 height 12
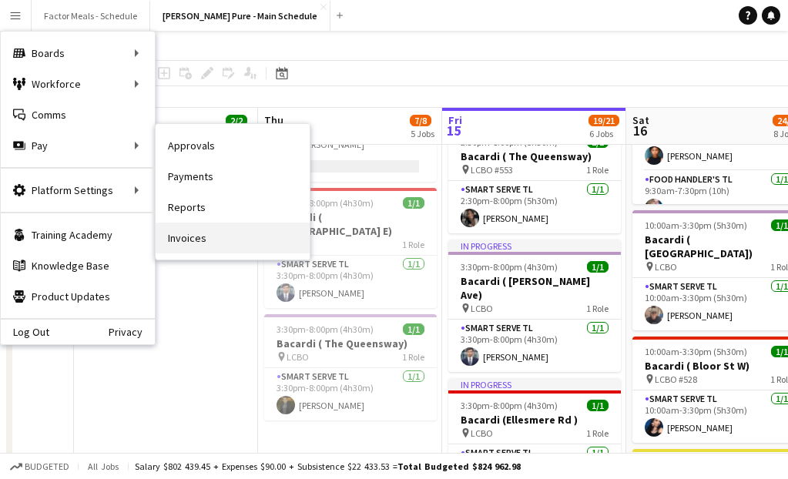
click at [182, 244] on link "Invoices" at bounding box center [233, 238] width 154 height 31
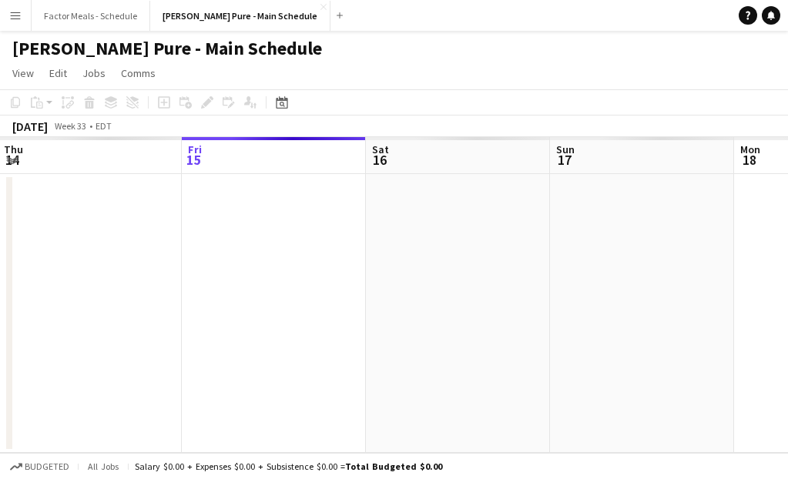
scroll to position [0, 401]
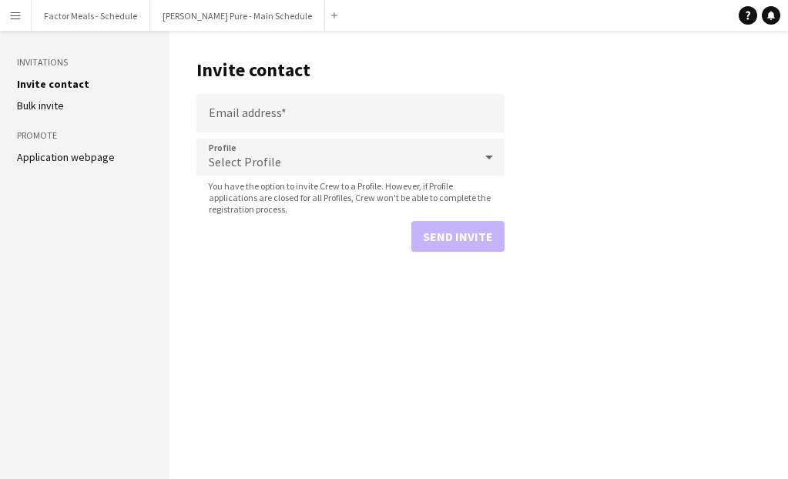
click at [19, 13] on app-icon "Menu" at bounding box center [15, 15] width 12 height 12
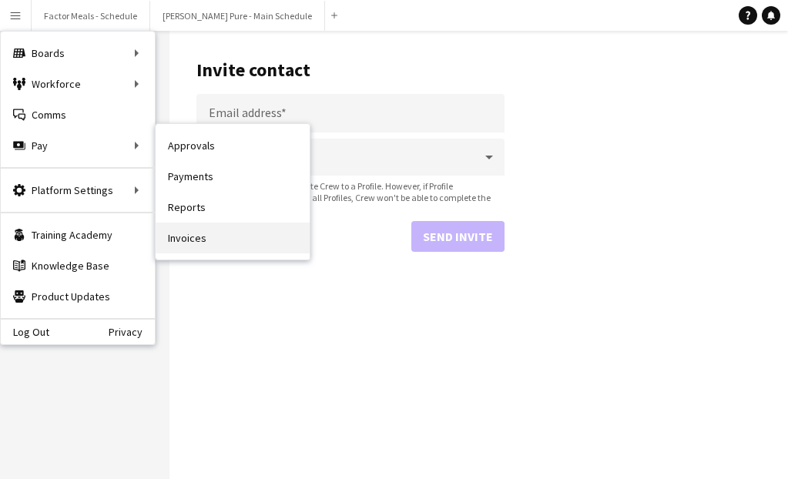
click at [182, 235] on link "Invoices" at bounding box center [233, 238] width 154 height 31
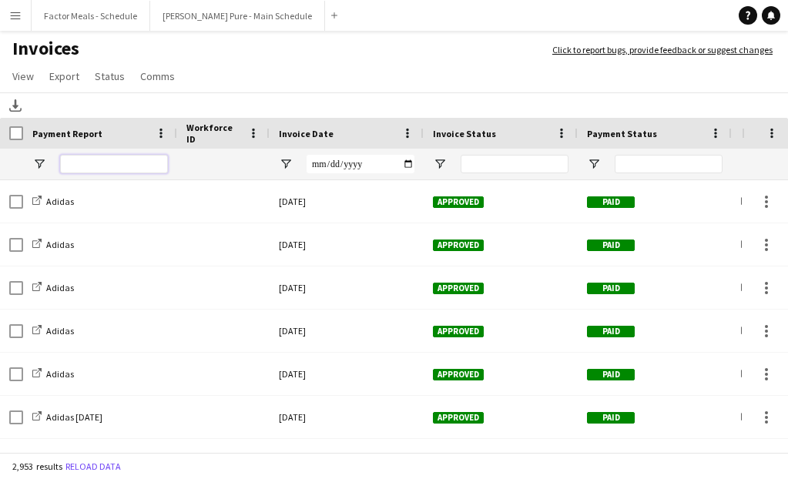
click at [109, 163] on input "Payment Report Filter Input" at bounding box center [114, 164] width 108 height 18
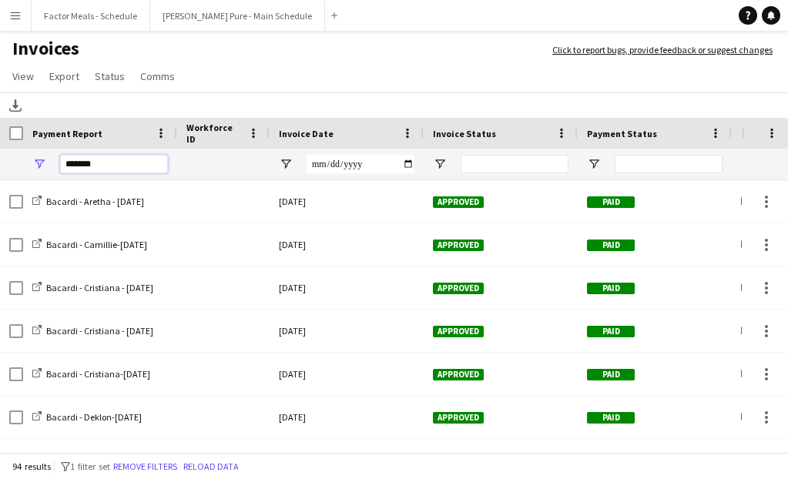
type input "*******"
click at [508, 160] on input "Invoice Status Filter Input" at bounding box center [515, 164] width 108 height 18
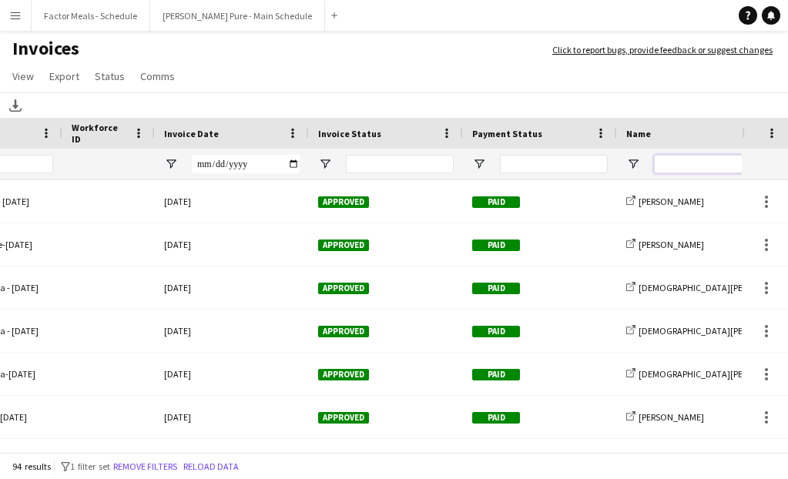
click at [687, 171] on input "Name Filter Input" at bounding box center [708, 164] width 108 height 18
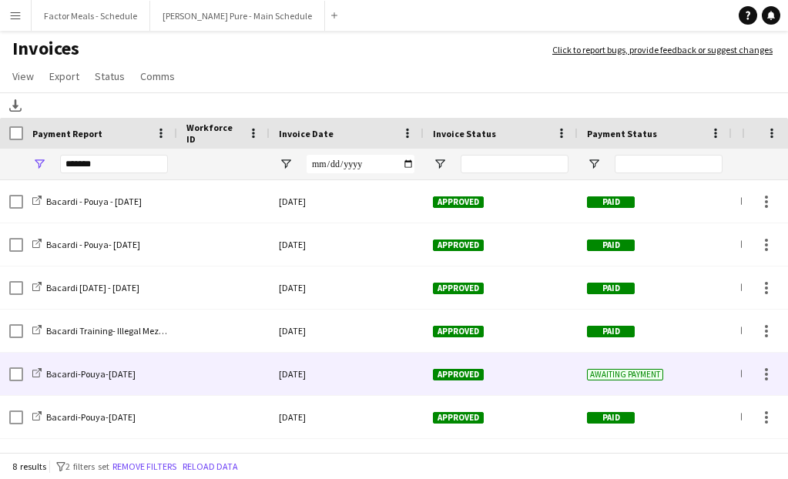
type input "*****"
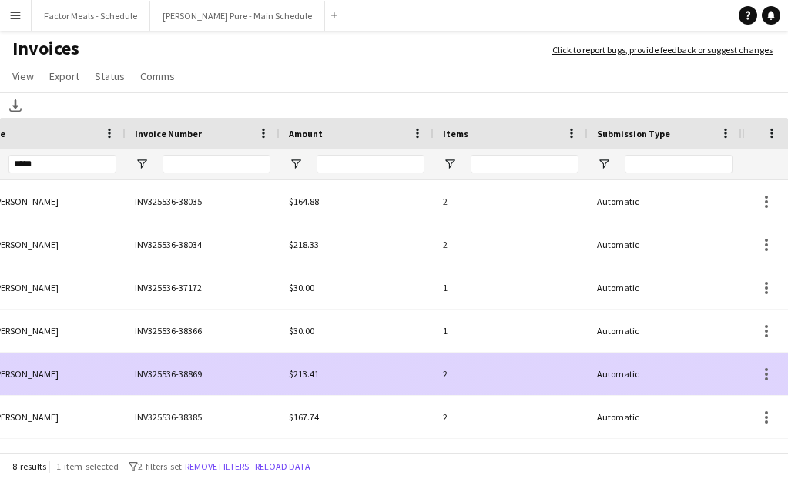
click at [178, 374] on div "INV325536-38869" at bounding box center [203, 374] width 154 height 42
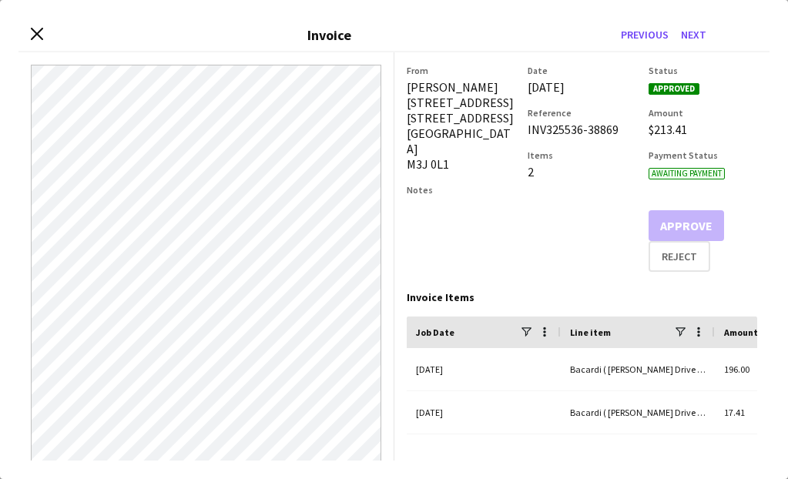
drag, startPoint x: 623, startPoint y: 132, endPoint x: 523, endPoint y: 127, distance: 100.3
click at [522, 127] on div "From Pouya Moradjounamin 95 The Pond Road 95 The Pond Road, 216B, 216B Toronto …" at bounding box center [582, 168] width 351 height 207
copy div "INV325536-38869"
click at [29, 34] on div "Close invoice dialog Invoice Previous Next" at bounding box center [393, 35] width 751 height 34
click at [34, 33] on icon "Close invoice dialog" at bounding box center [36, 33] width 15 height 15
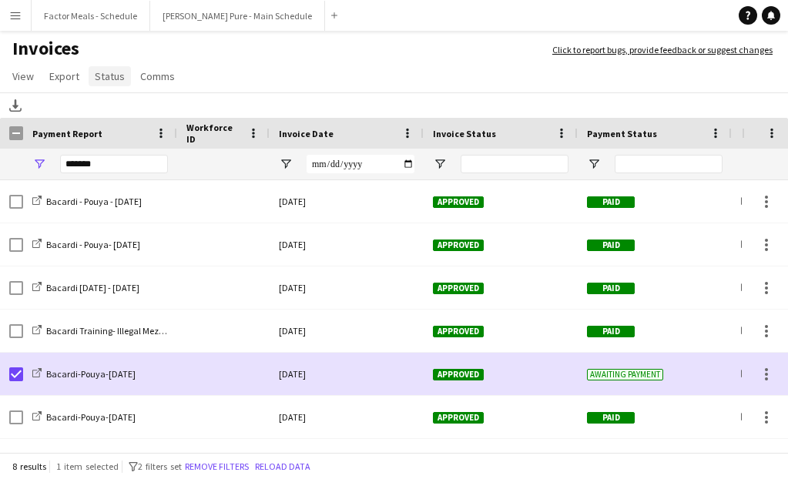
click at [109, 71] on span "Status" at bounding box center [110, 76] width 30 height 14
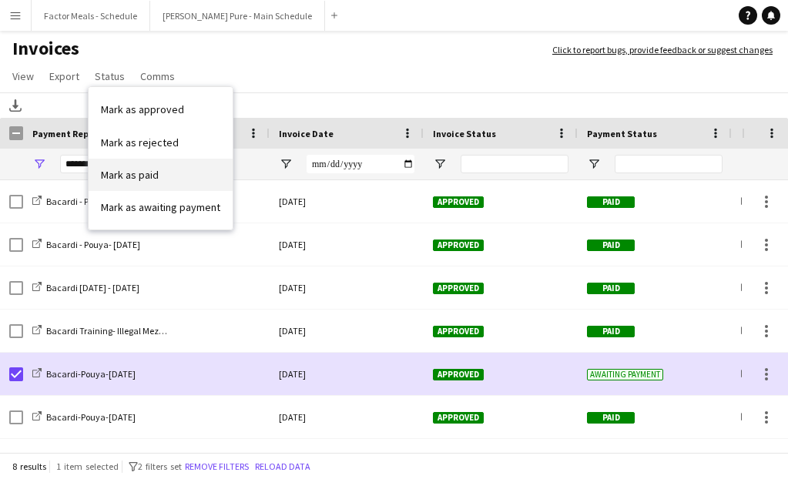
click at [123, 171] on span "Mark as paid" at bounding box center [130, 175] width 58 height 14
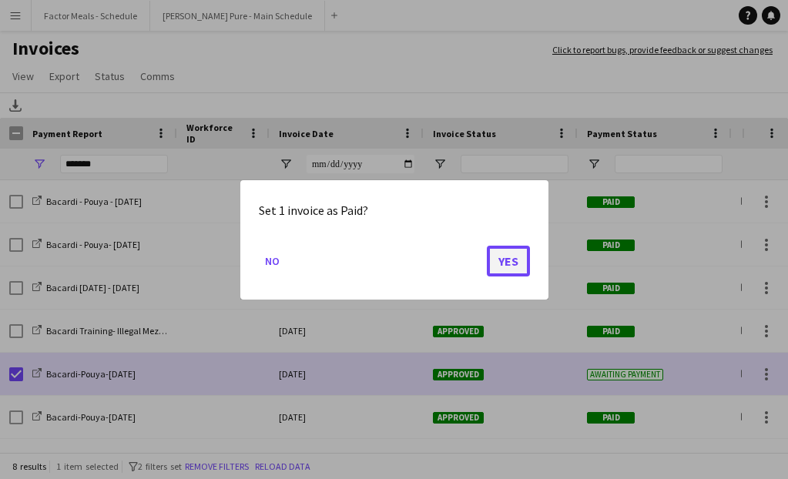
click at [501, 253] on button "Yes" at bounding box center [508, 260] width 43 height 31
